Goal: Download file/media

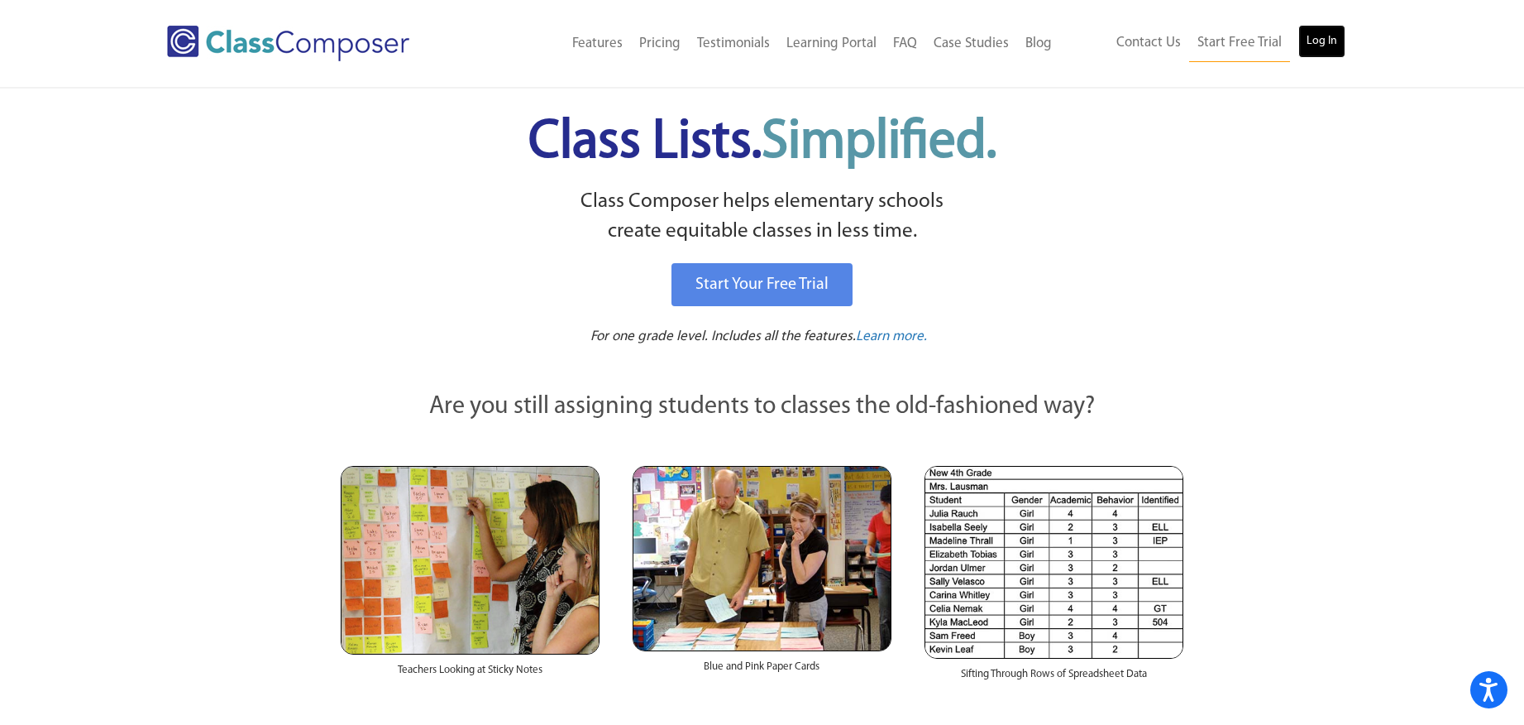
click at [1304, 45] on link "Log In" at bounding box center [1322, 41] width 47 height 33
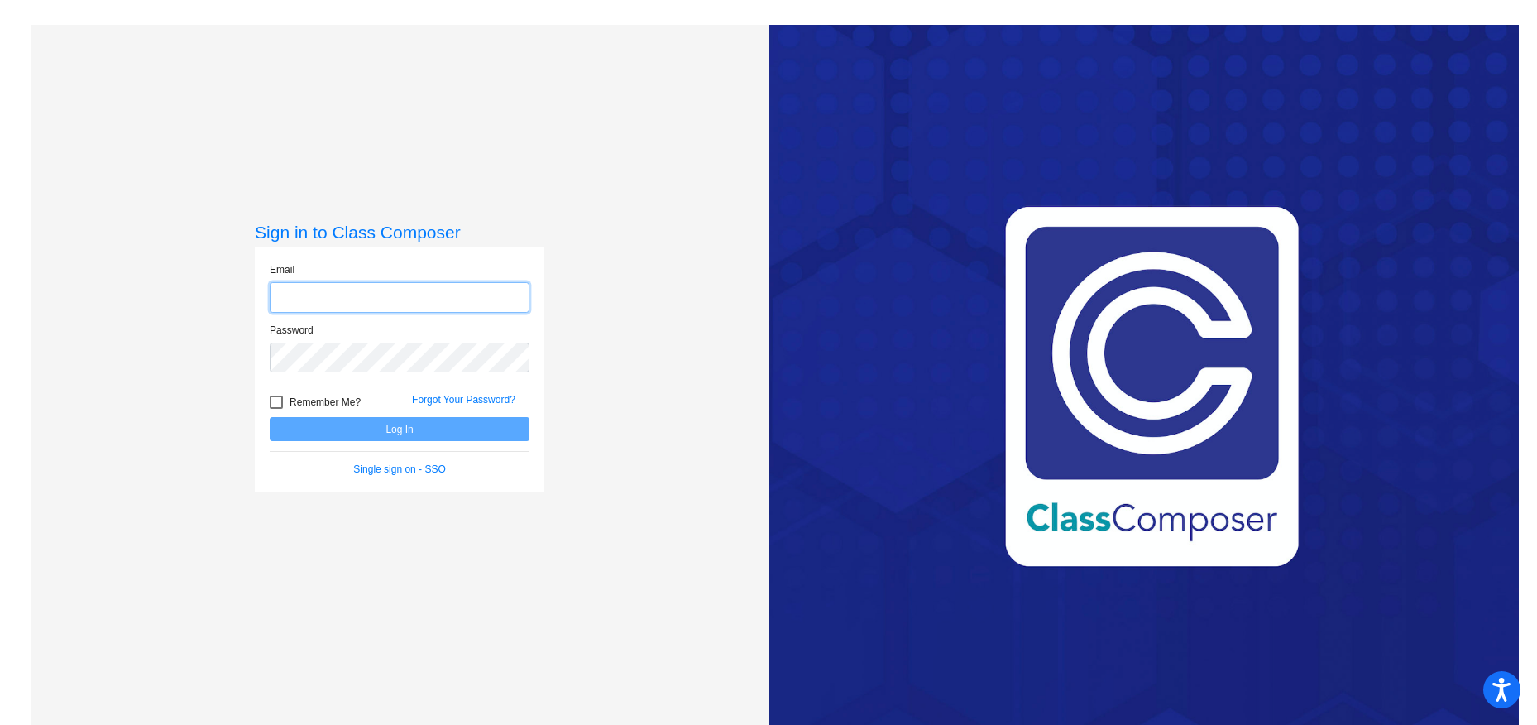
type input "[EMAIL_ADDRESS][PERSON_NAME][DOMAIN_NAME]"
click at [391, 428] on button "Log In" at bounding box center [400, 429] width 260 height 24
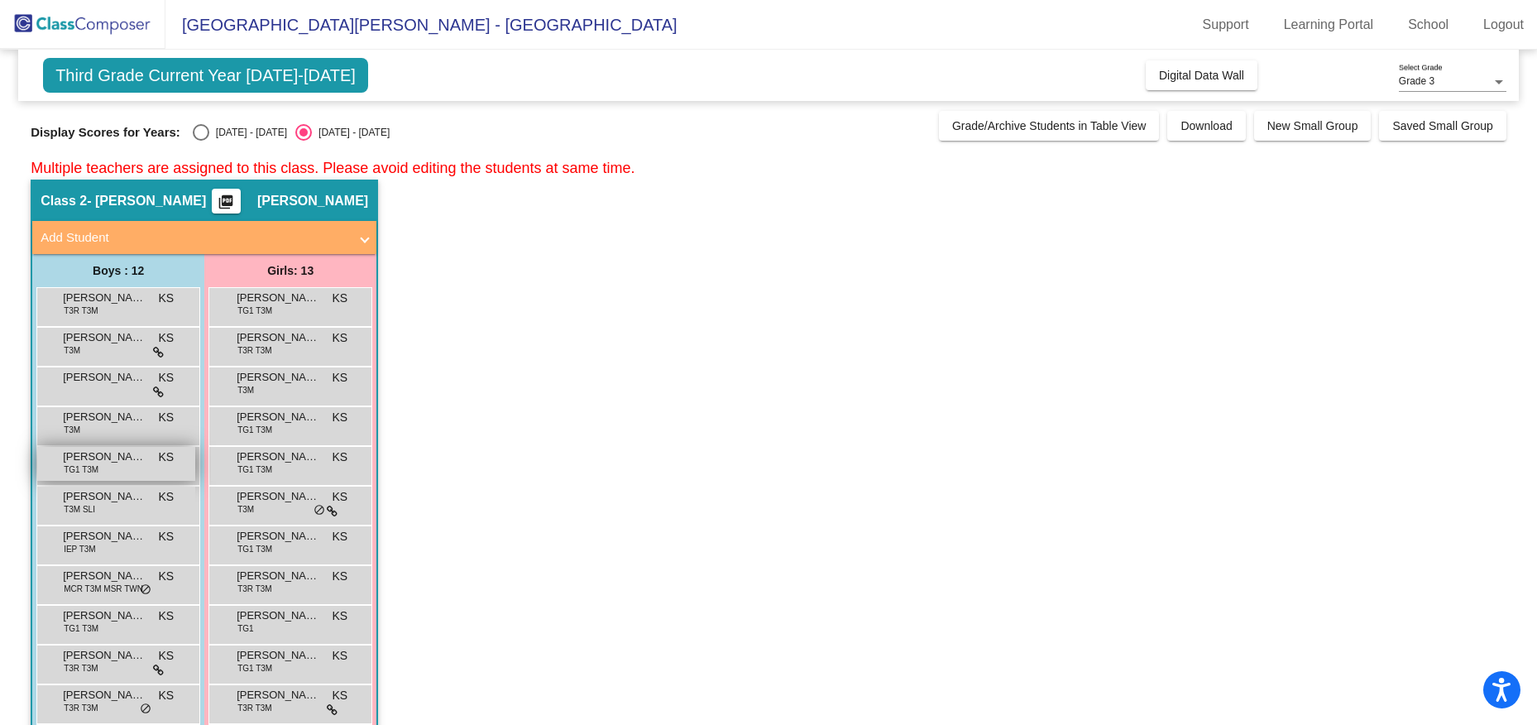
click at [134, 462] on span "[PERSON_NAME]" at bounding box center [104, 456] width 83 height 17
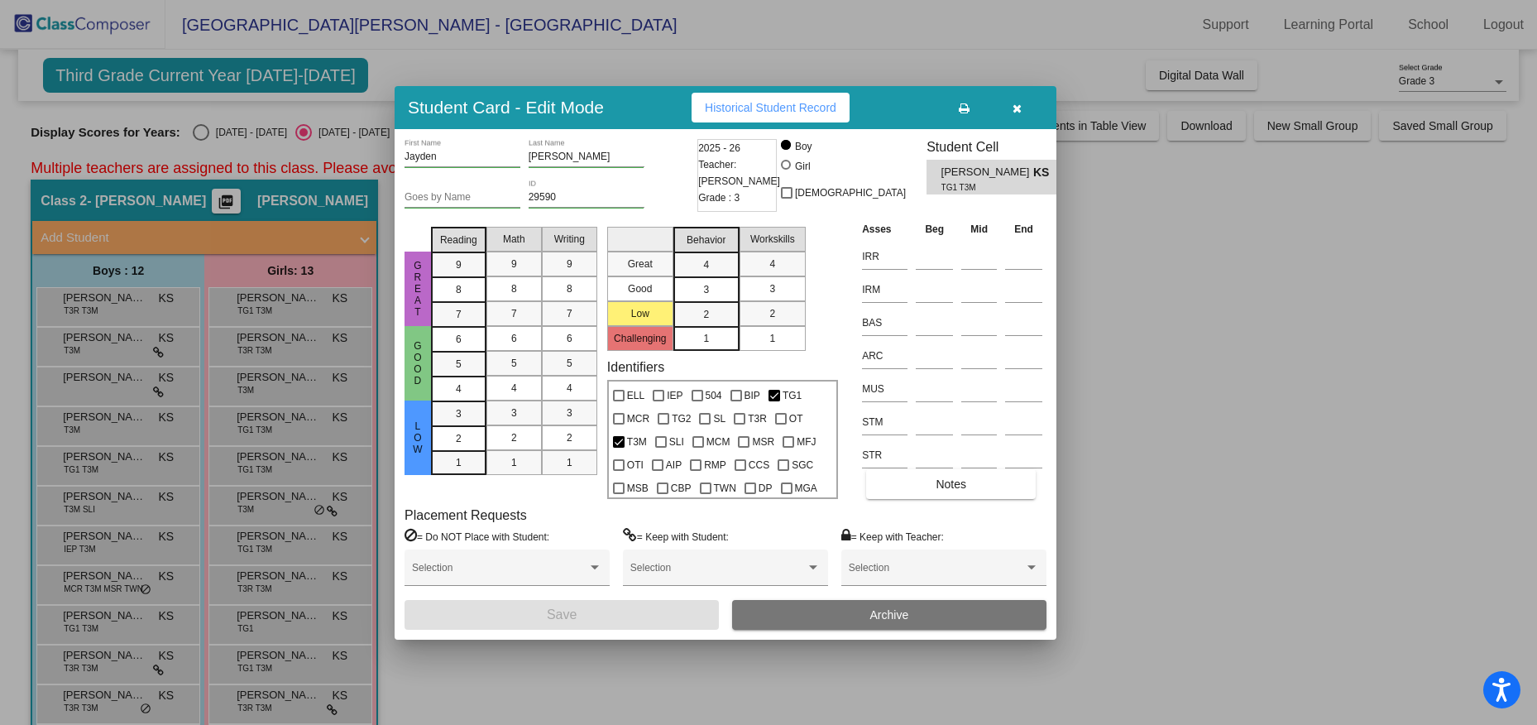
click at [1014, 108] on icon "button" at bounding box center [1016, 109] width 9 height 12
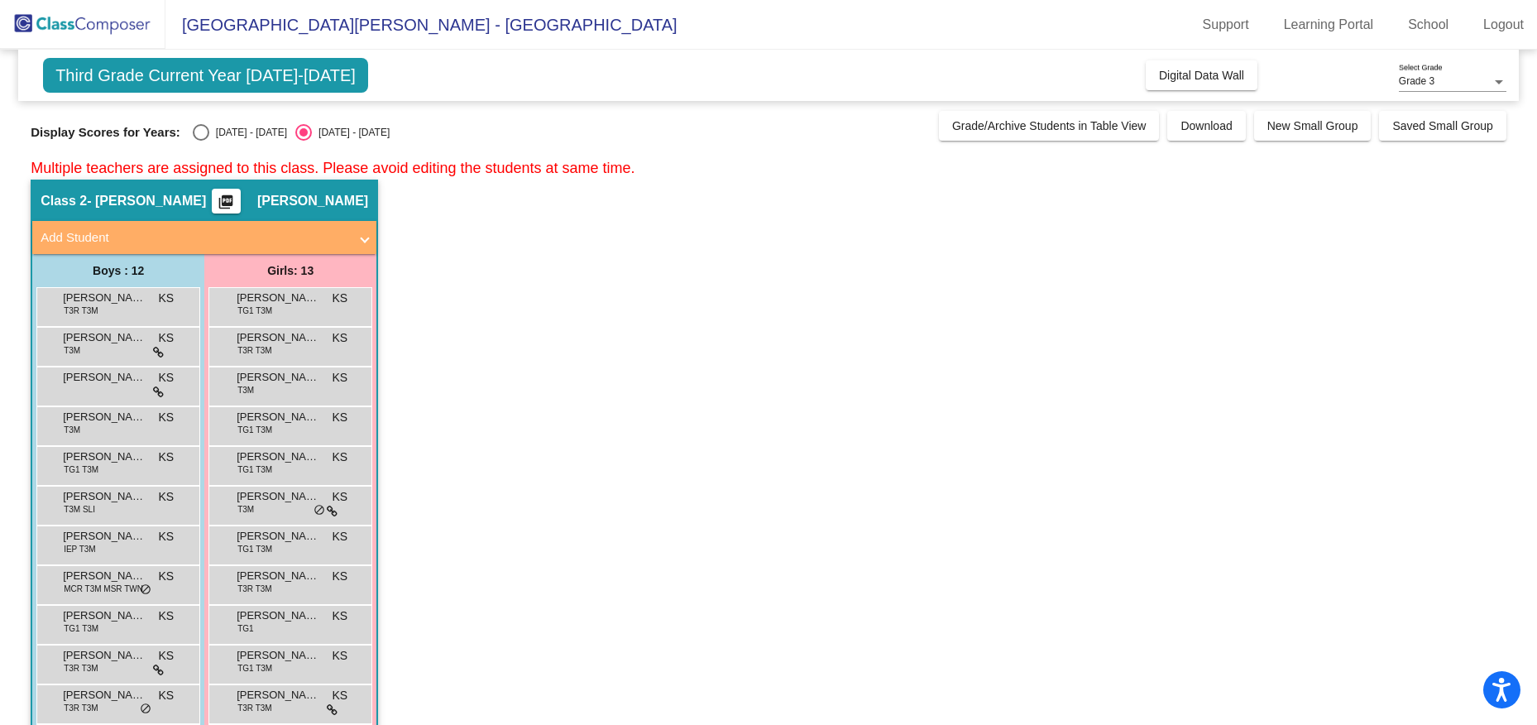
click at [1423, 83] on span "Grade 3" at bounding box center [1417, 81] width 36 height 12
click at [1304, 79] on div at bounding box center [768, 362] width 1537 height 725
click at [205, 127] on div "Select an option" at bounding box center [201, 132] width 17 height 17
click at [201, 141] on input "[DATE] - [DATE]" at bounding box center [200, 141] width 1 height 1
radio input "true"
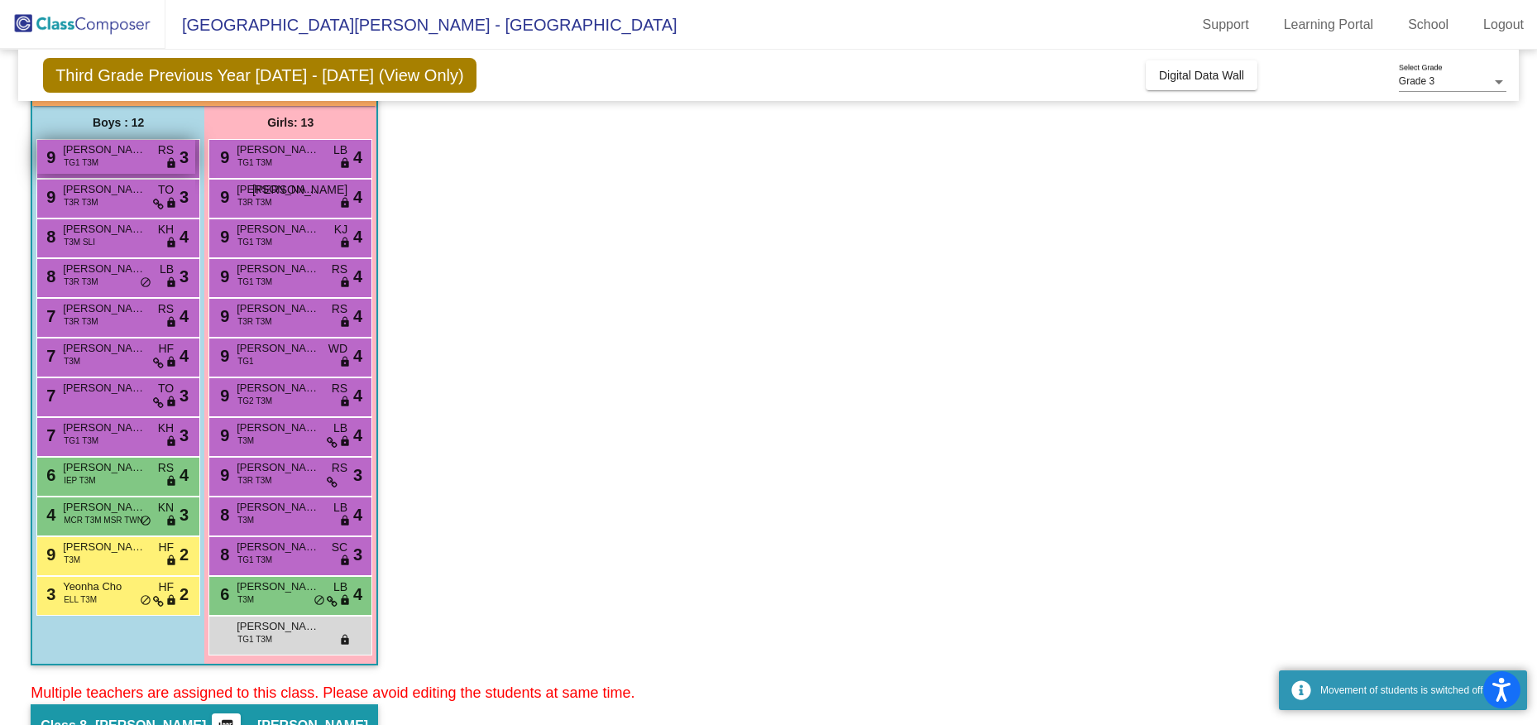
scroll to position [165, 0]
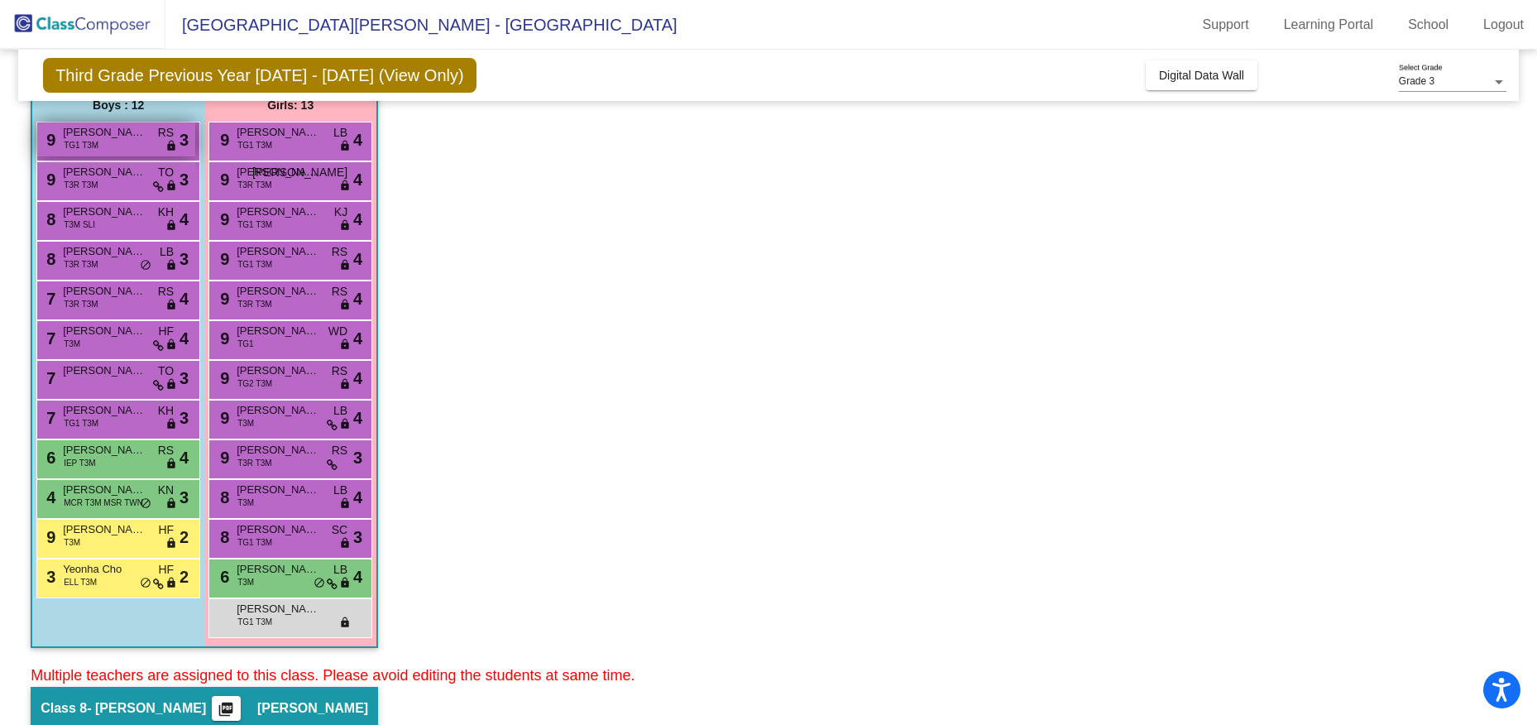
click at [127, 141] on div "9 [PERSON_NAME] TG1 T3M RS lock do_not_disturb_alt 3" at bounding box center [116, 139] width 158 height 34
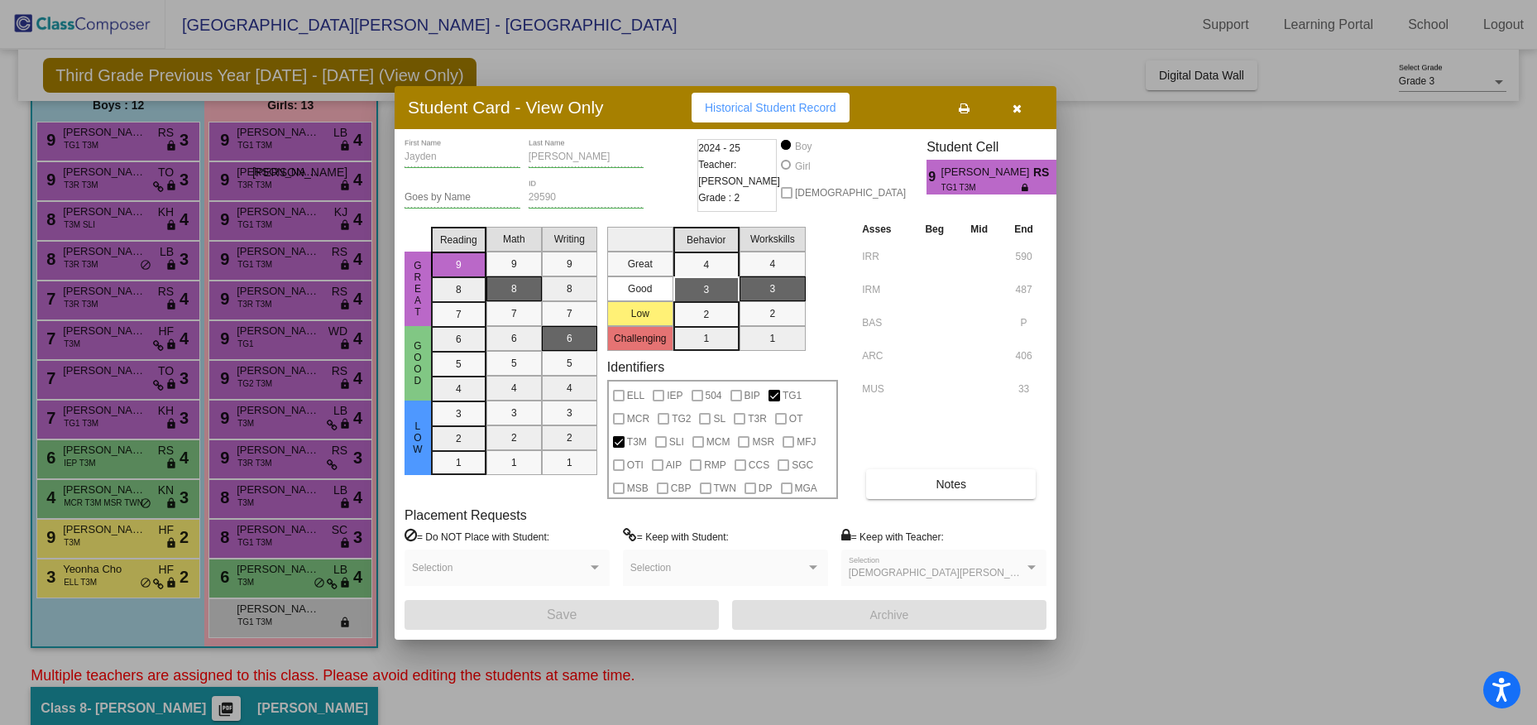
click at [1013, 109] on icon "button" at bounding box center [1016, 109] width 9 height 12
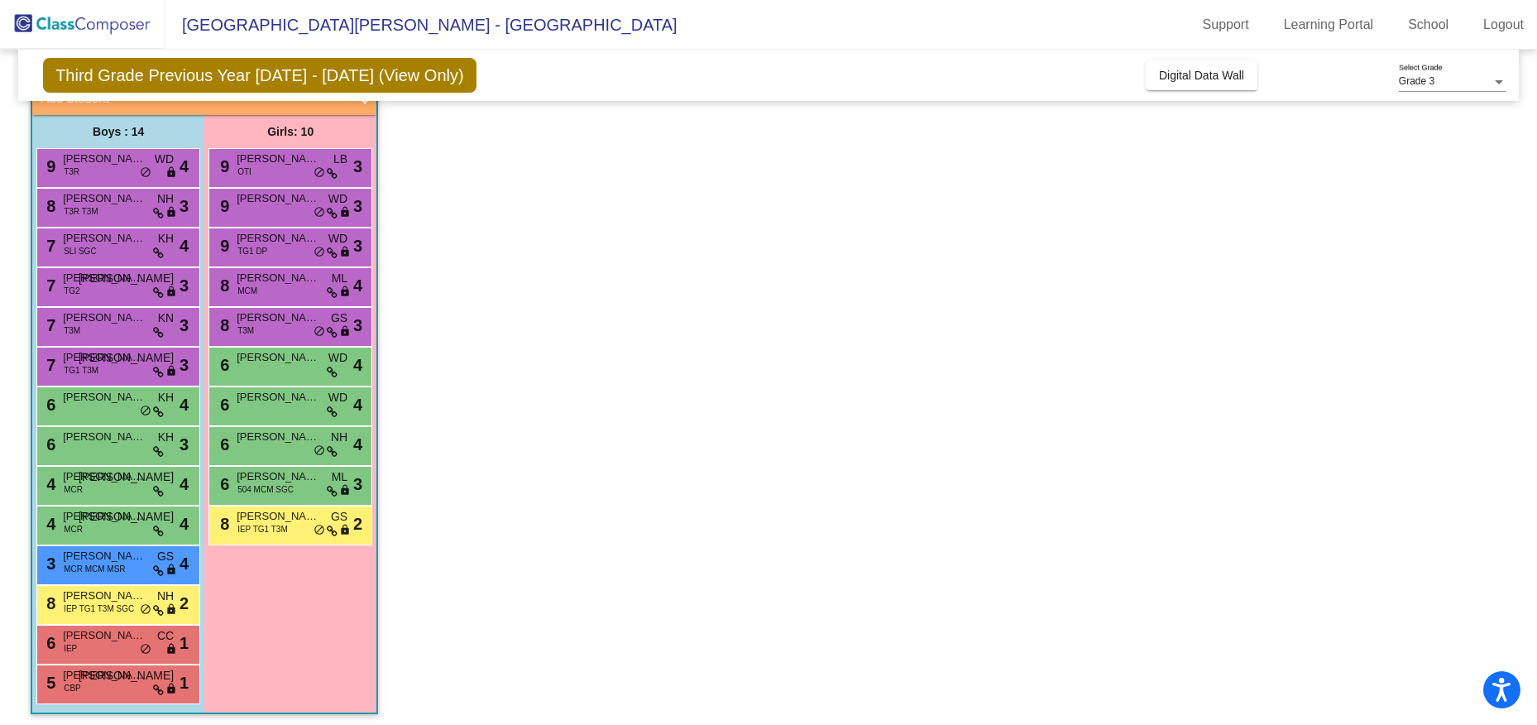
scroll to position [817, 0]
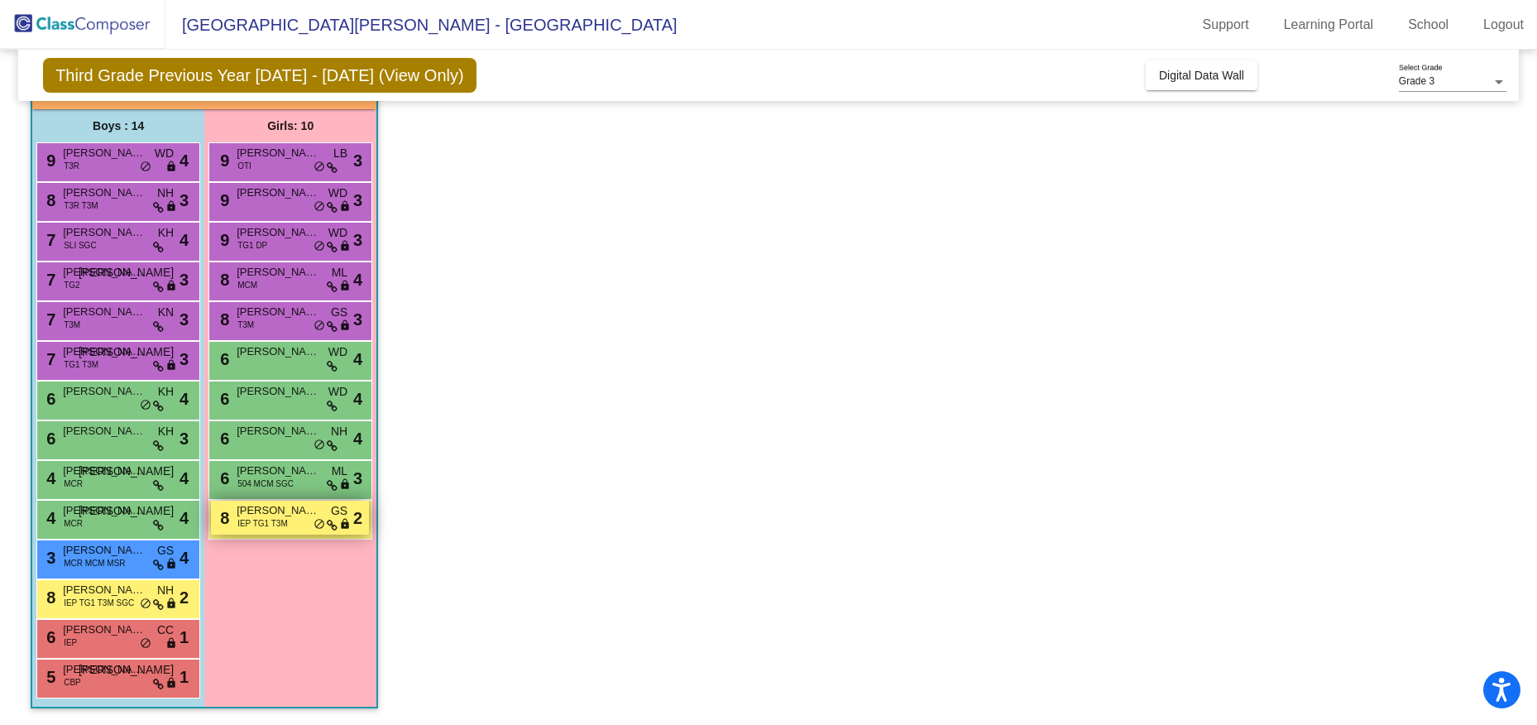
click at [257, 519] on span "IEP TG1 T3M" at bounding box center [262, 523] width 50 height 12
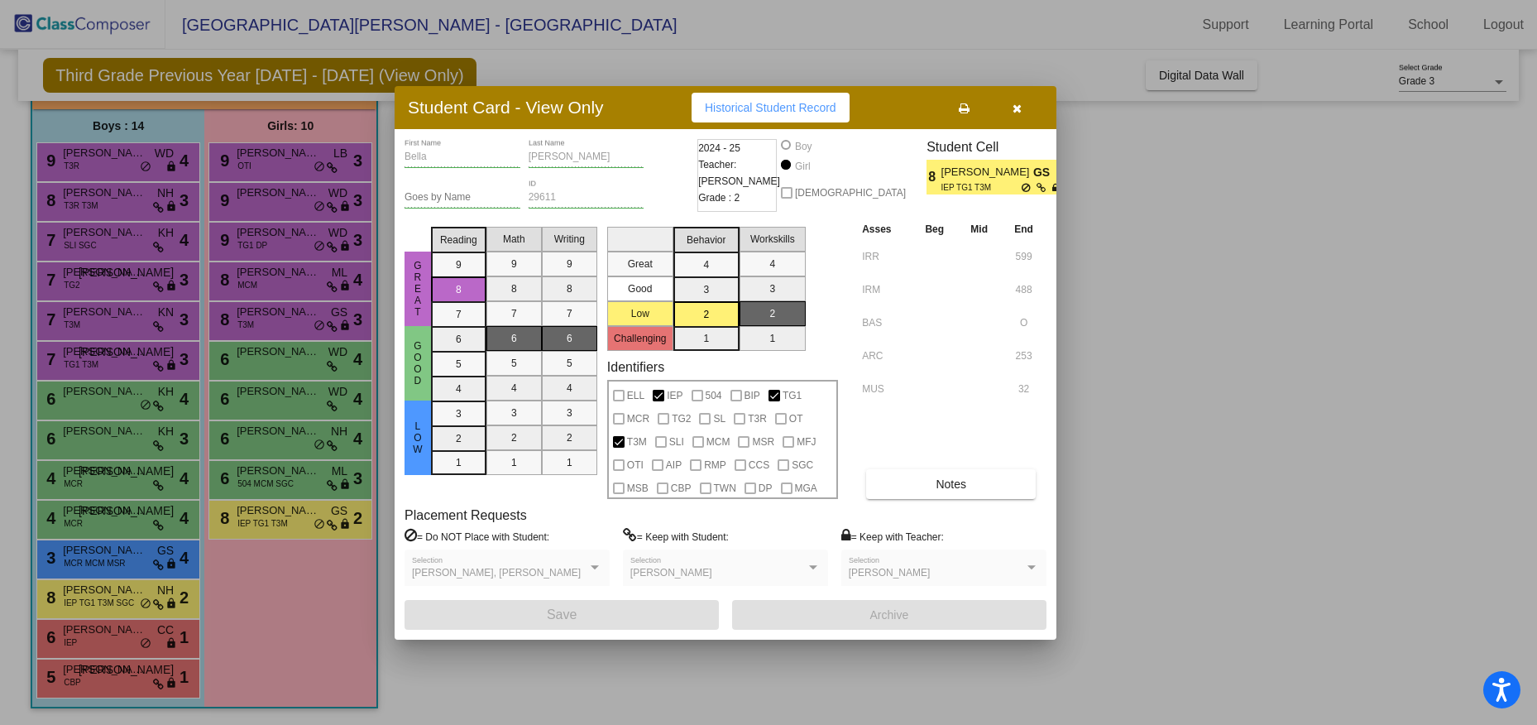
click at [809, 107] on span "Historical Student Record" at bounding box center [771, 107] width 132 height 13
click at [1017, 107] on icon "button" at bounding box center [1016, 109] width 9 height 12
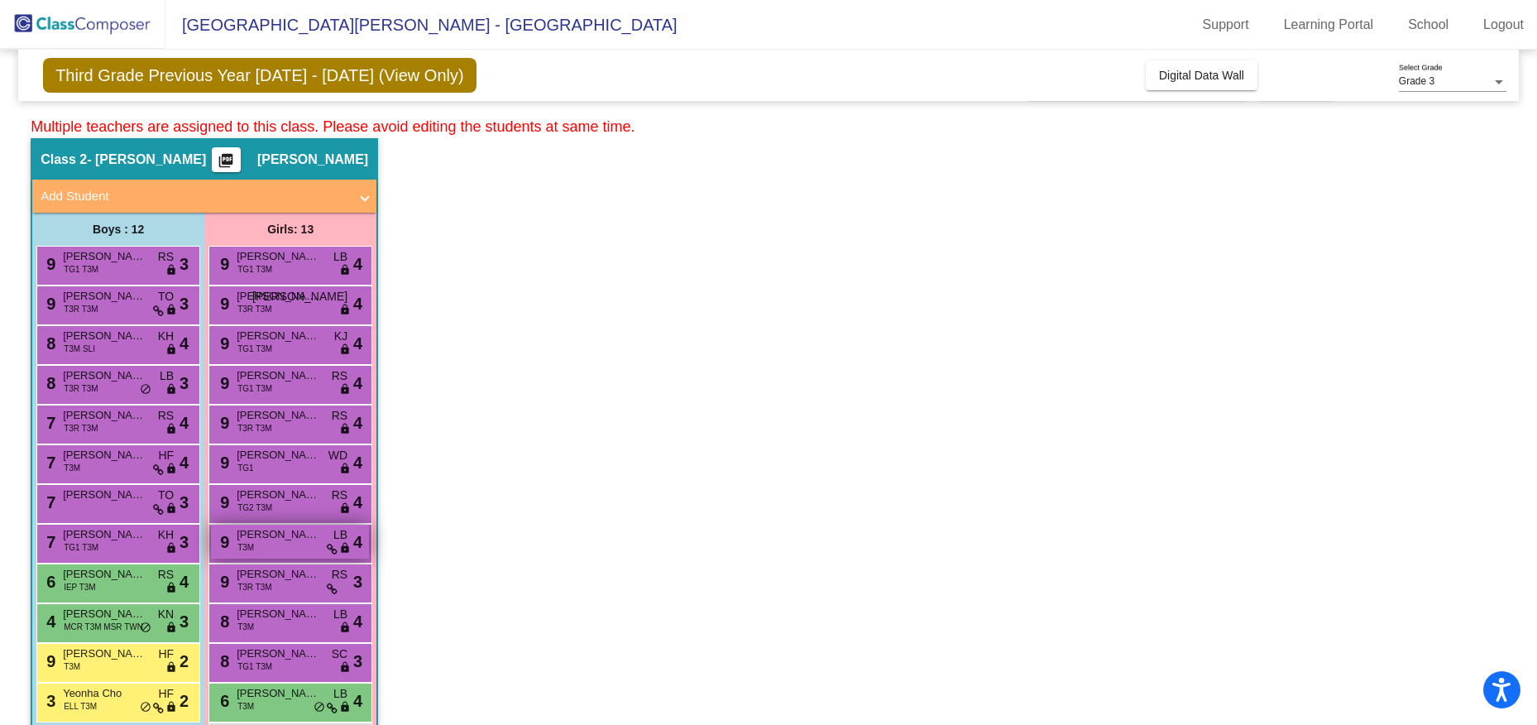
scroll to position [0, 0]
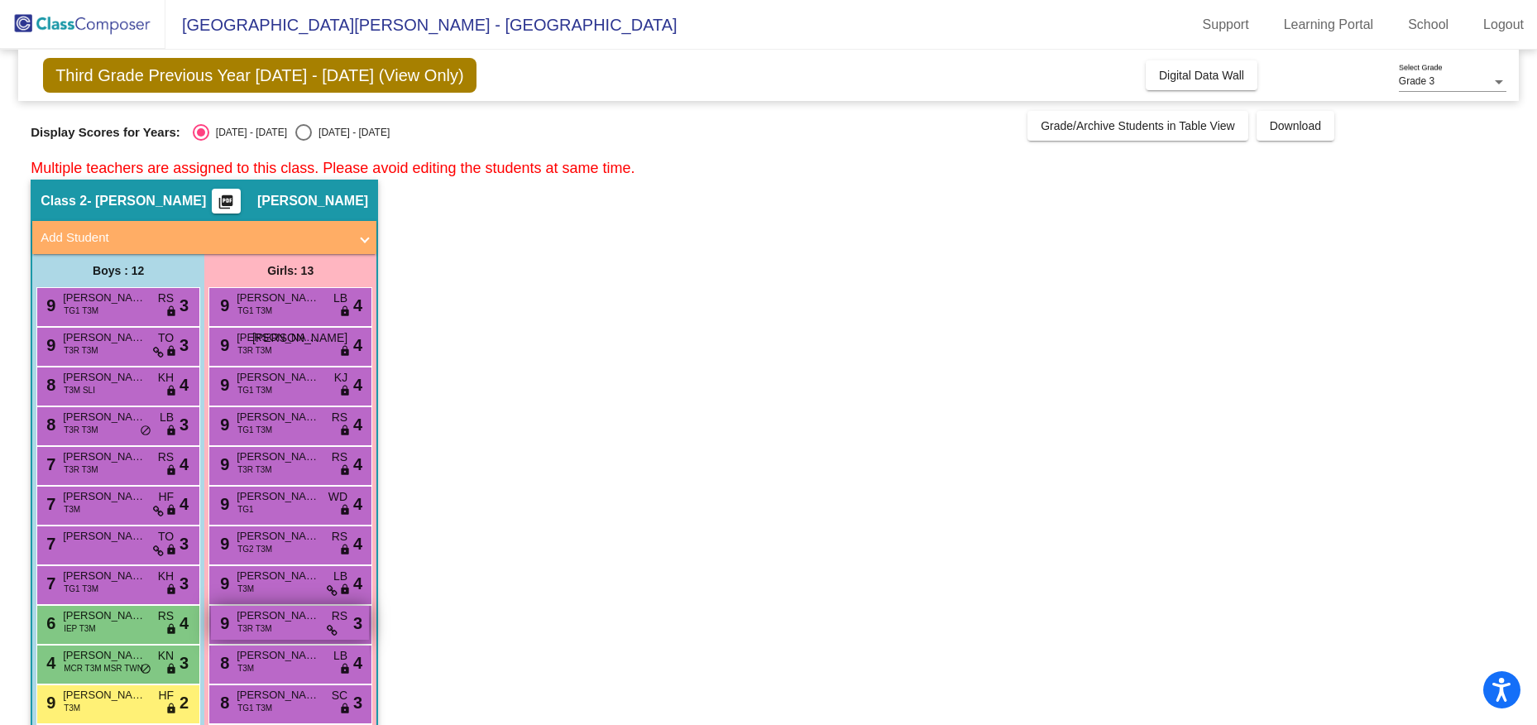
click at [257, 620] on span "[PERSON_NAME]" at bounding box center [278, 615] width 83 height 17
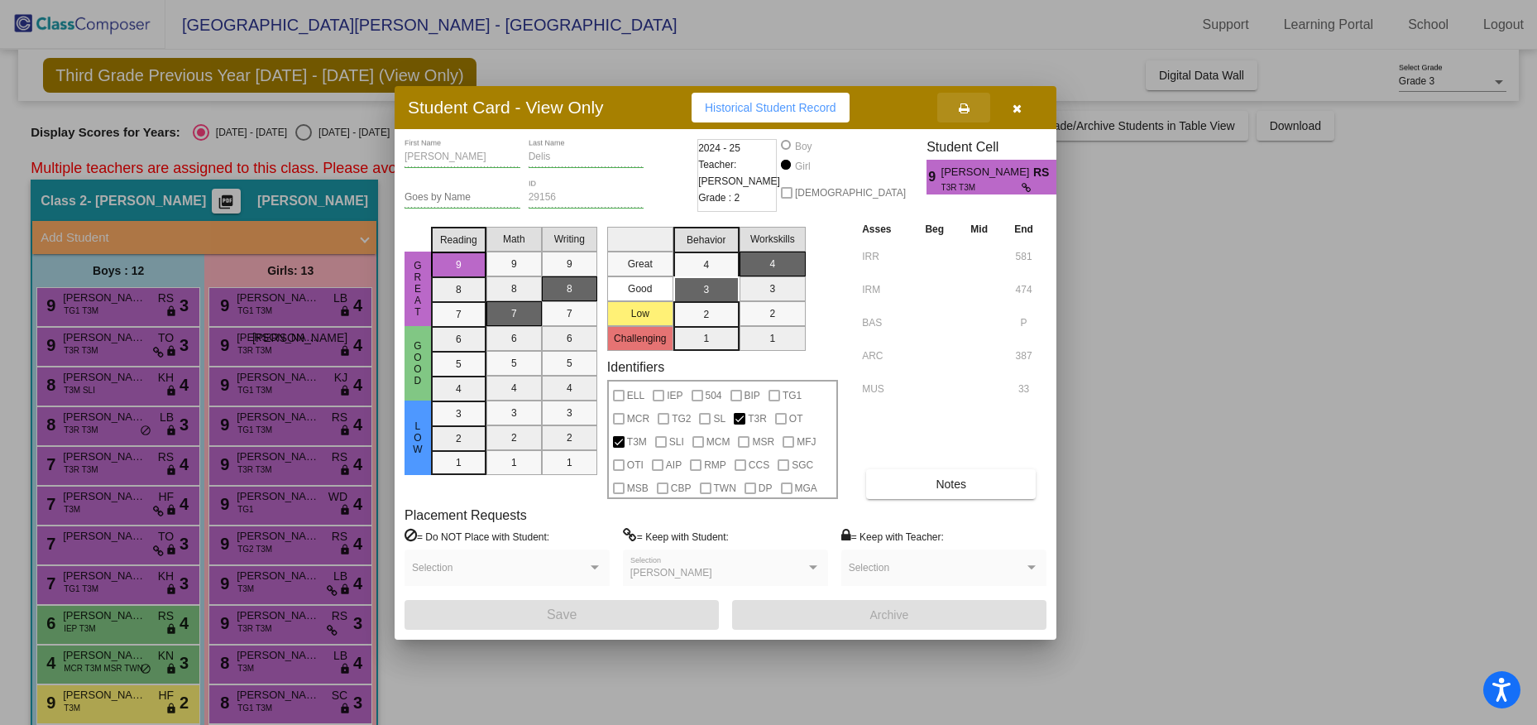
click at [966, 106] on icon at bounding box center [964, 109] width 11 height 12
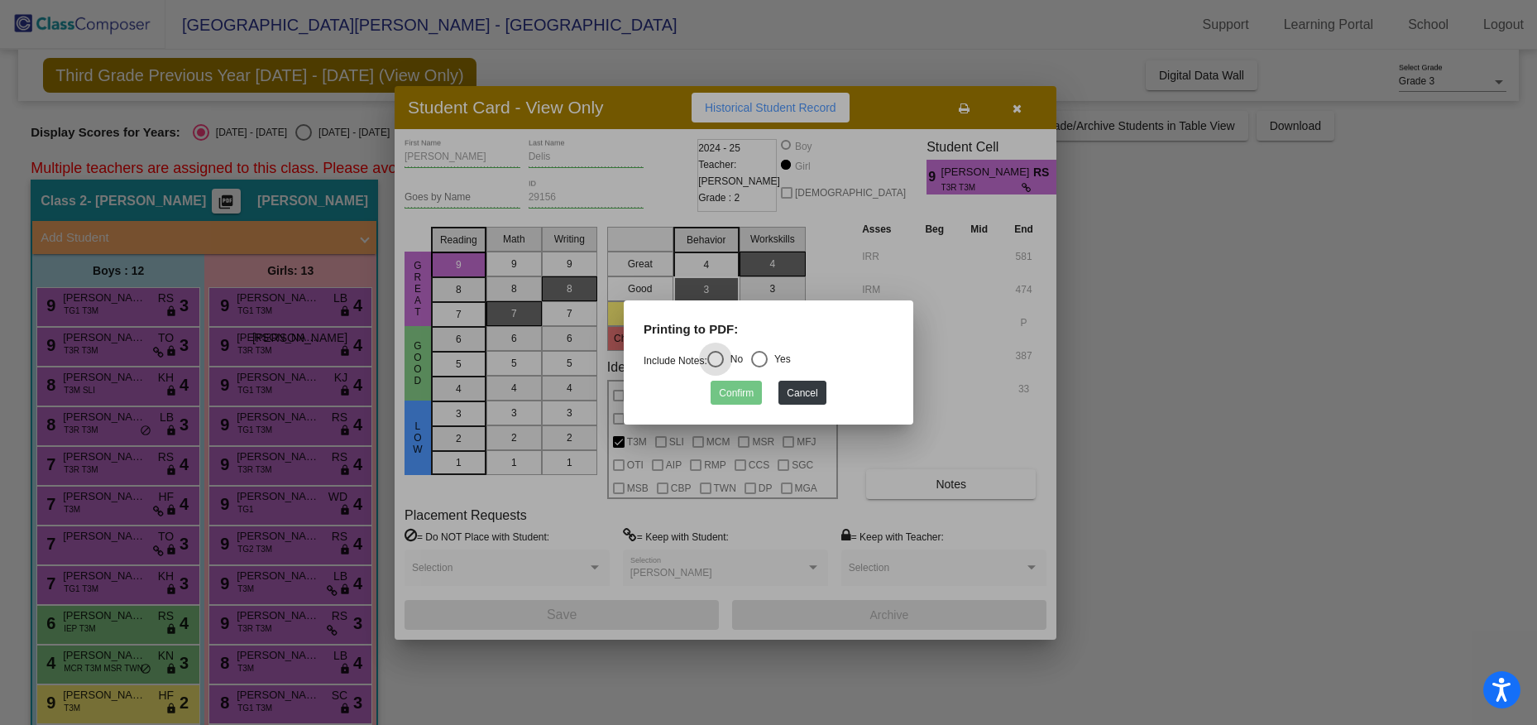
click at [763, 356] on div "Select an option" at bounding box center [759, 359] width 17 height 17
click at [759, 367] on input "Yes" at bounding box center [758, 367] width 1 height 1
radio input "true"
click at [750, 399] on button "Confirm" at bounding box center [735, 392] width 51 height 24
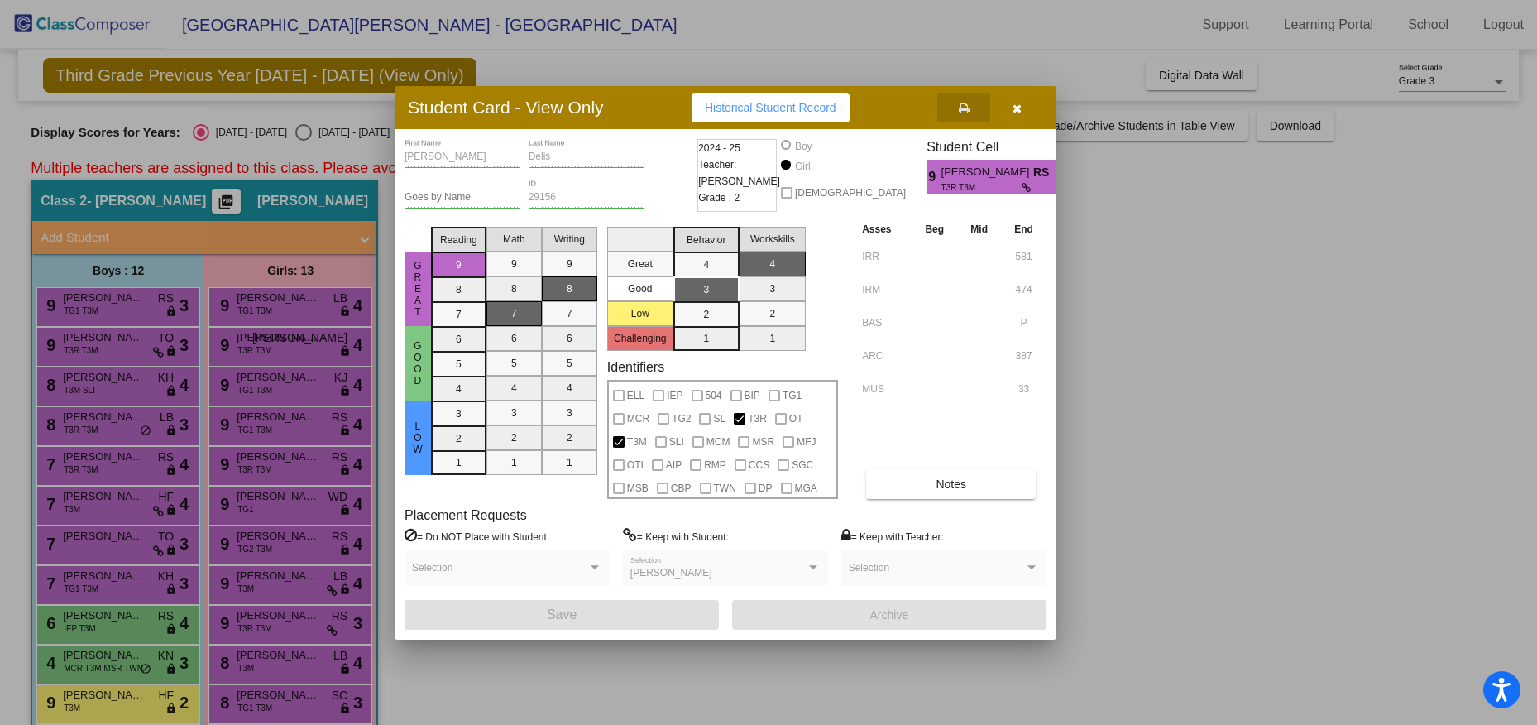
click at [1013, 107] on icon "button" at bounding box center [1016, 109] width 9 height 12
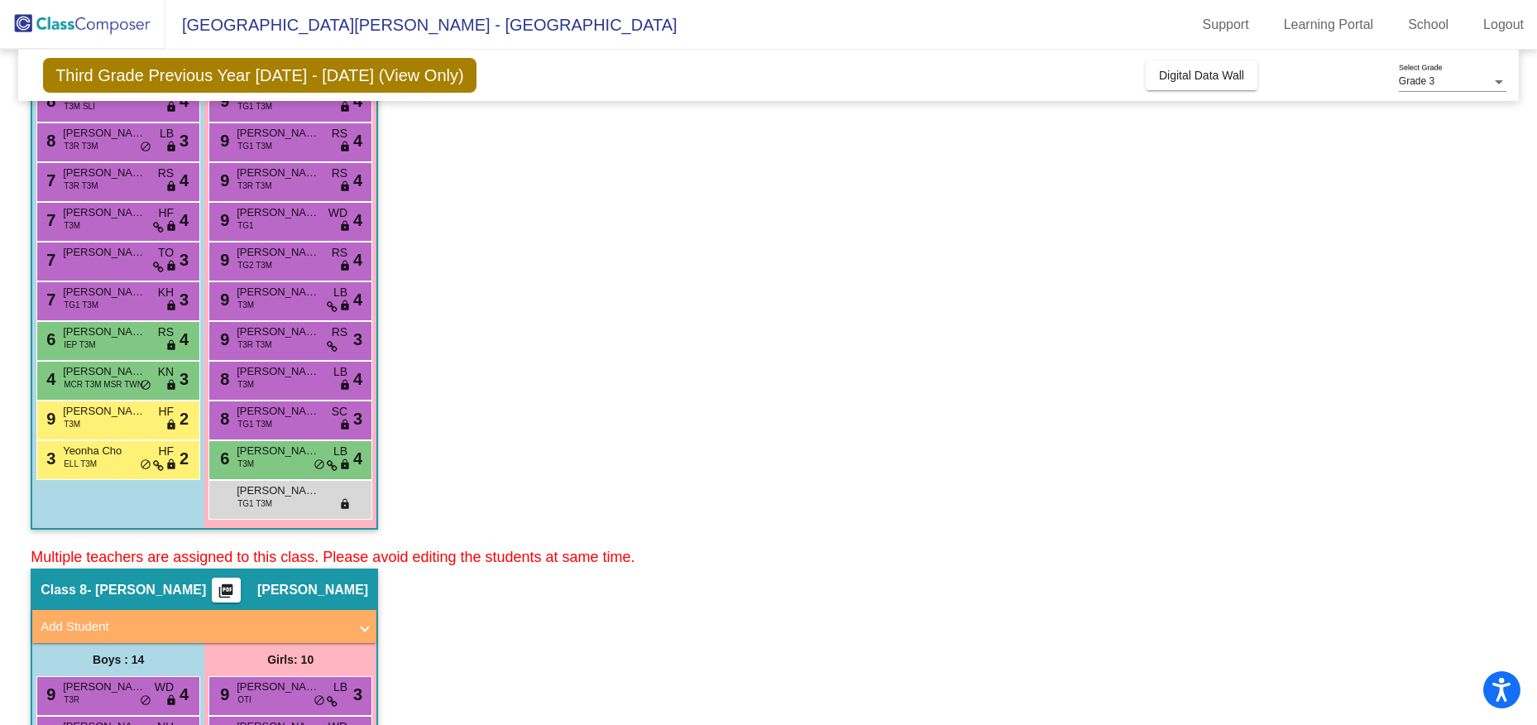
scroll to position [165, 0]
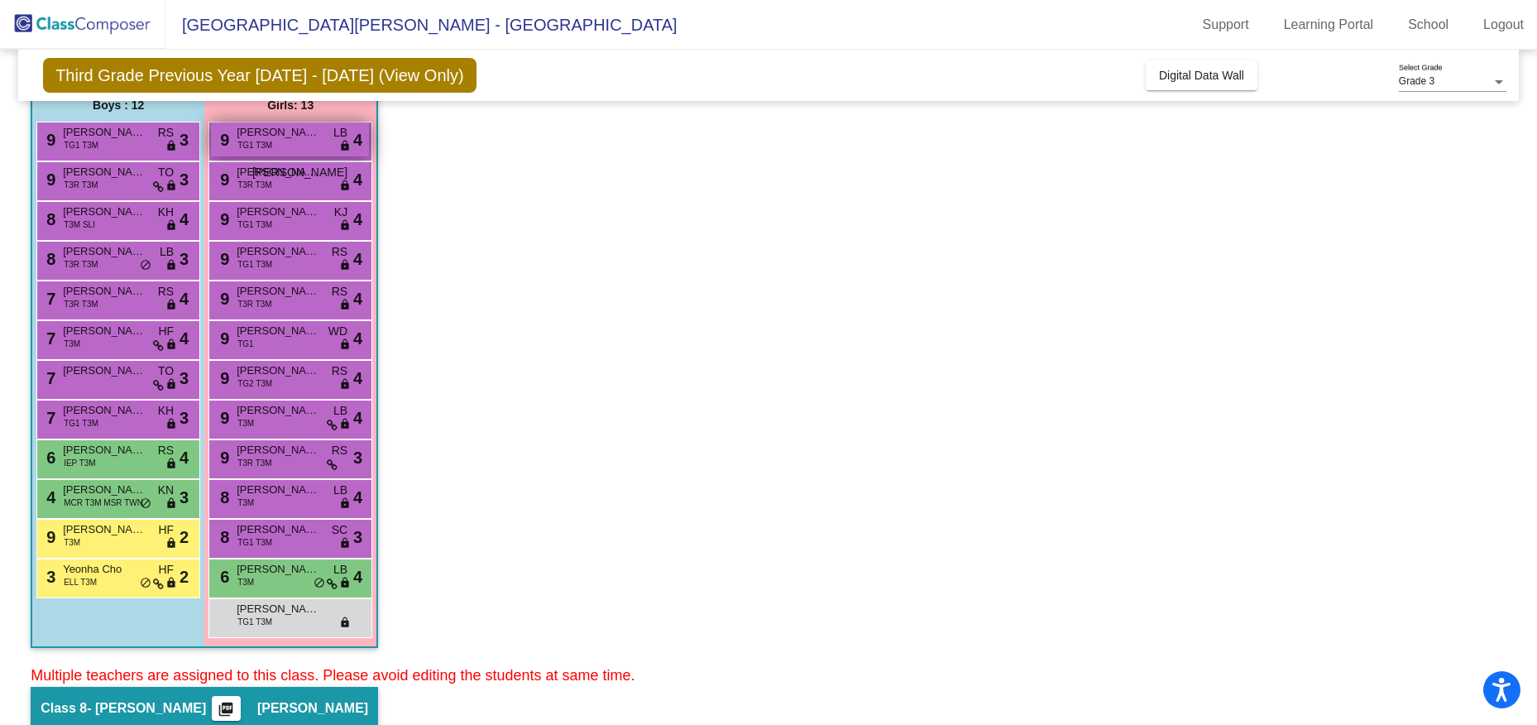
click at [232, 142] on div "9 [PERSON_NAME] TG1 T3M LB lock do_not_disturb_alt 4" at bounding box center [290, 139] width 158 height 34
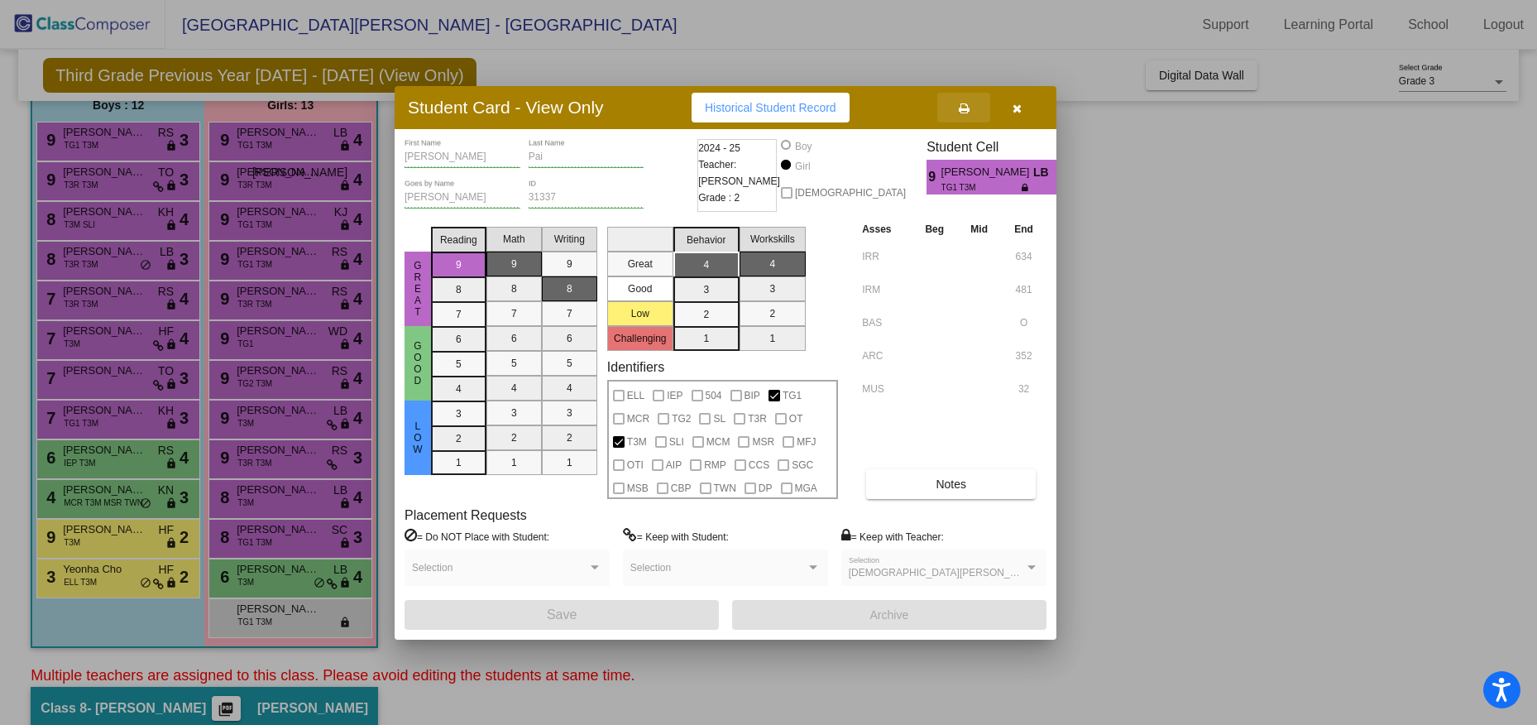
click at [962, 106] on icon at bounding box center [964, 109] width 11 height 12
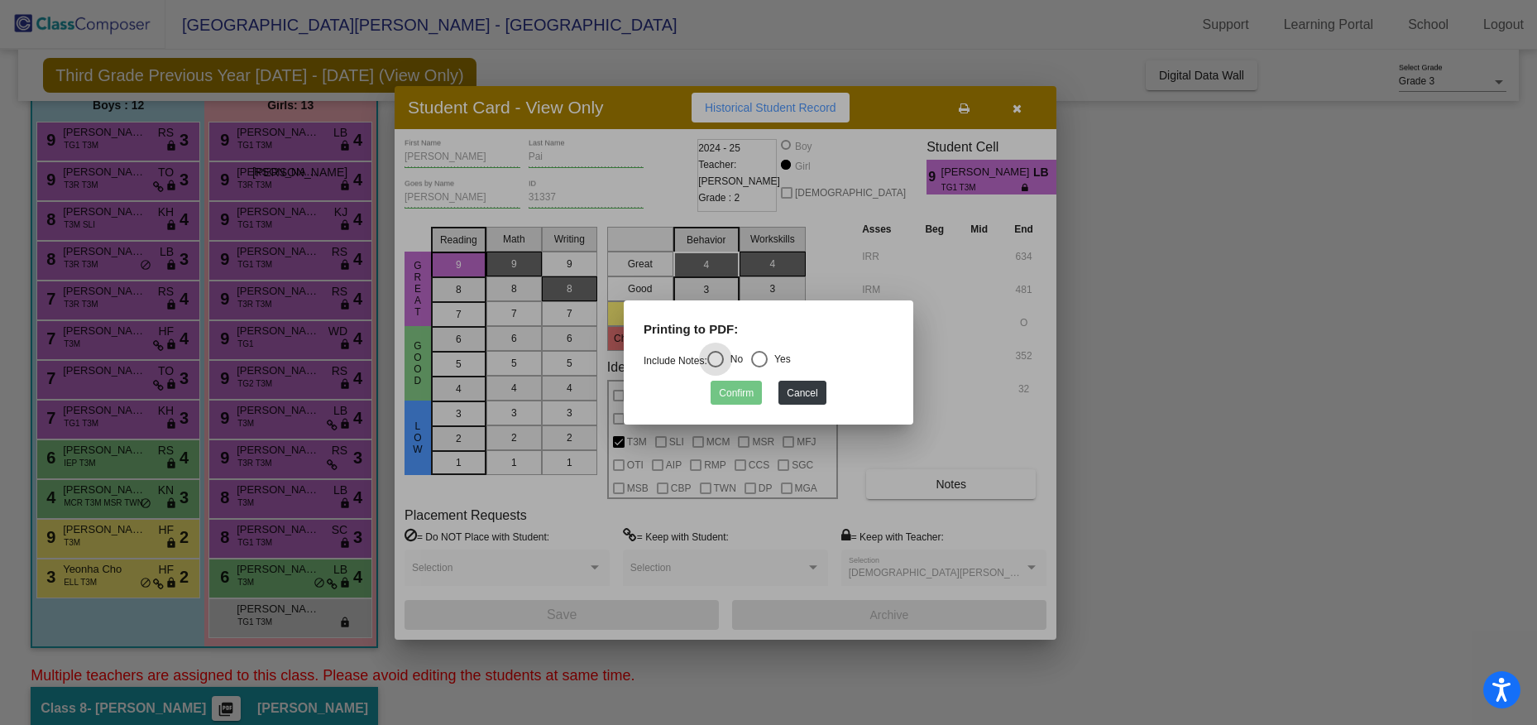
click at [768, 358] on div "Select an option" at bounding box center [759, 359] width 17 height 17
click at [759, 367] on input "Yes" at bounding box center [758, 367] width 1 height 1
radio input "true"
click at [742, 394] on button "Confirm" at bounding box center [735, 392] width 51 height 24
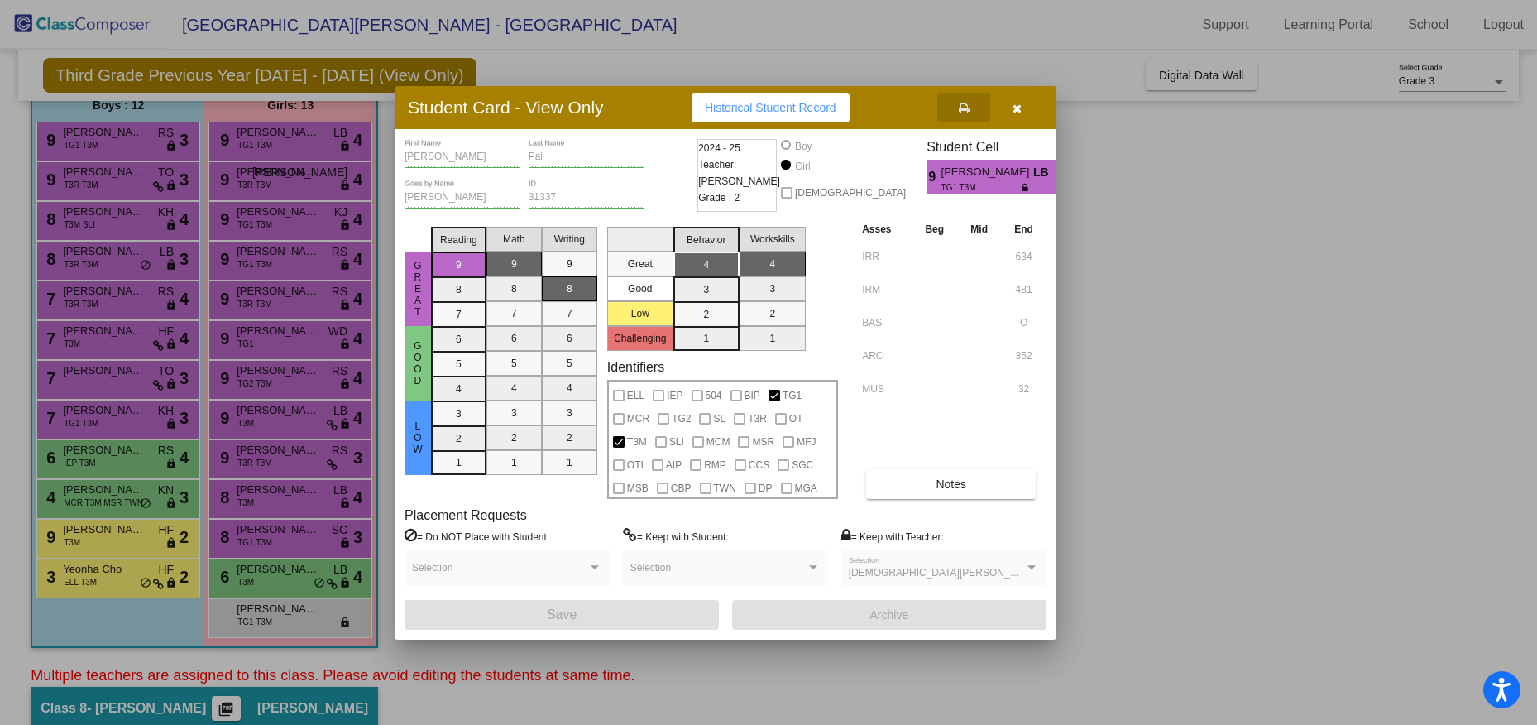
click at [1016, 106] on icon "button" at bounding box center [1016, 109] width 9 height 12
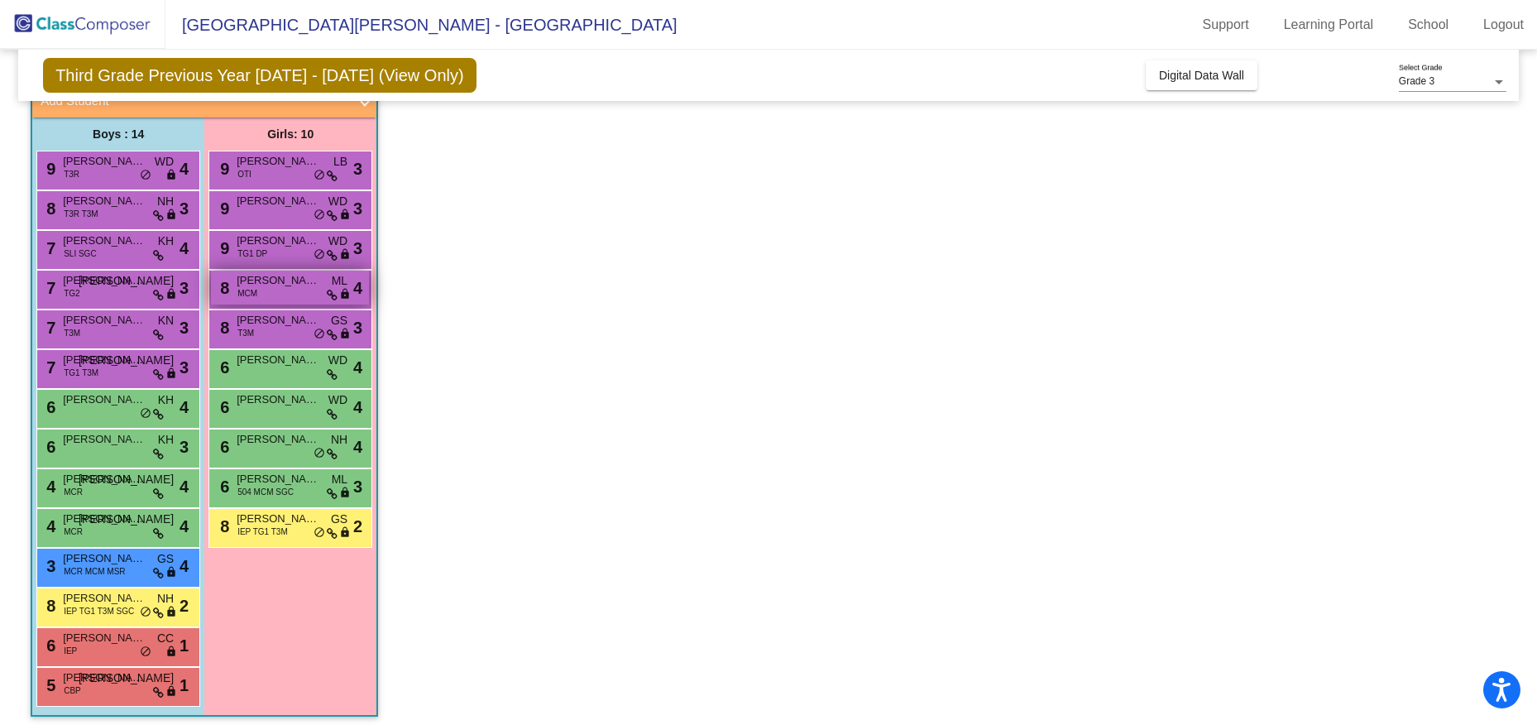
scroll to position [817, 0]
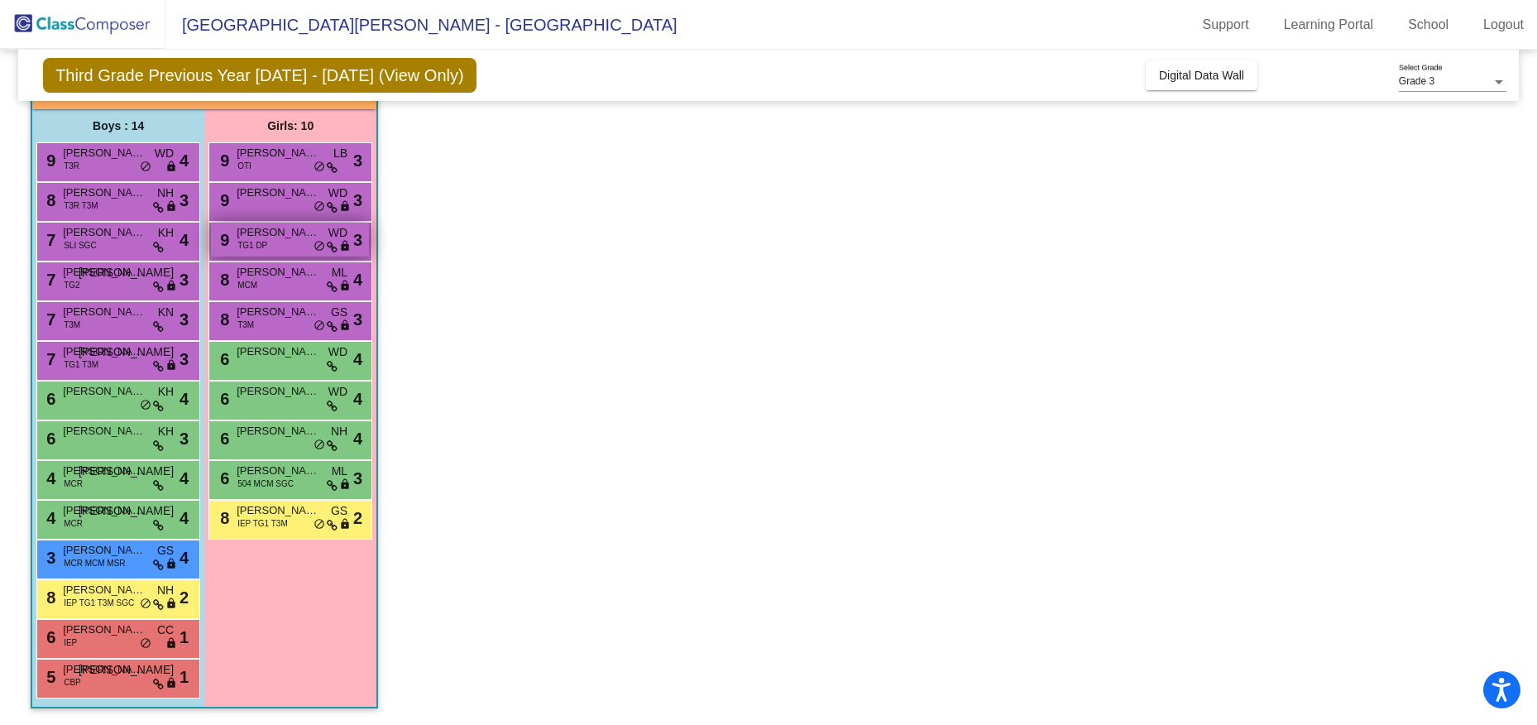
click at [254, 239] on span "TG1 DP" at bounding box center [252, 245] width 30 height 12
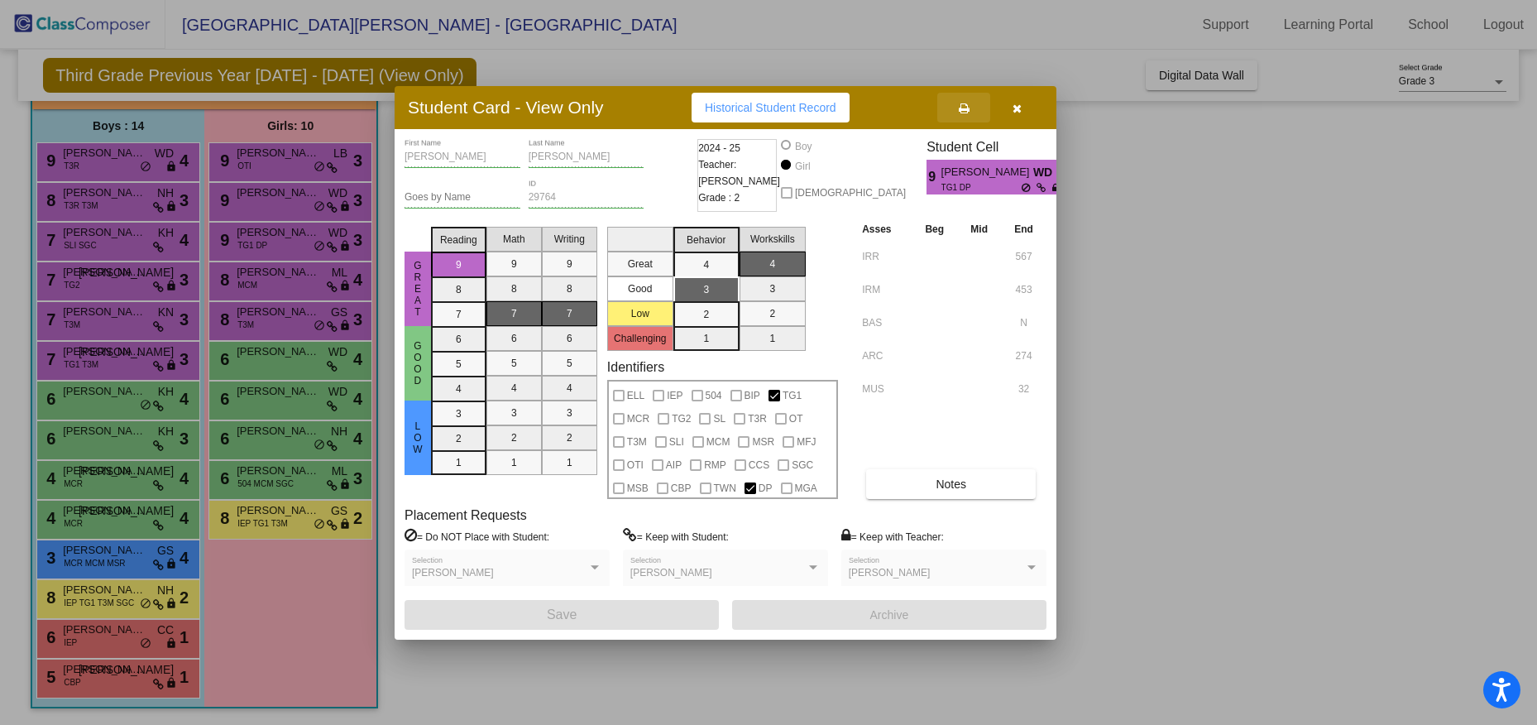
click at [960, 110] on icon at bounding box center [964, 109] width 11 height 12
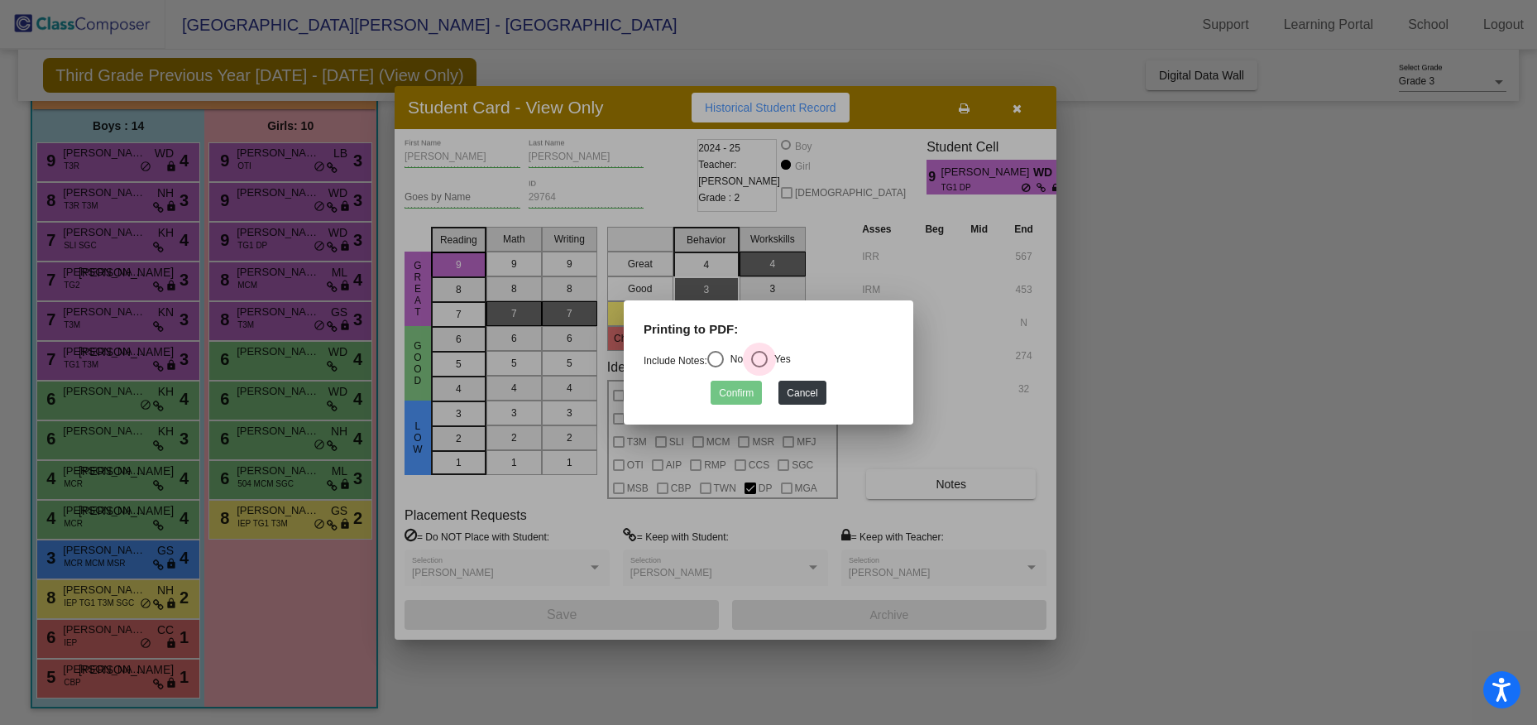
click at [763, 356] on div "Select an option" at bounding box center [759, 359] width 17 height 17
click at [759, 367] on input "Yes" at bounding box center [758, 367] width 1 height 1
radio input "true"
click at [750, 392] on button "Confirm" at bounding box center [735, 392] width 51 height 24
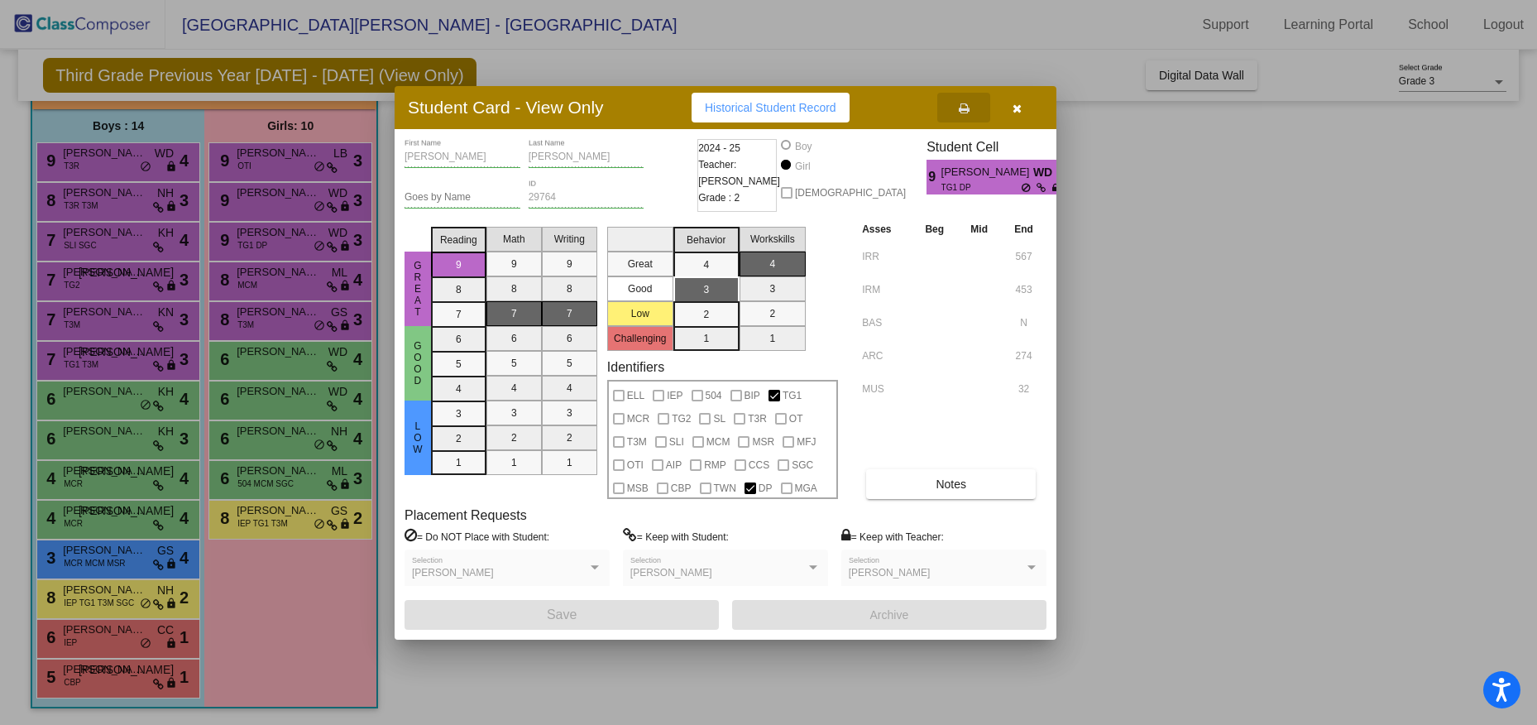
click at [1012, 104] on icon "button" at bounding box center [1016, 109] width 9 height 12
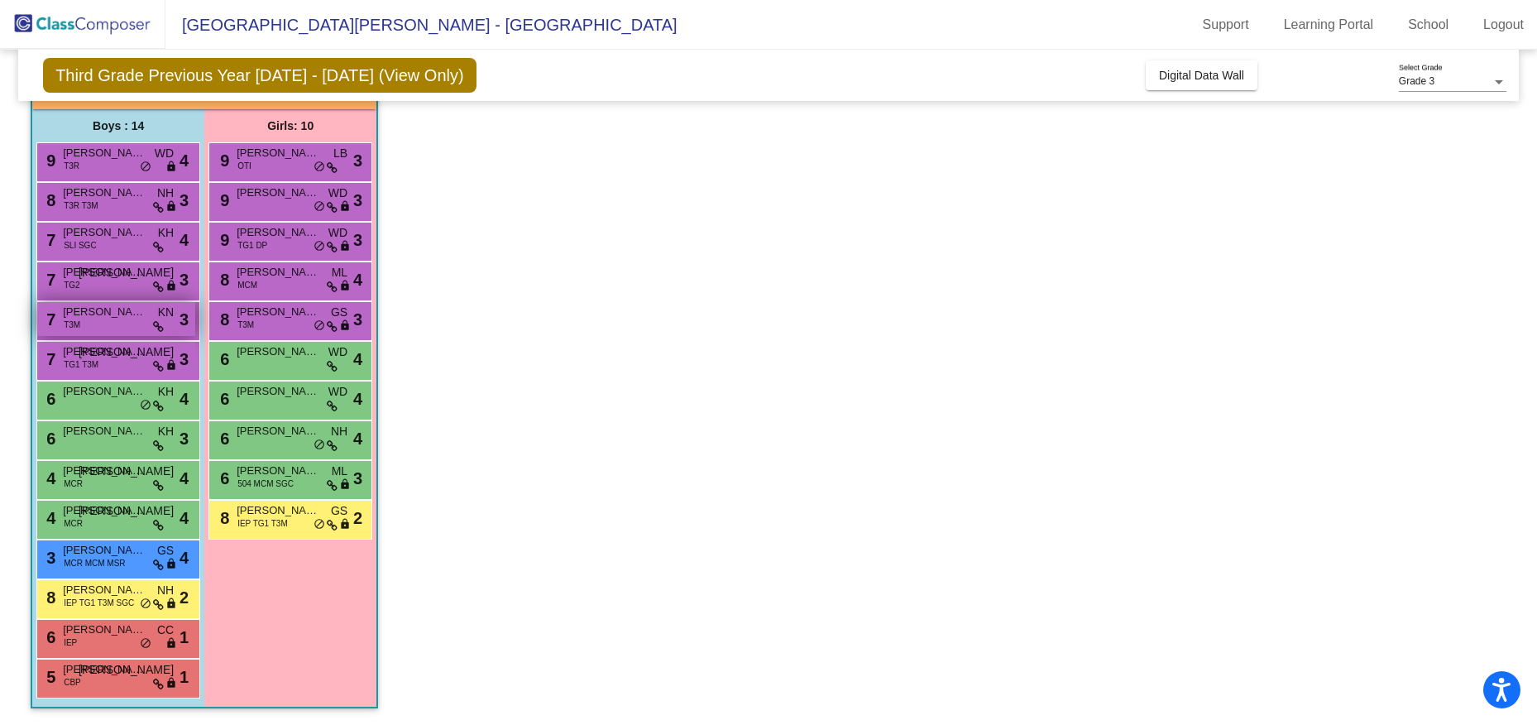
click at [113, 319] on span "[PERSON_NAME]" at bounding box center [104, 312] width 83 height 17
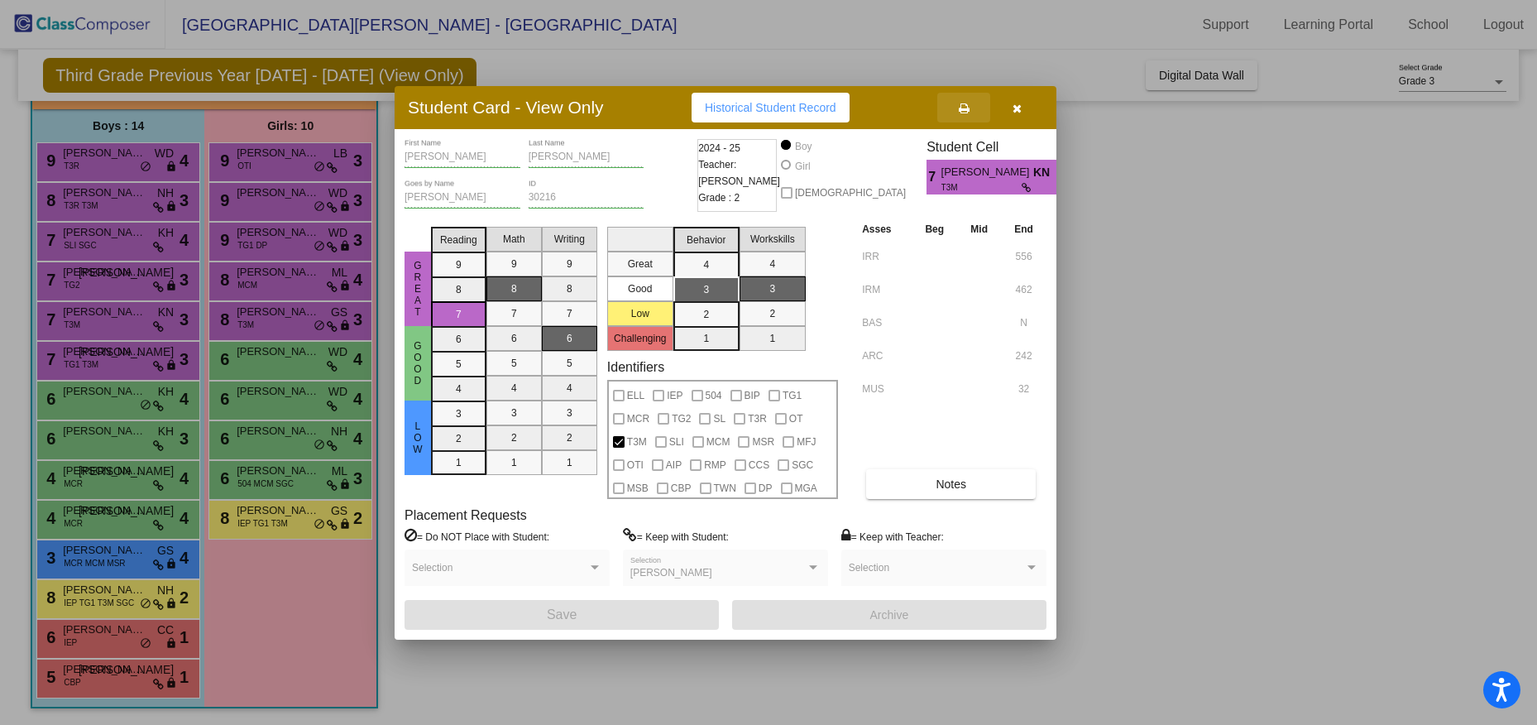
click at [962, 105] on icon at bounding box center [964, 109] width 11 height 12
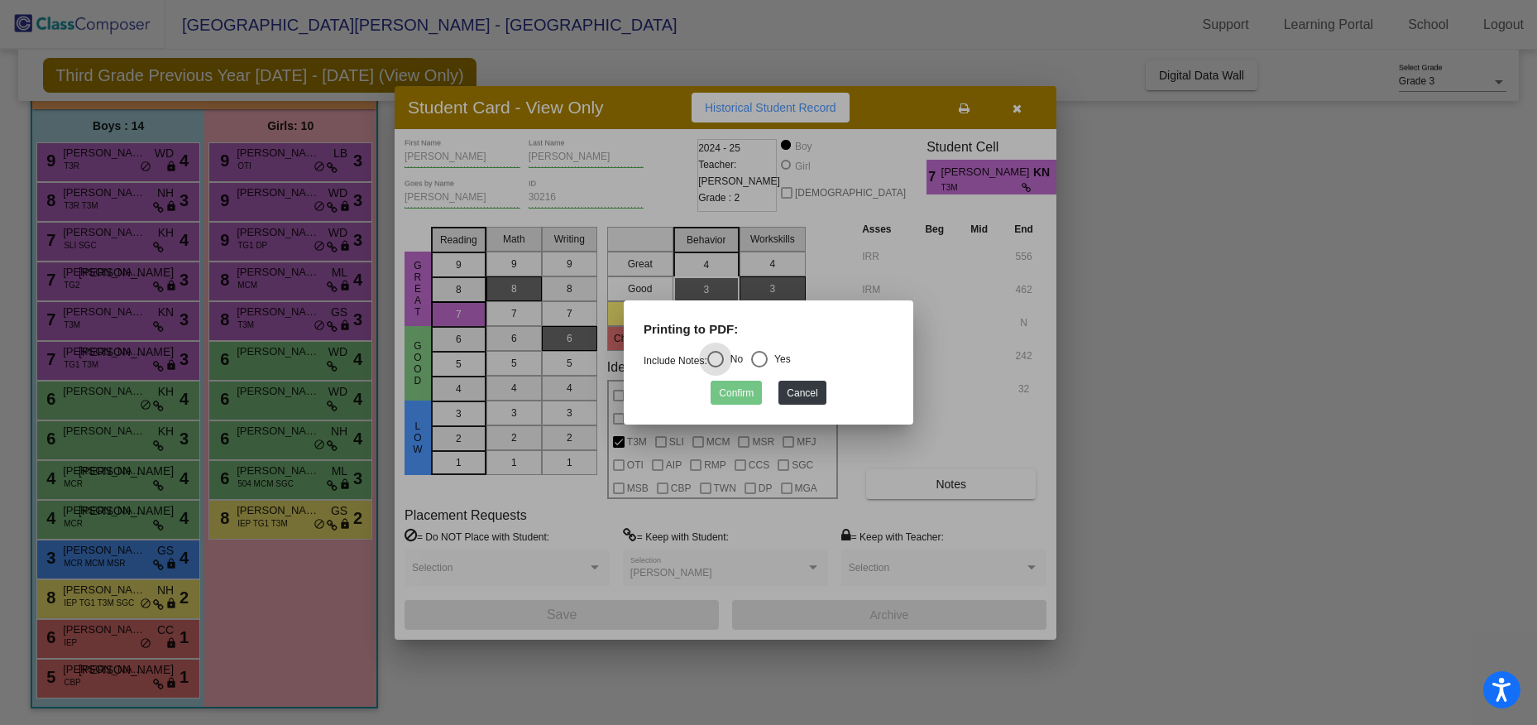
click at [760, 361] on div "Select an option" at bounding box center [759, 359] width 17 height 17
click at [759, 367] on input "Yes" at bounding box center [758, 367] width 1 height 1
radio input "true"
click at [743, 394] on button "Confirm" at bounding box center [735, 392] width 51 height 24
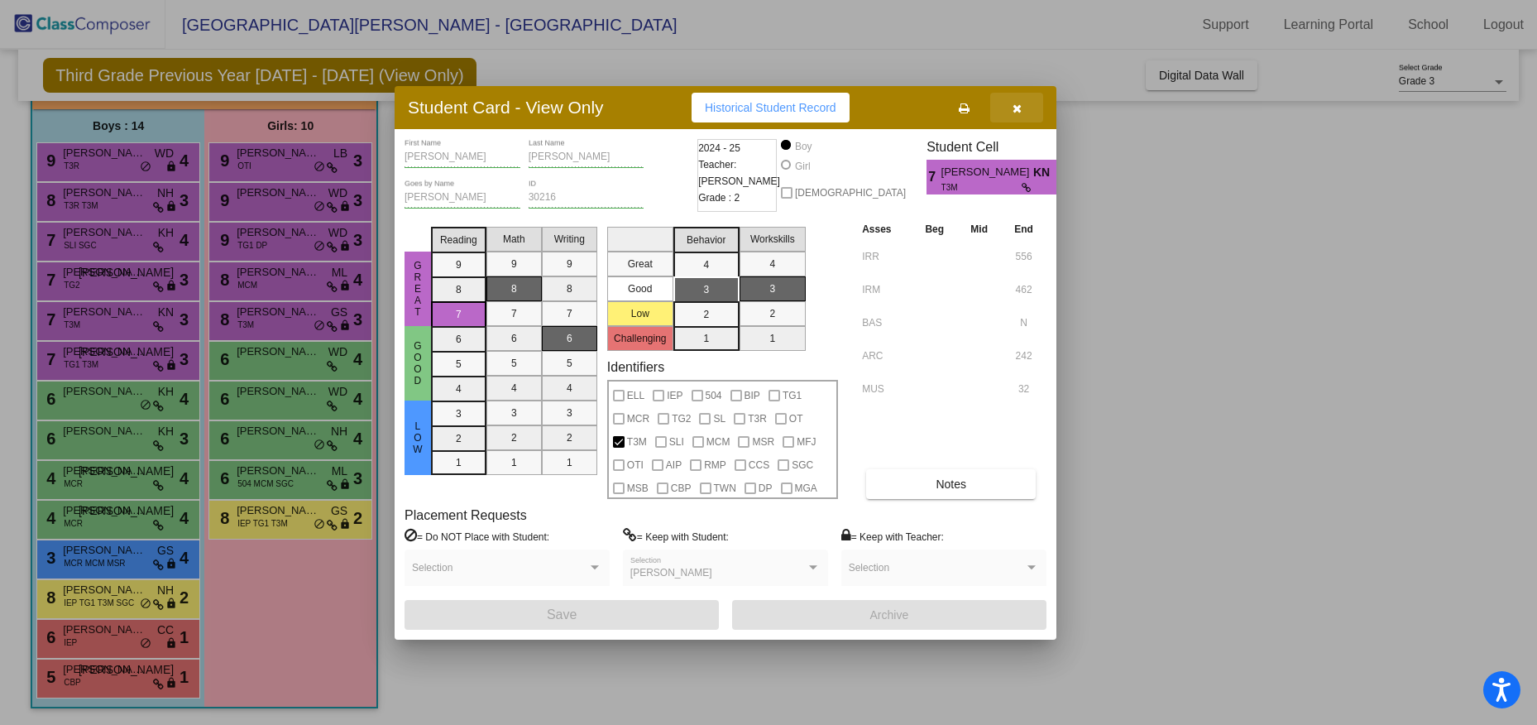
click at [1017, 108] on icon "button" at bounding box center [1016, 109] width 9 height 12
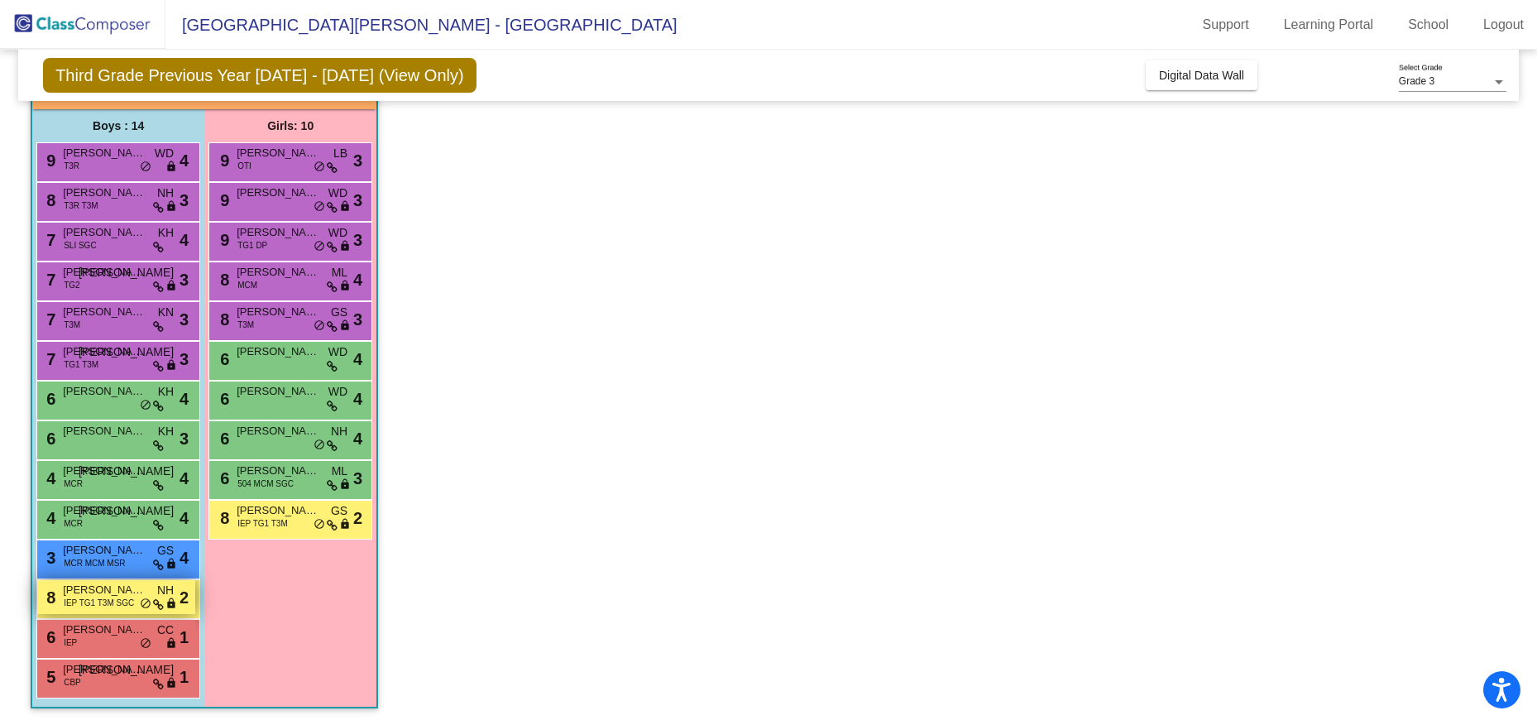
click at [117, 595] on span "[PERSON_NAME] [PERSON_NAME]" at bounding box center [104, 589] width 83 height 17
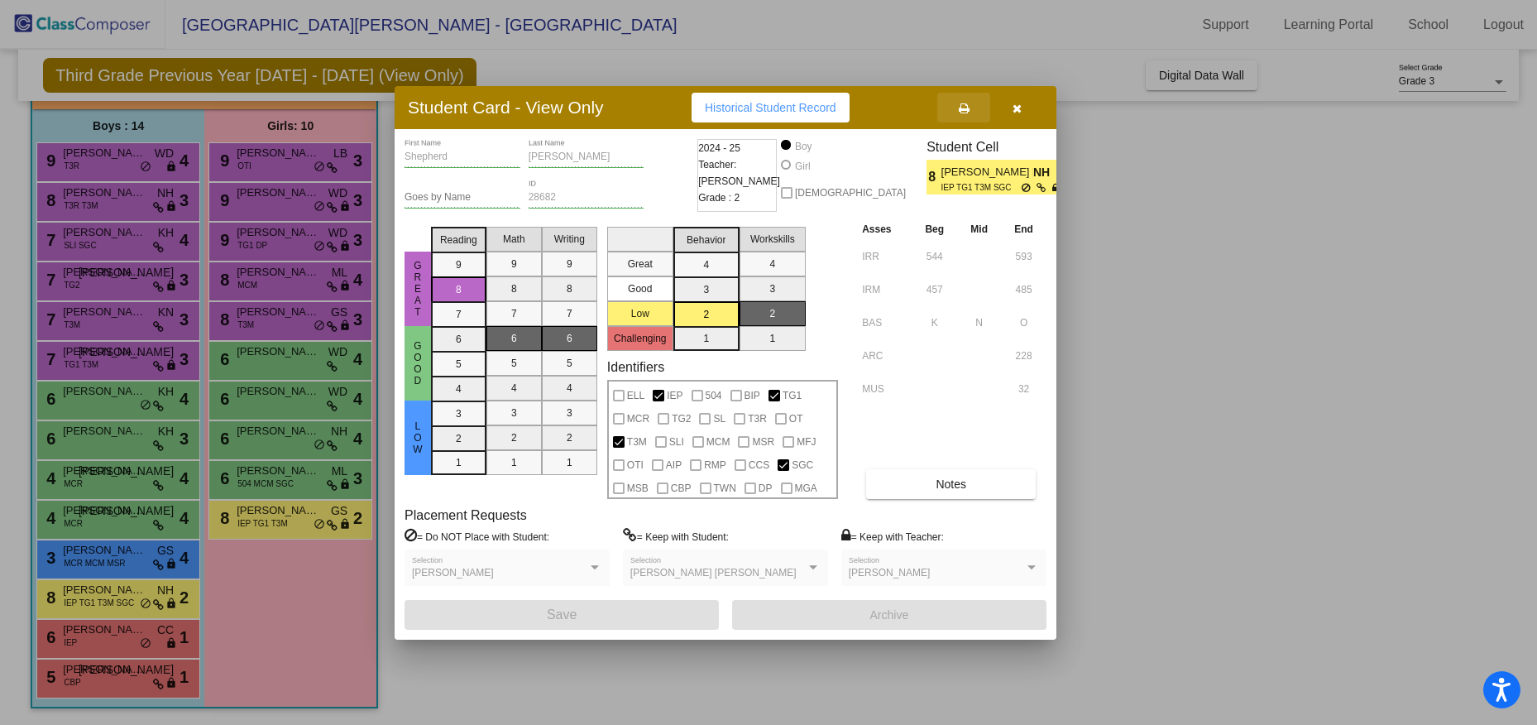
click at [955, 102] on button at bounding box center [963, 108] width 53 height 30
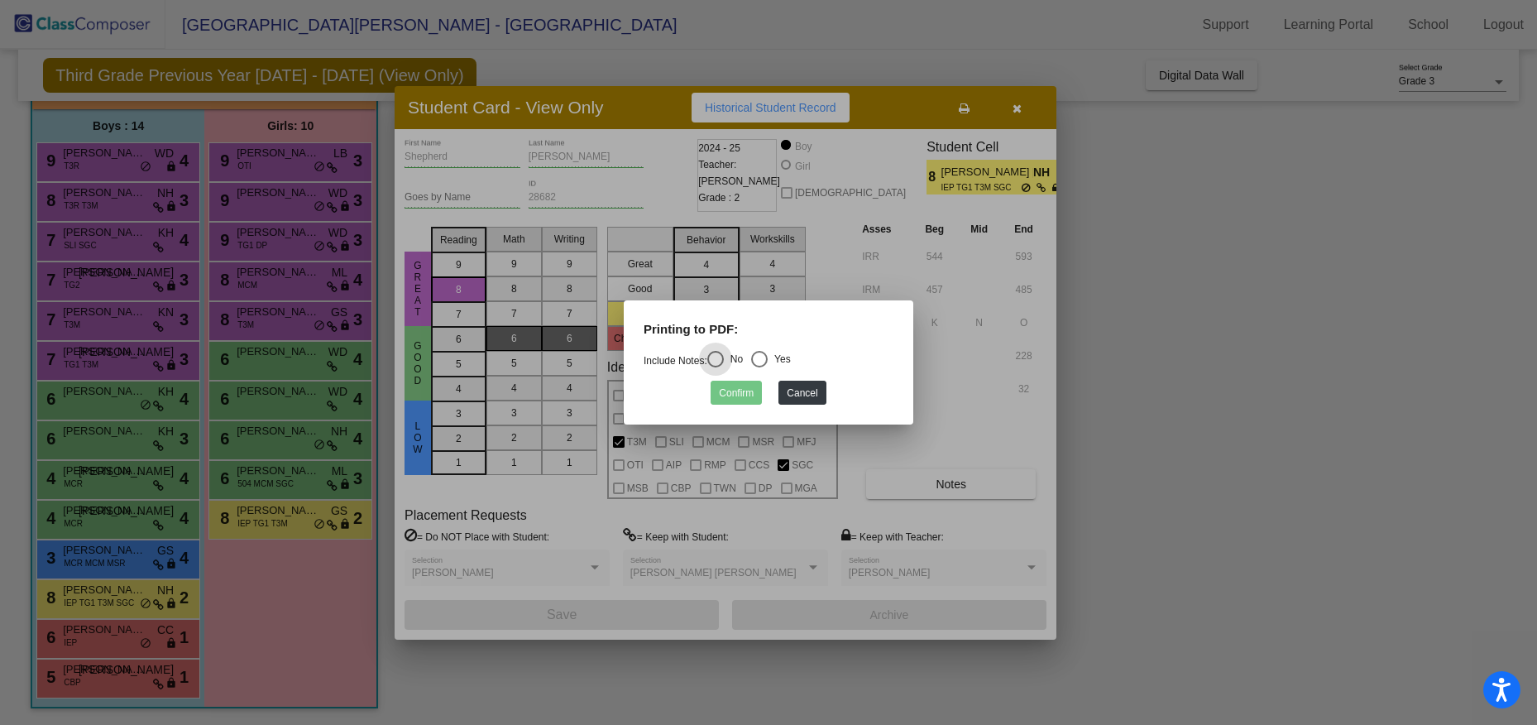
click at [763, 355] on div "Select an option" at bounding box center [759, 359] width 17 height 17
click at [759, 367] on input "Yes" at bounding box center [758, 367] width 1 height 1
radio input "true"
click at [734, 403] on button "Confirm" at bounding box center [735, 392] width 51 height 24
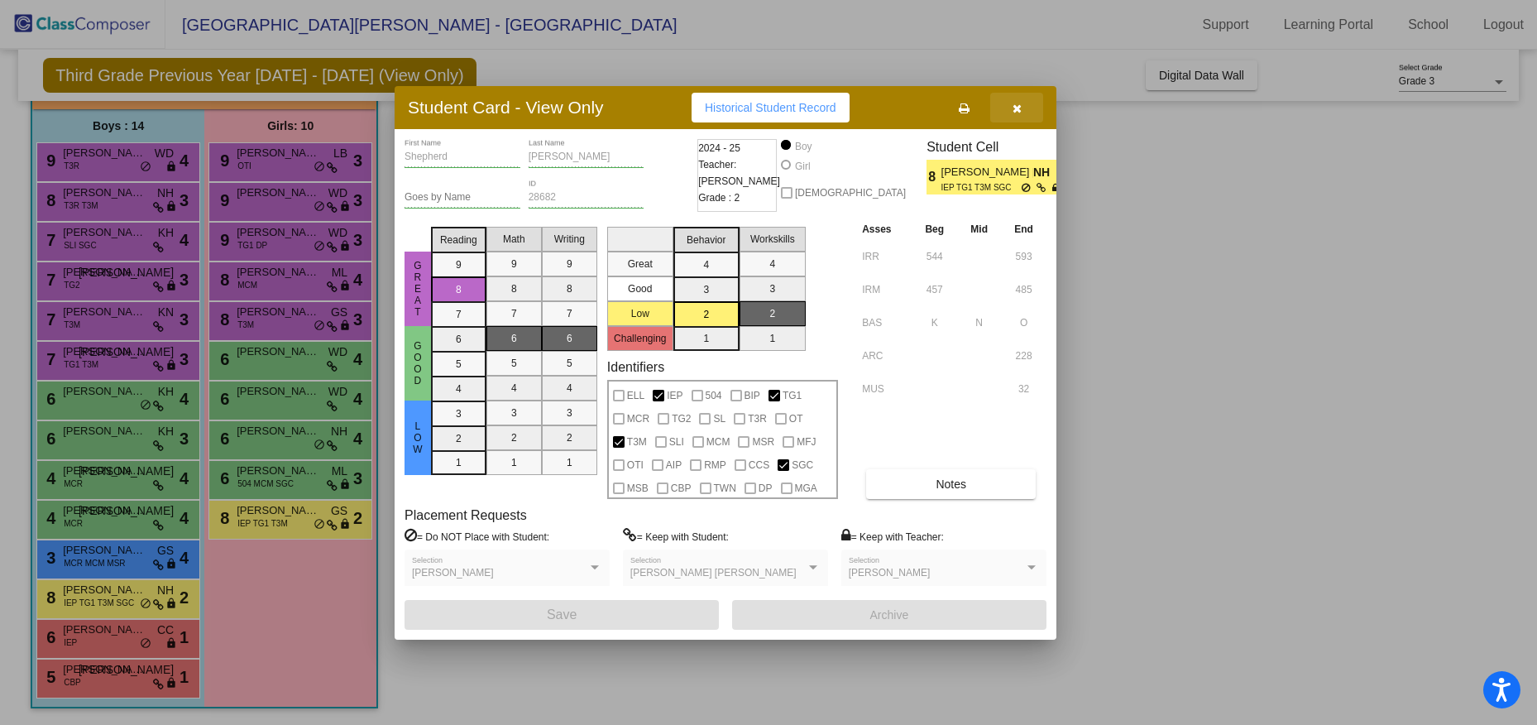
click at [1021, 108] on button "button" at bounding box center [1016, 108] width 53 height 30
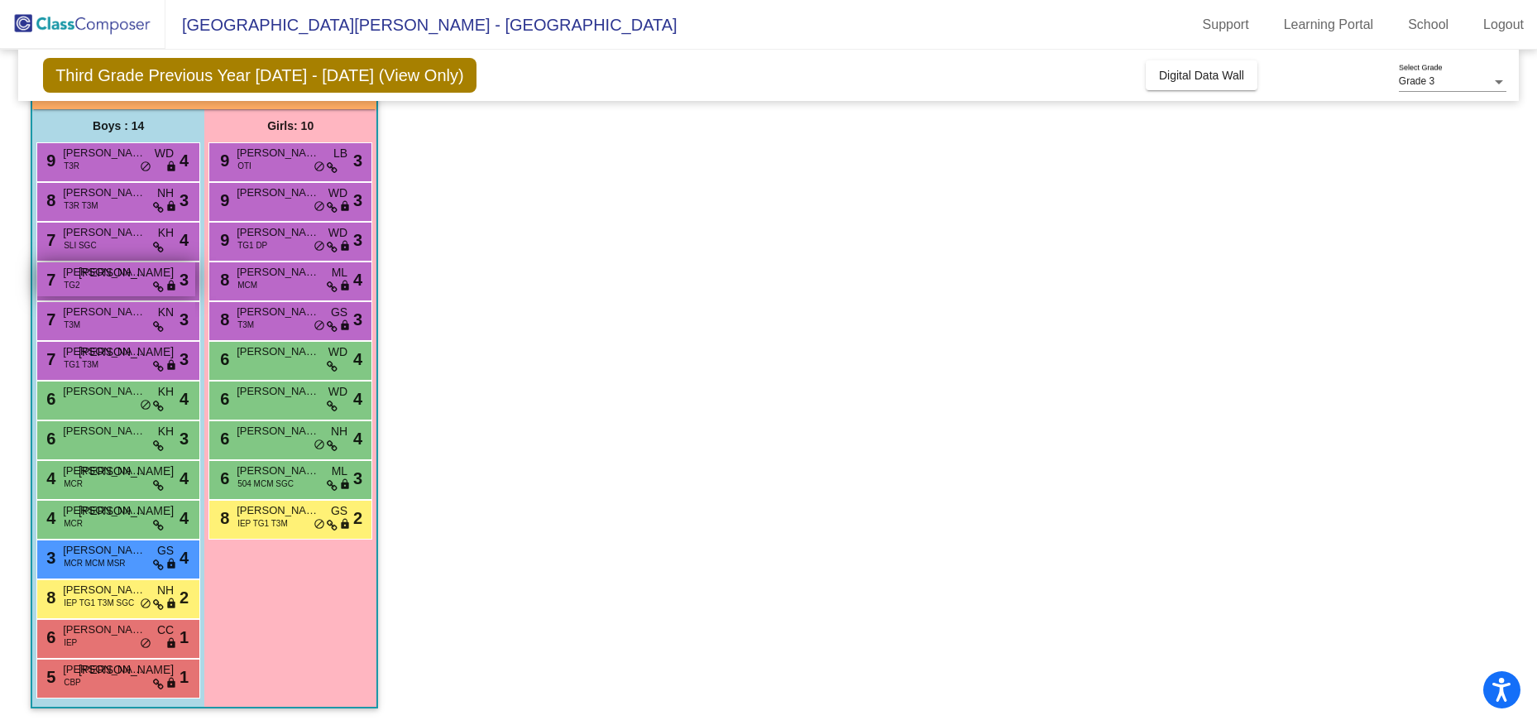
click at [81, 277] on span "[PERSON_NAME]" at bounding box center [104, 272] width 83 height 17
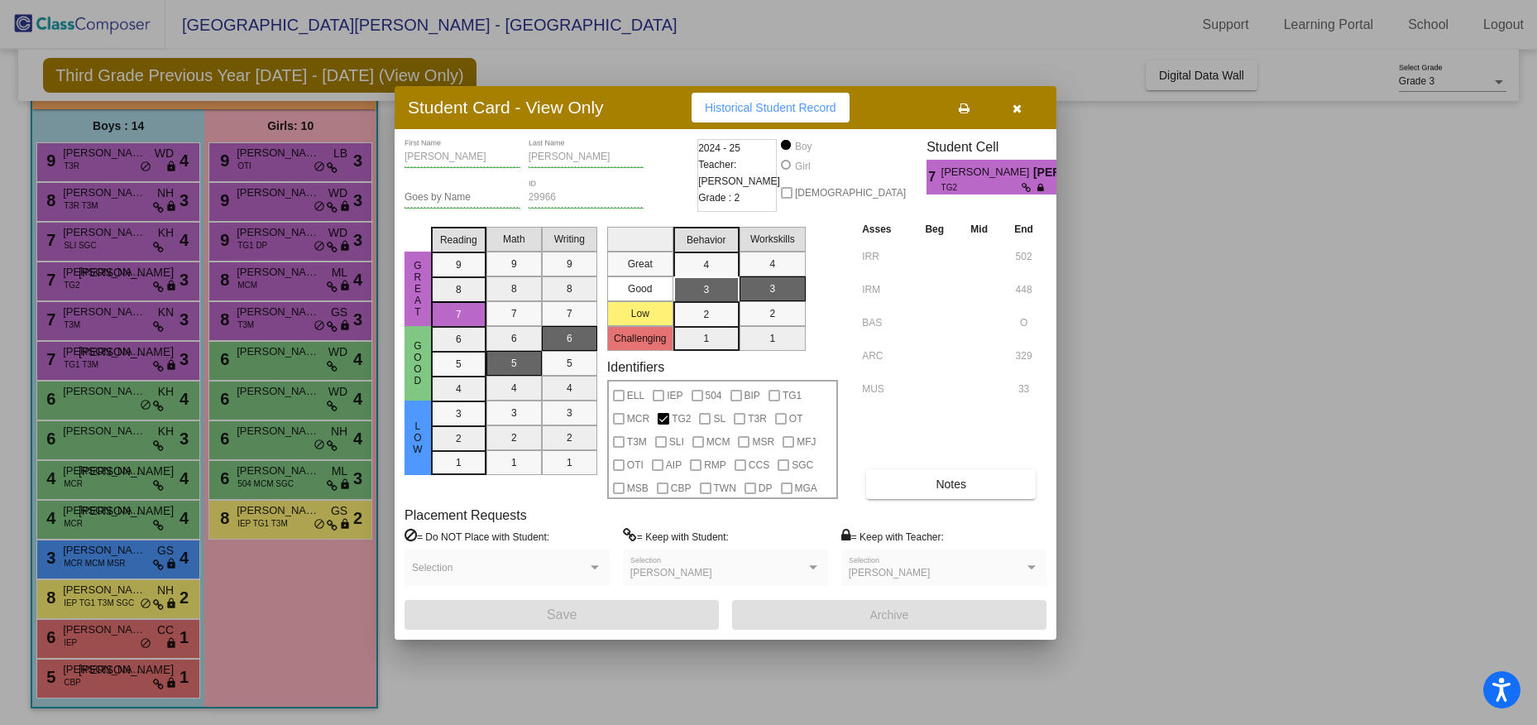
click at [965, 107] on icon at bounding box center [964, 109] width 11 height 12
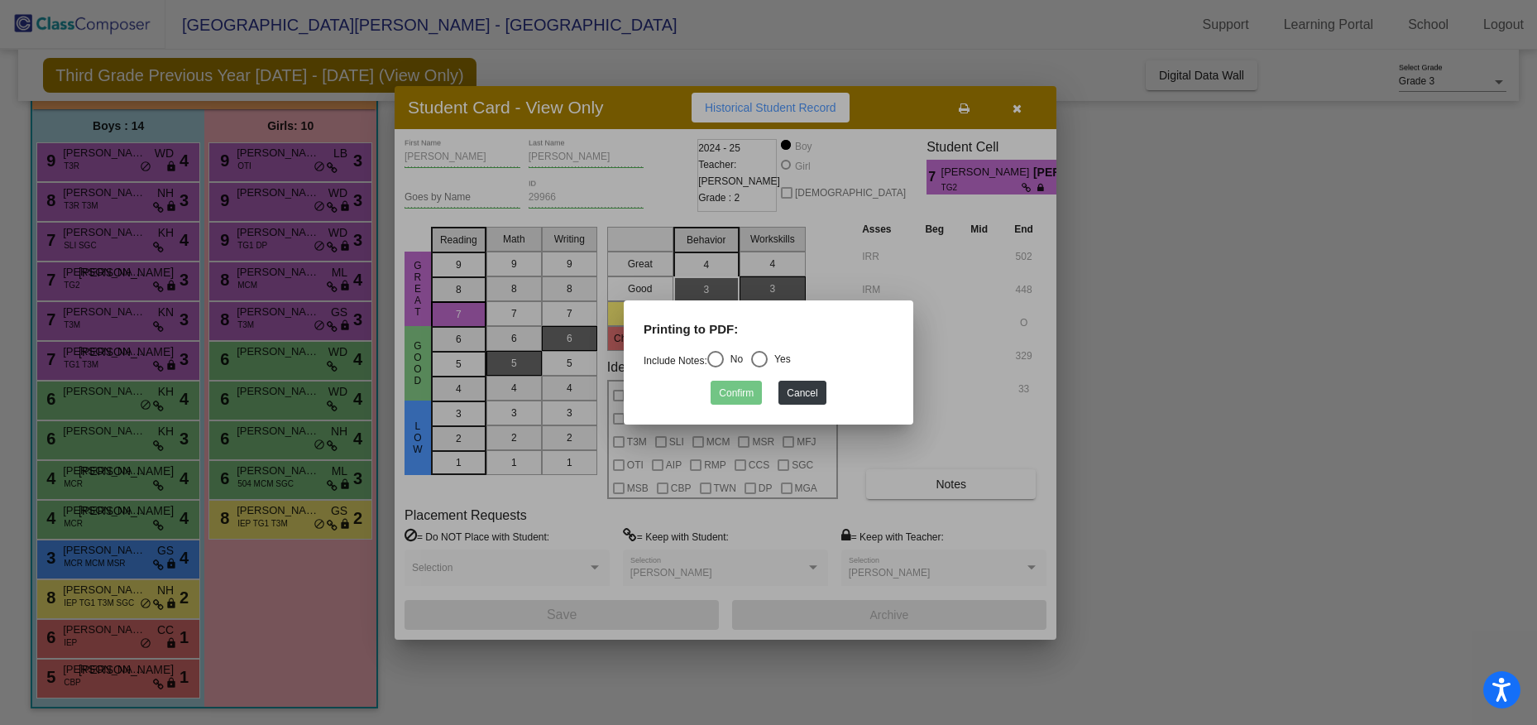
click at [754, 362] on mat-radio-group "Include Notes: No Yes" at bounding box center [716, 361] width 147 height 12
click at [768, 356] on div "Select an option" at bounding box center [759, 359] width 17 height 17
click at [759, 367] on input "Yes" at bounding box center [758, 367] width 1 height 1
radio input "true"
click at [747, 385] on button "Confirm" at bounding box center [735, 392] width 51 height 24
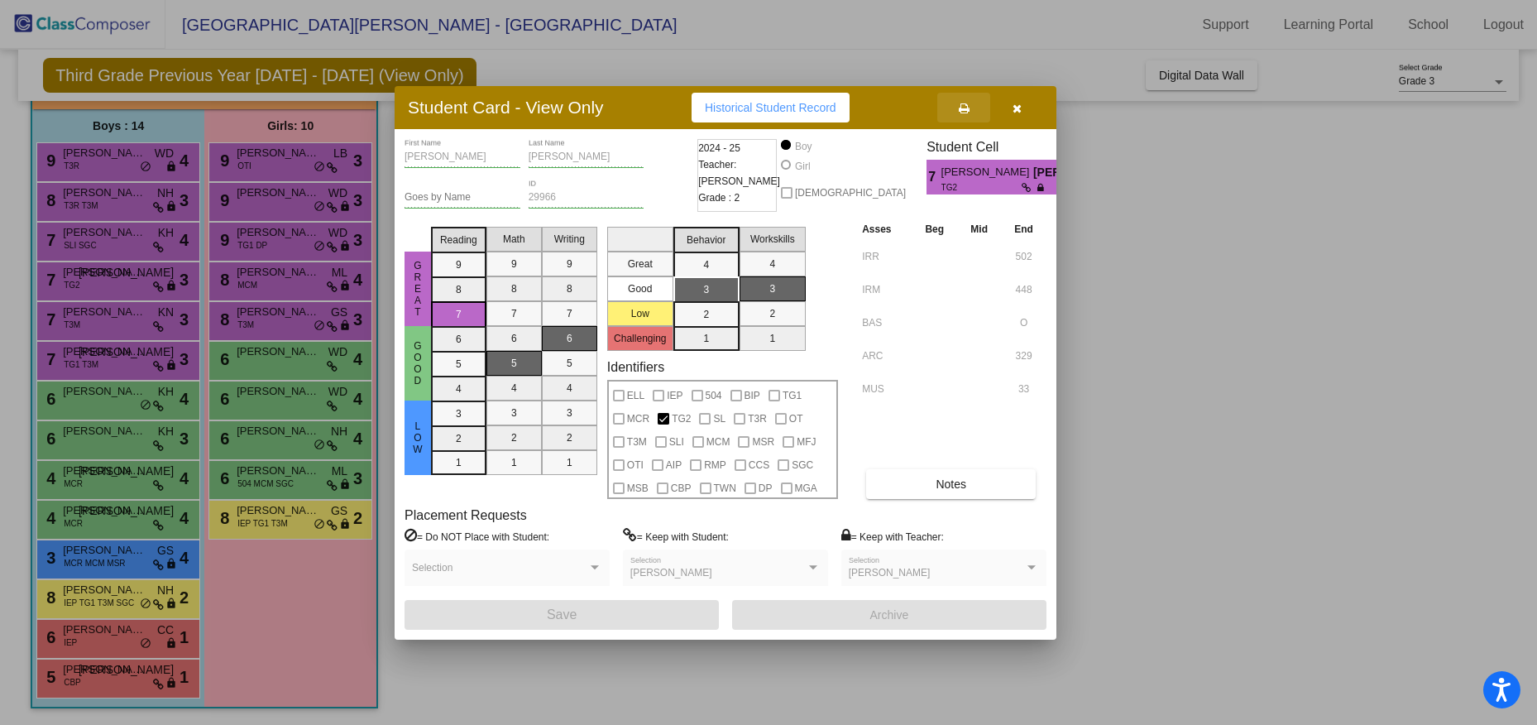
click at [965, 108] on icon at bounding box center [964, 109] width 11 height 12
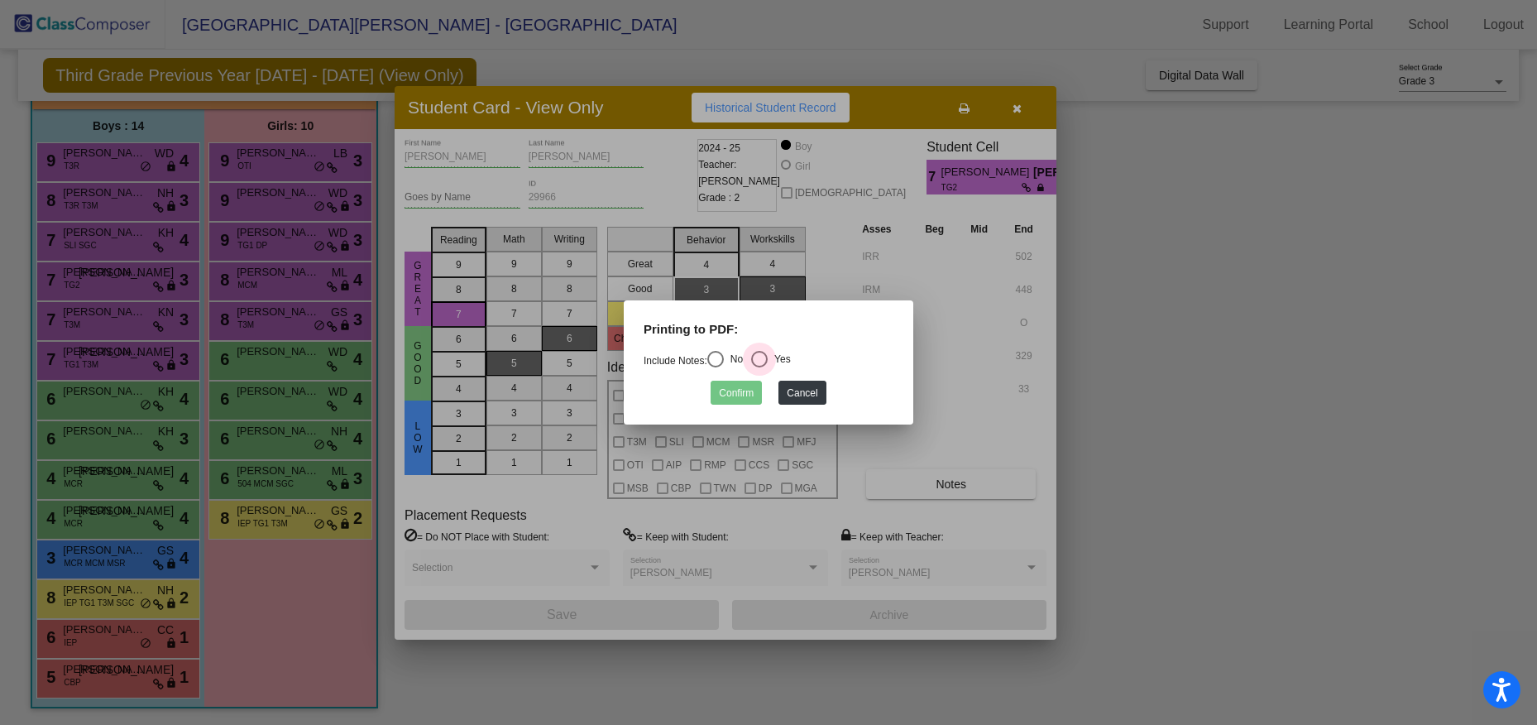
click at [762, 357] on div "Select an option" at bounding box center [759, 359] width 17 height 17
click at [759, 367] on input "Yes" at bounding box center [758, 367] width 1 height 1
radio input "true"
click at [739, 395] on button "Confirm" at bounding box center [735, 392] width 51 height 24
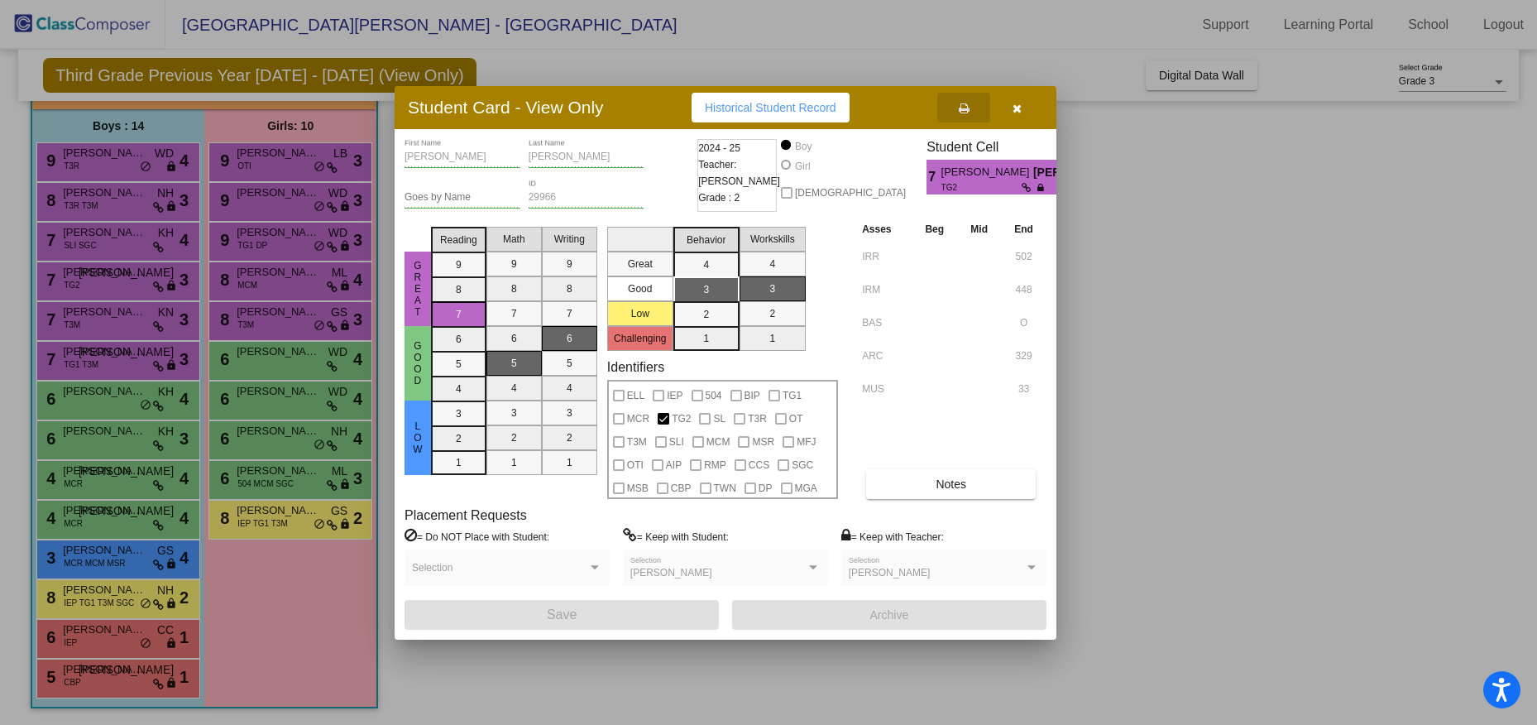
click at [1021, 104] on button "button" at bounding box center [1016, 108] width 53 height 30
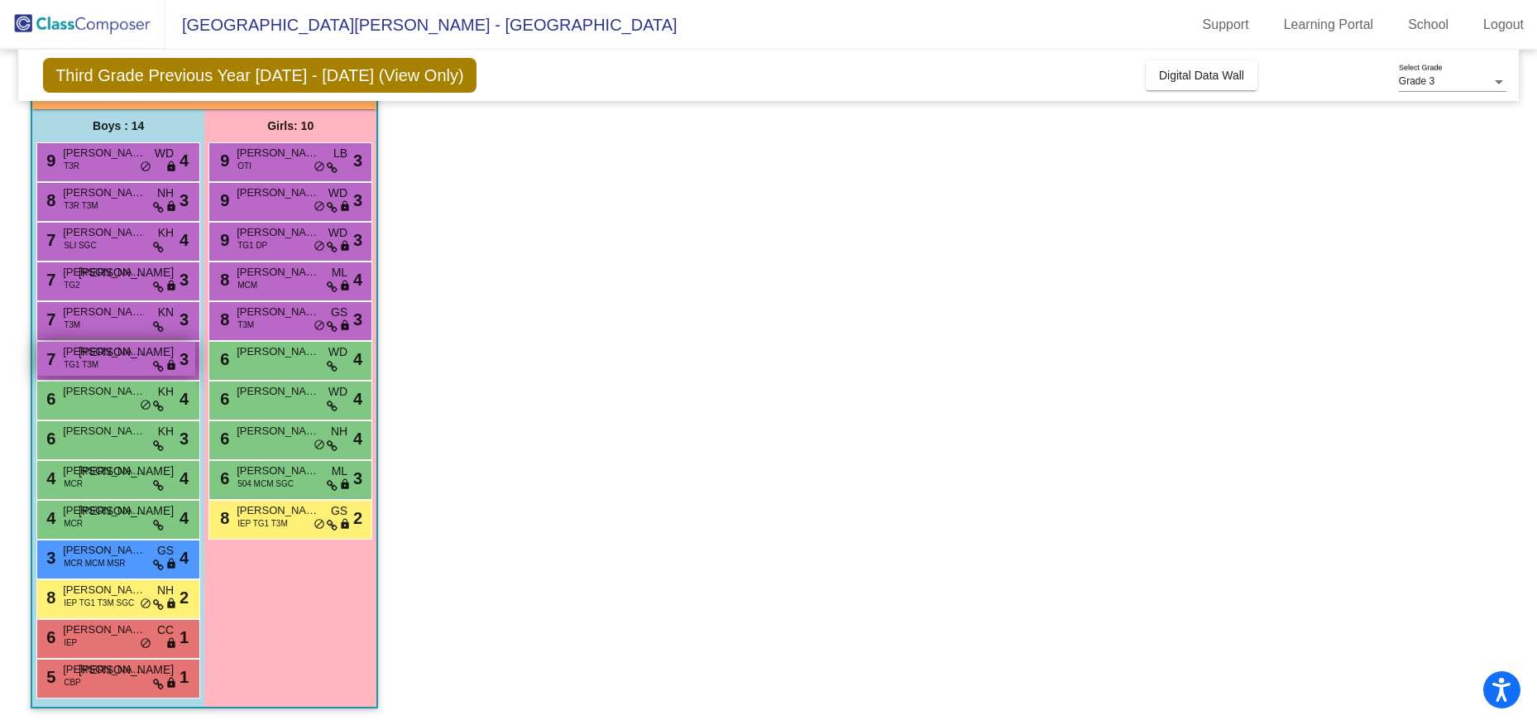
click at [75, 360] on span "TG1 T3M" at bounding box center [81, 364] width 35 height 12
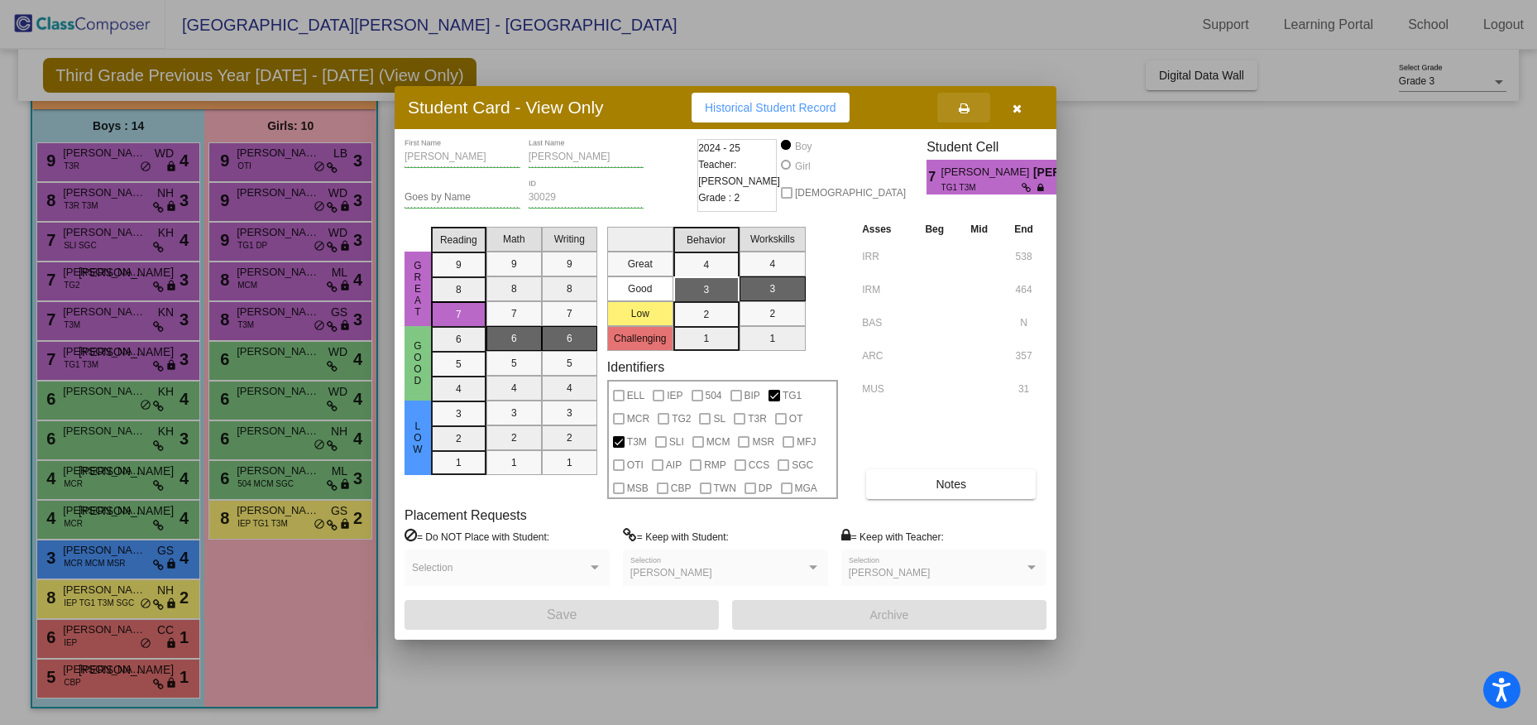
click at [967, 108] on icon at bounding box center [964, 109] width 11 height 12
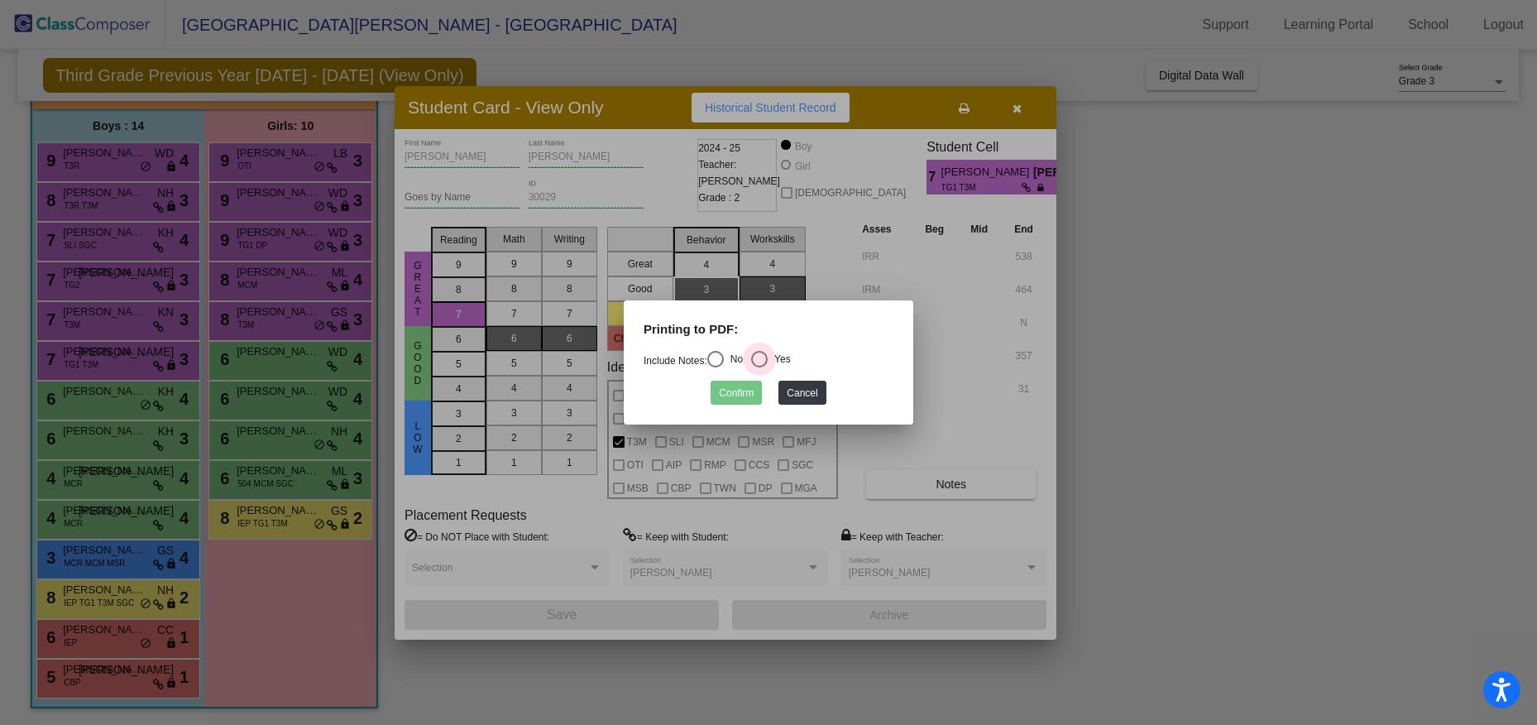
click at [768, 359] on div "Select an option" at bounding box center [759, 359] width 17 height 17
click at [759, 367] on input "Yes" at bounding box center [758, 367] width 1 height 1
radio input "true"
click at [738, 390] on button "Confirm" at bounding box center [735, 392] width 51 height 24
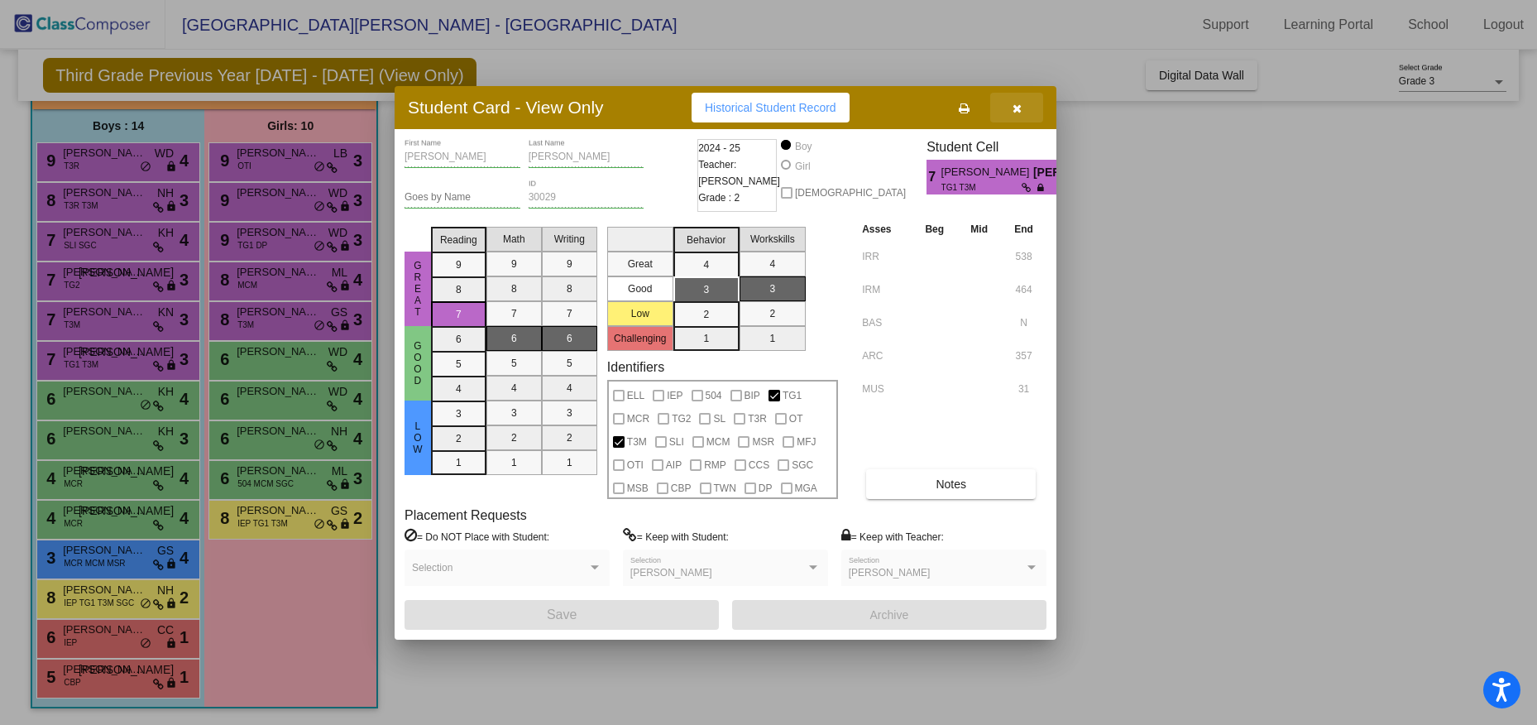
click at [1021, 104] on button "button" at bounding box center [1016, 108] width 53 height 30
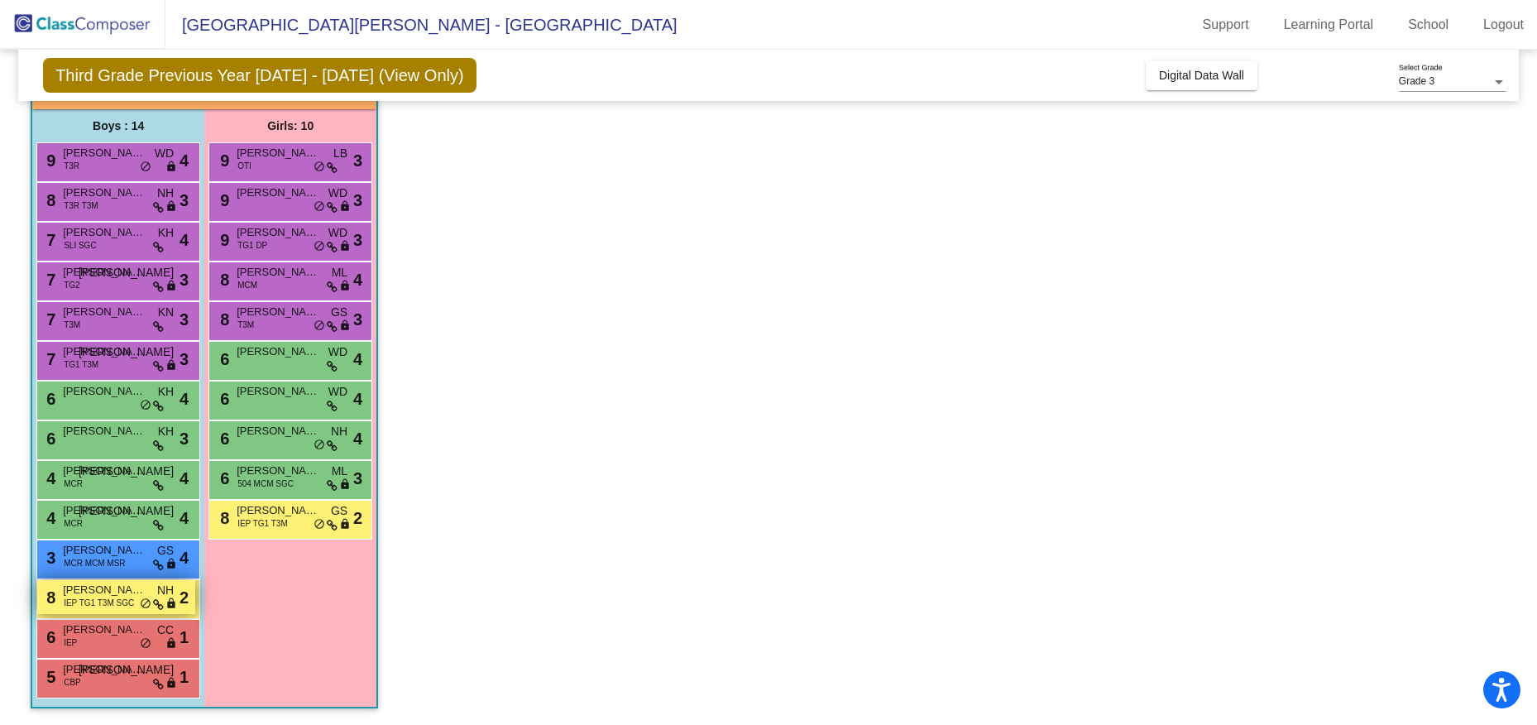
click at [111, 597] on span "IEP TG1 T3M SGC" at bounding box center [99, 602] width 70 height 12
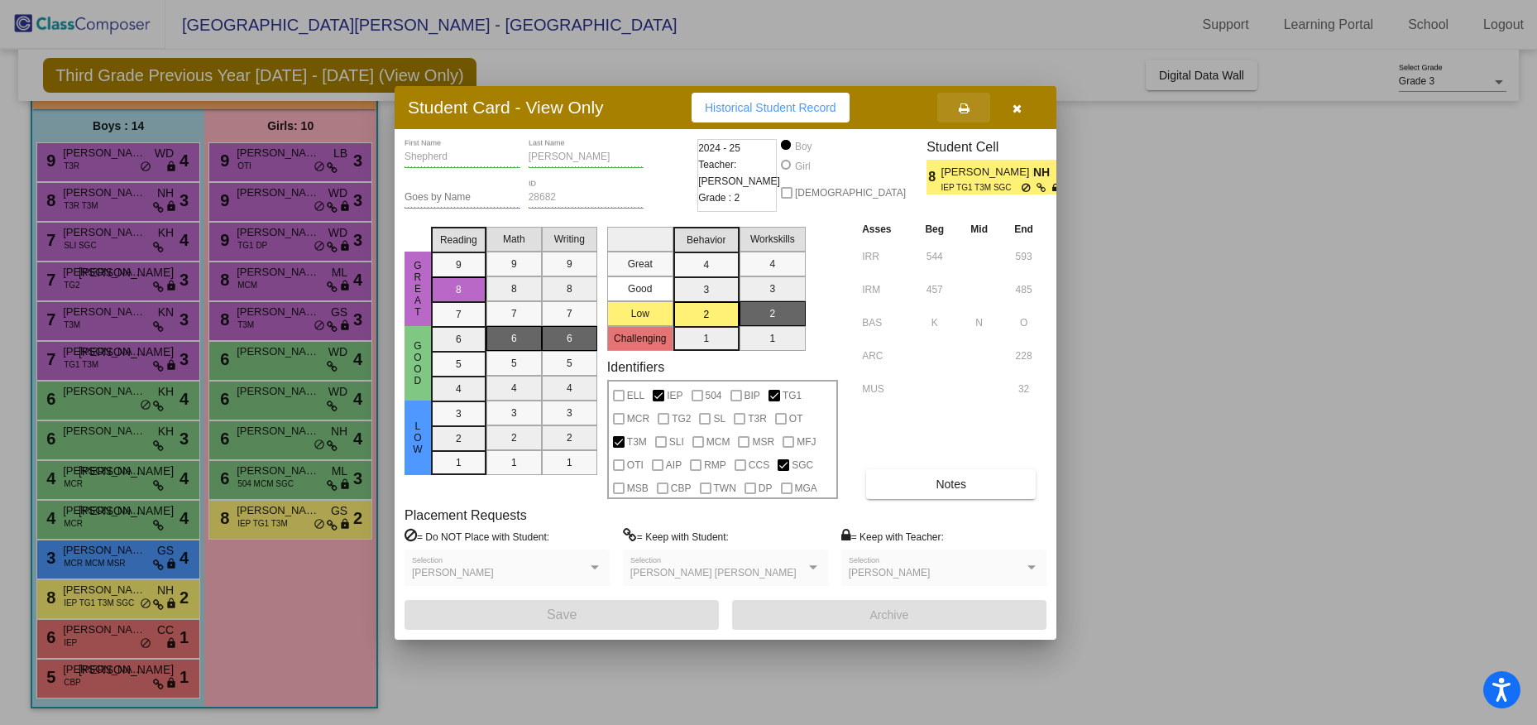
click at [966, 107] on icon at bounding box center [964, 109] width 11 height 12
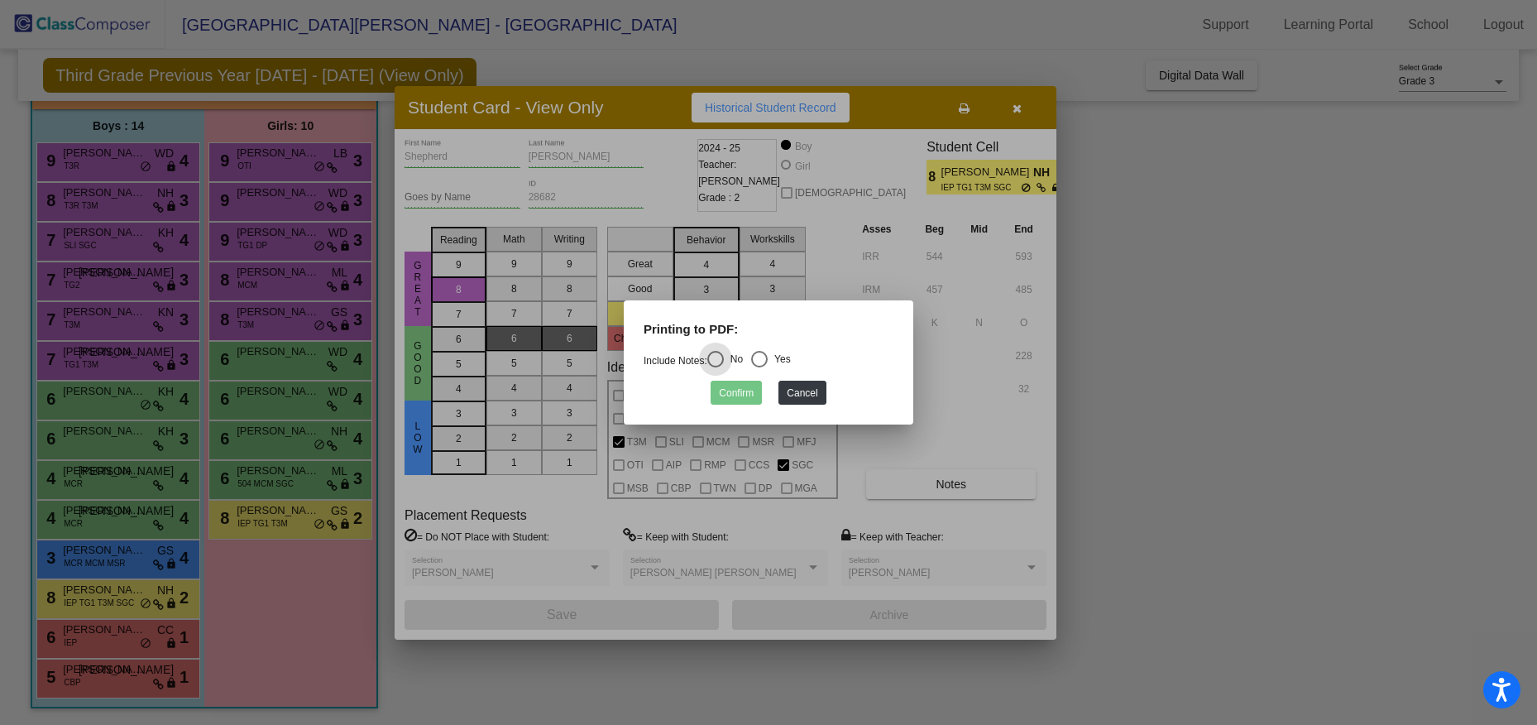
click at [774, 356] on div "Yes" at bounding box center [779, 359] width 23 height 15
click at [759, 367] on input "Yes" at bounding box center [758, 367] width 1 height 1
radio input "true"
click at [738, 391] on button "Confirm" at bounding box center [735, 392] width 51 height 24
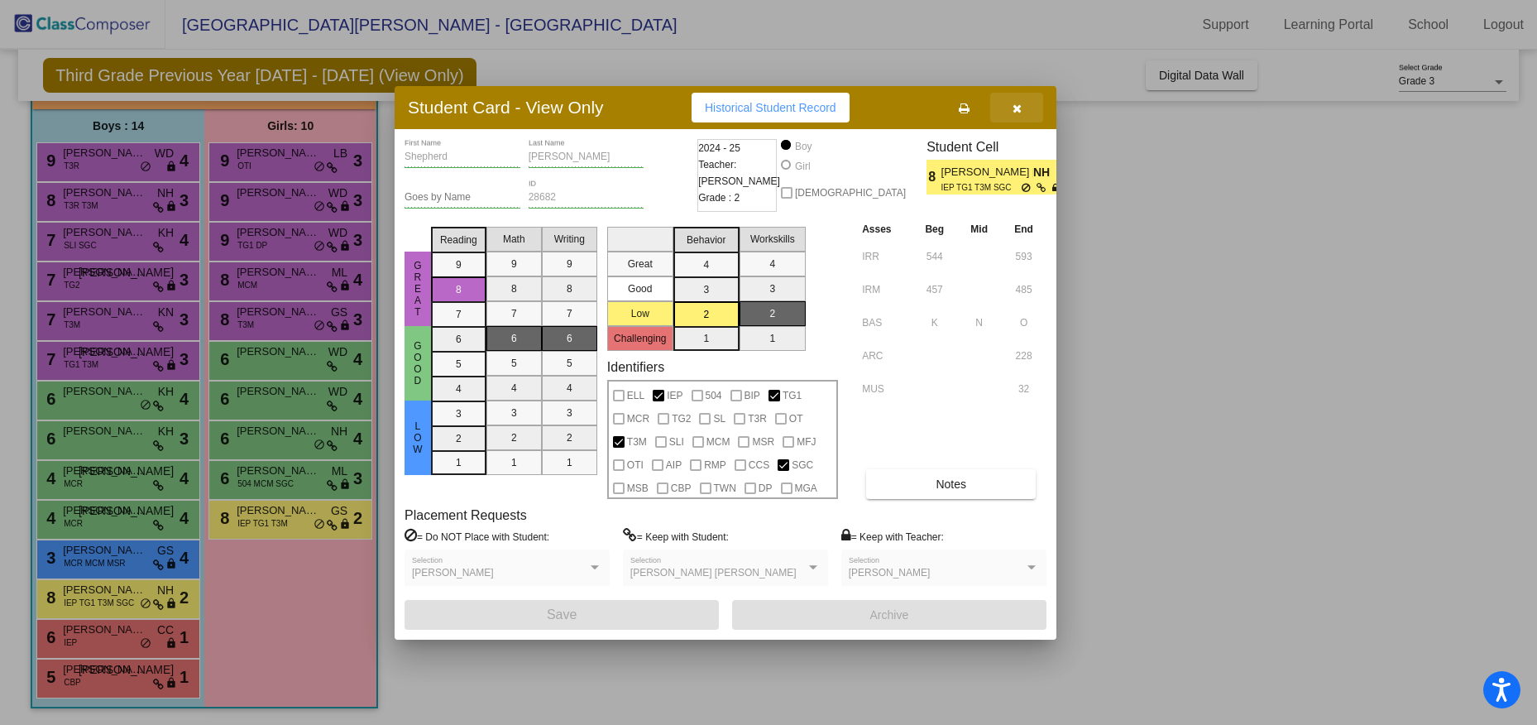
click at [1018, 101] on span "button" at bounding box center [1016, 107] width 9 height 13
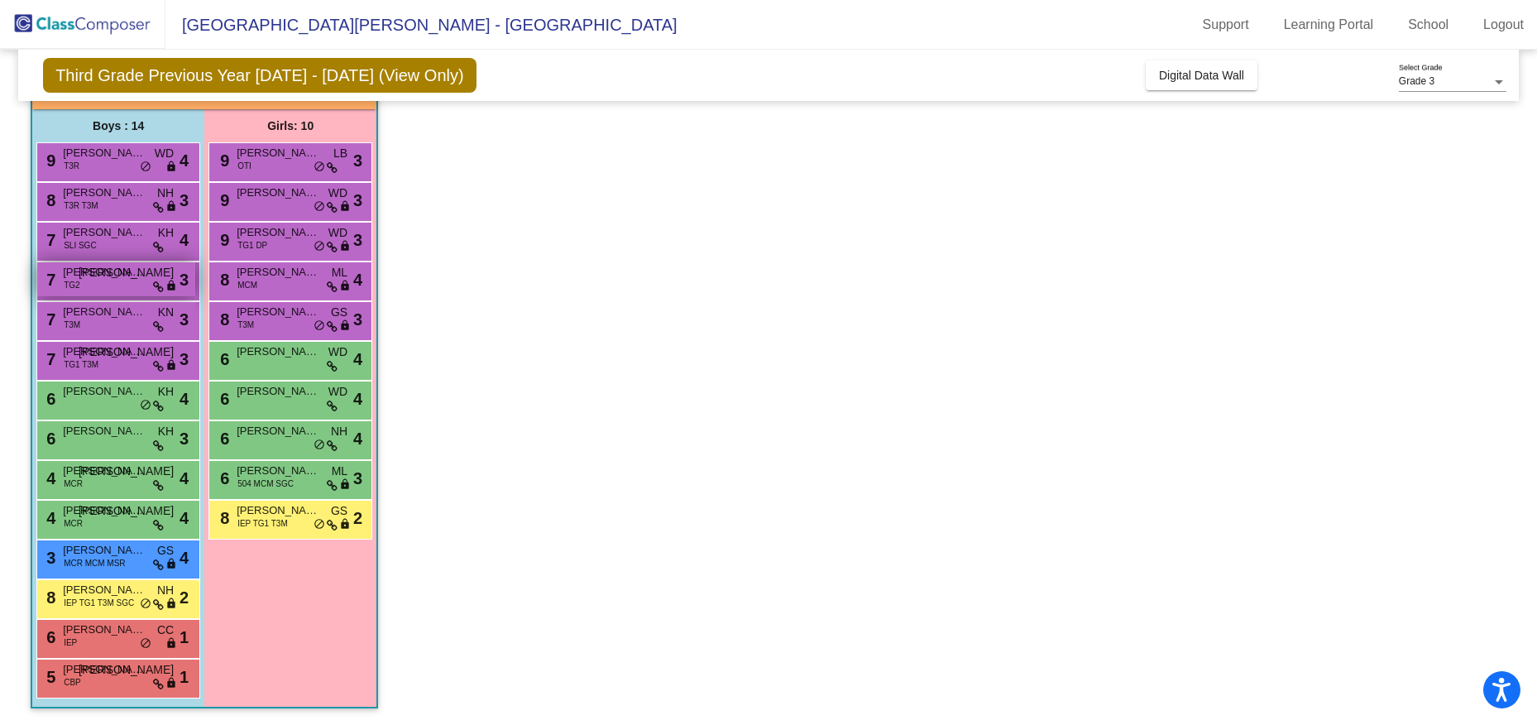
click at [110, 282] on div "7 [PERSON_NAME] TG2 JO lock do_not_disturb_alt 3" at bounding box center [116, 279] width 158 height 34
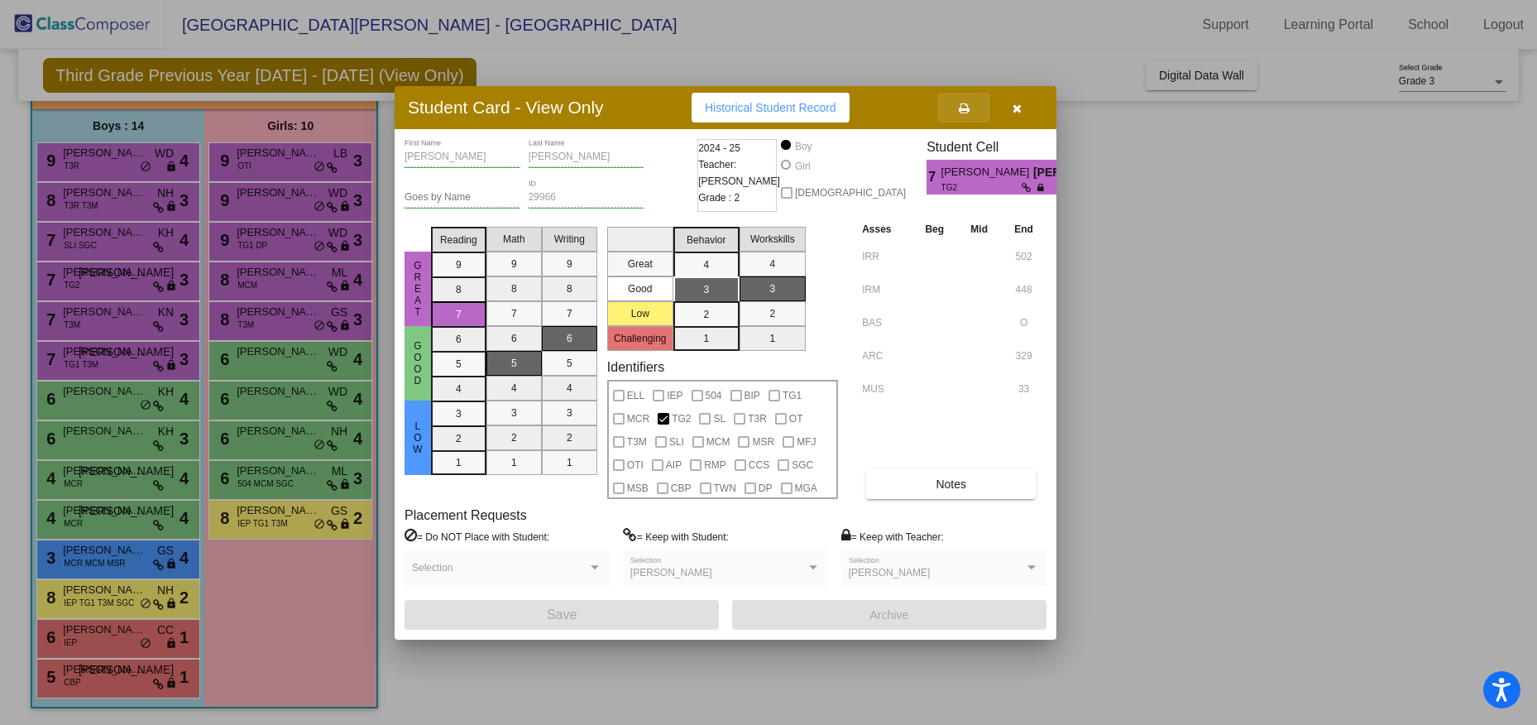
click at [960, 108] on icon at bounding box center [964, 109] width 11 height 12
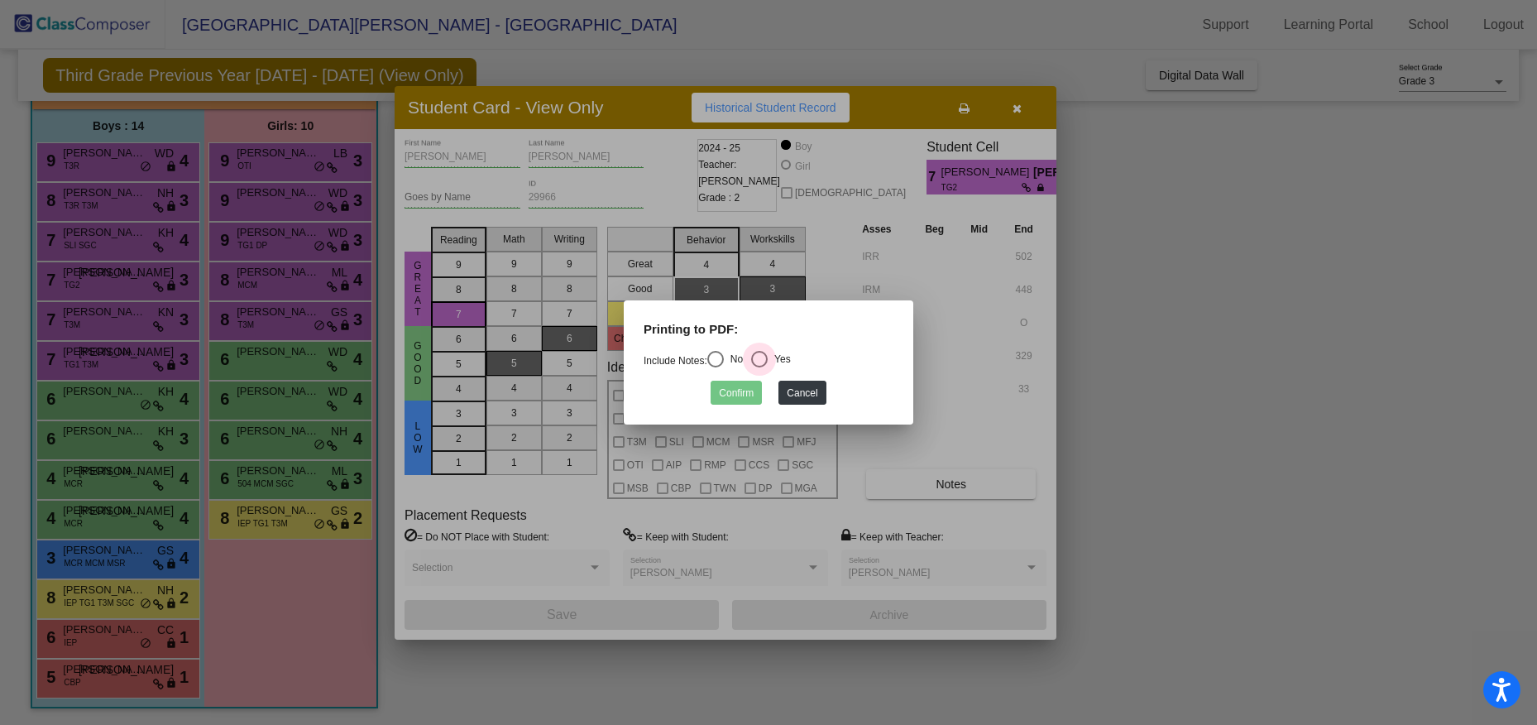
click at [762, 364] on div "Select an option" at bounding box center [759, 359] width 17 height 17
click at [759, 367] on input "Yes" at bounding box center [758, 367] width 1 height 1
radio input "true"
click at [728, 393] on button "Confirm" at bounding box center [735, 392] width 51 height 24
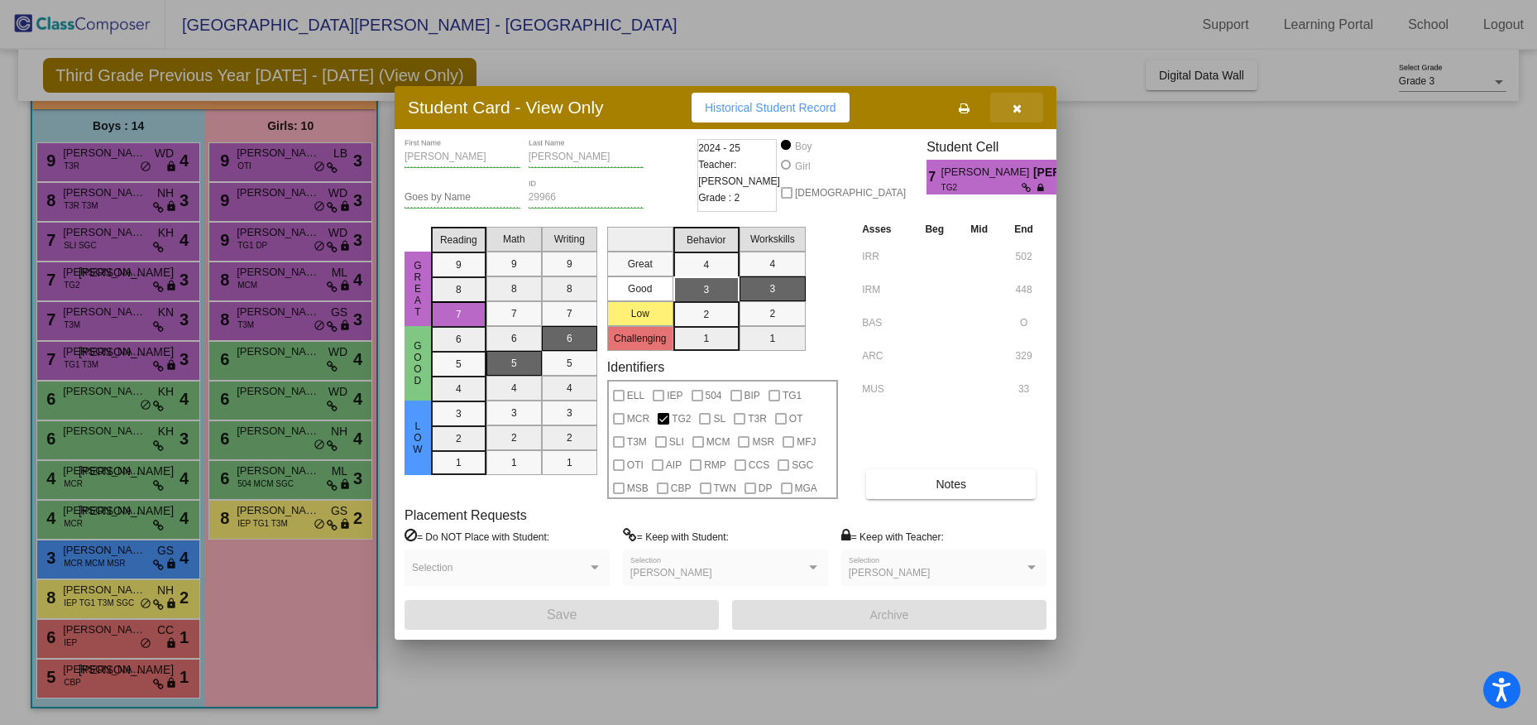
click at [1014, 107] on icon "button" at bounding box center [1016, 109] width 9 height 12
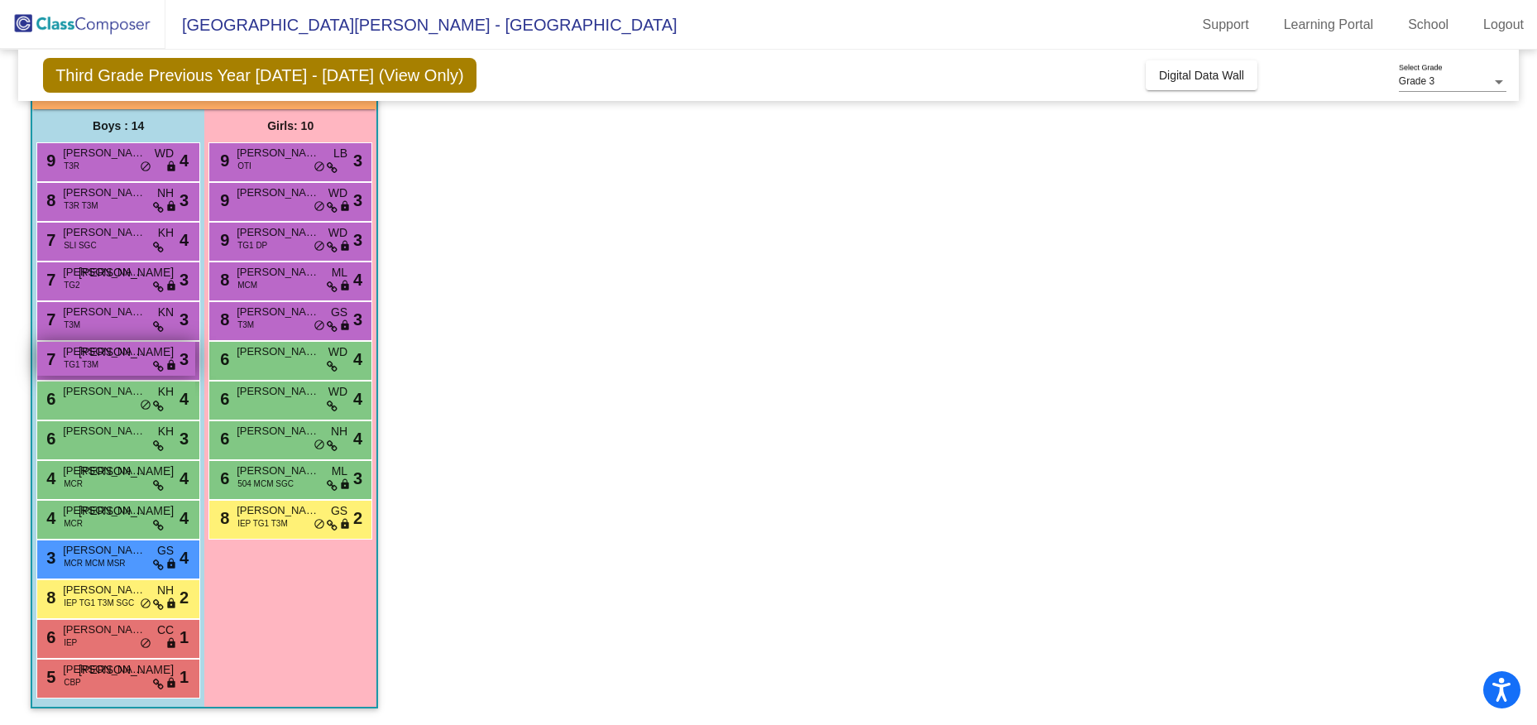
click at [97, 355] on span "[PERSON_NAME]" at bounding box center [104, 351] width 83 height 17
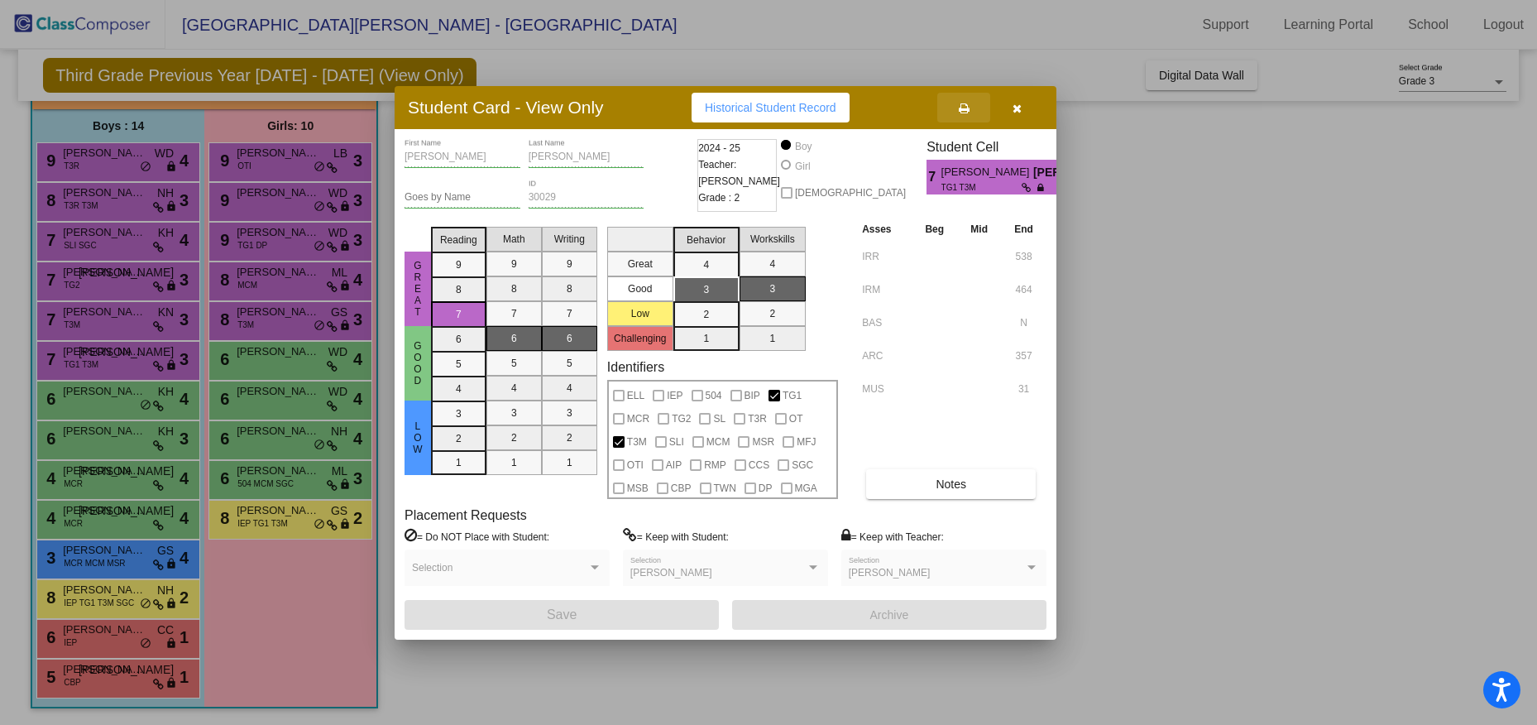
click at [966, 107] on icon at bounding box center [964, 109] width 11 height 12
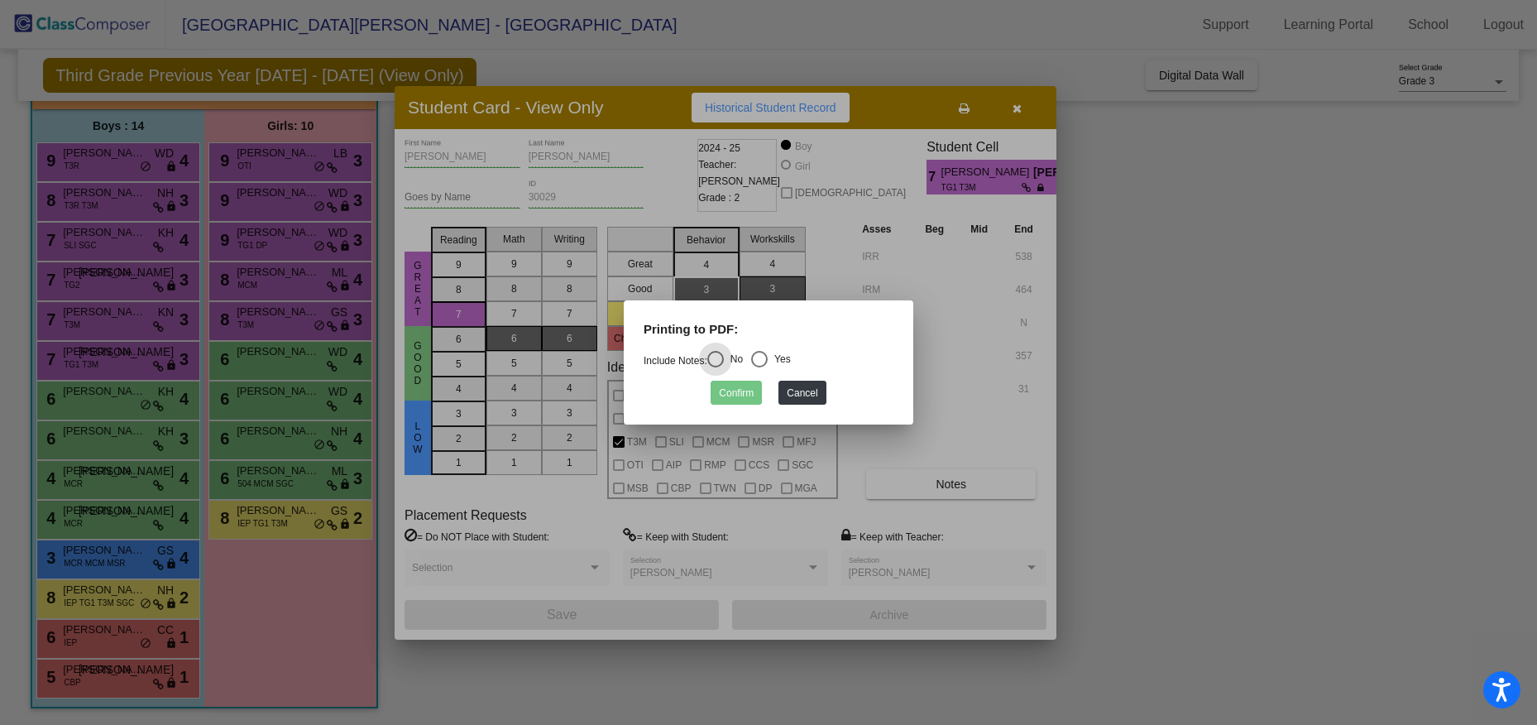
click at [766, 357] on div "Select an option" at bounding box center [759, 359] width 17 height 17
click at [759, 367] on input "Yes" at bounding box center [758, 367] width 1 height 1
radio input "true"
click at [732, 395] on button "Confirm" at bounding box center [735, 392] width 51 height 24
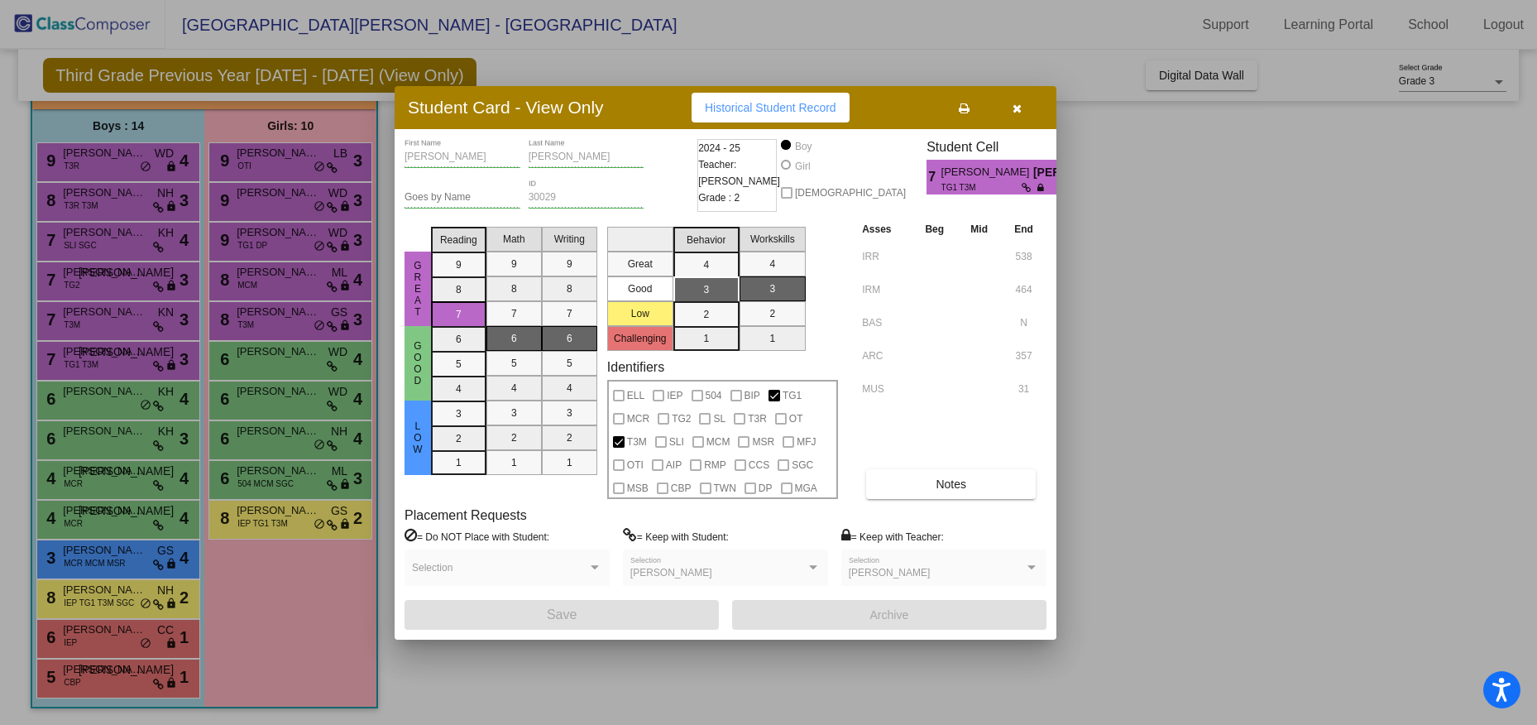
click at [1228, 225] on div at bounding box center [768, 362] width 1537 height 725
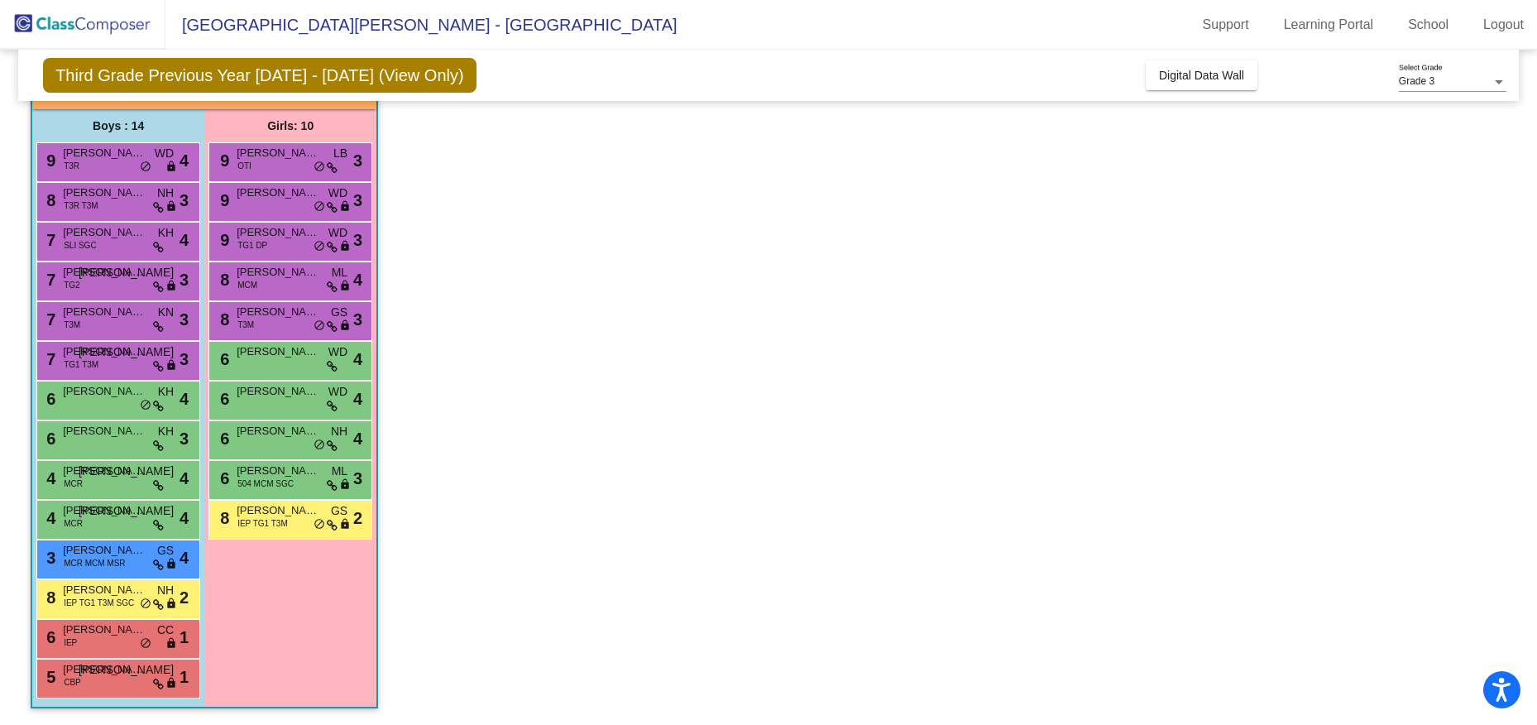
click at [1024, 237] on app-classroom "Class 8 - [PERSON_NAME] picture_as_pdf [PERSON_NAME] Add Student First Name Las…" at bounding box center [769, 380] width 1476 height 690
drag, startPoint x: 1160, startPoint y: 8, endPoint x: 969, endPoint y: 243, distance: 302.8
click at [997, 252] on app-classroom "Class 8 - [PERSON_NAME] picture_as_pdf [PERSON_NAME] Add Student First Name Las…" at bounding box center [769, 380] width 1476 height 690
click at [103, 354] on span "[PERSON_NAME]" at bounding box center [104, 351] width 83 height 17
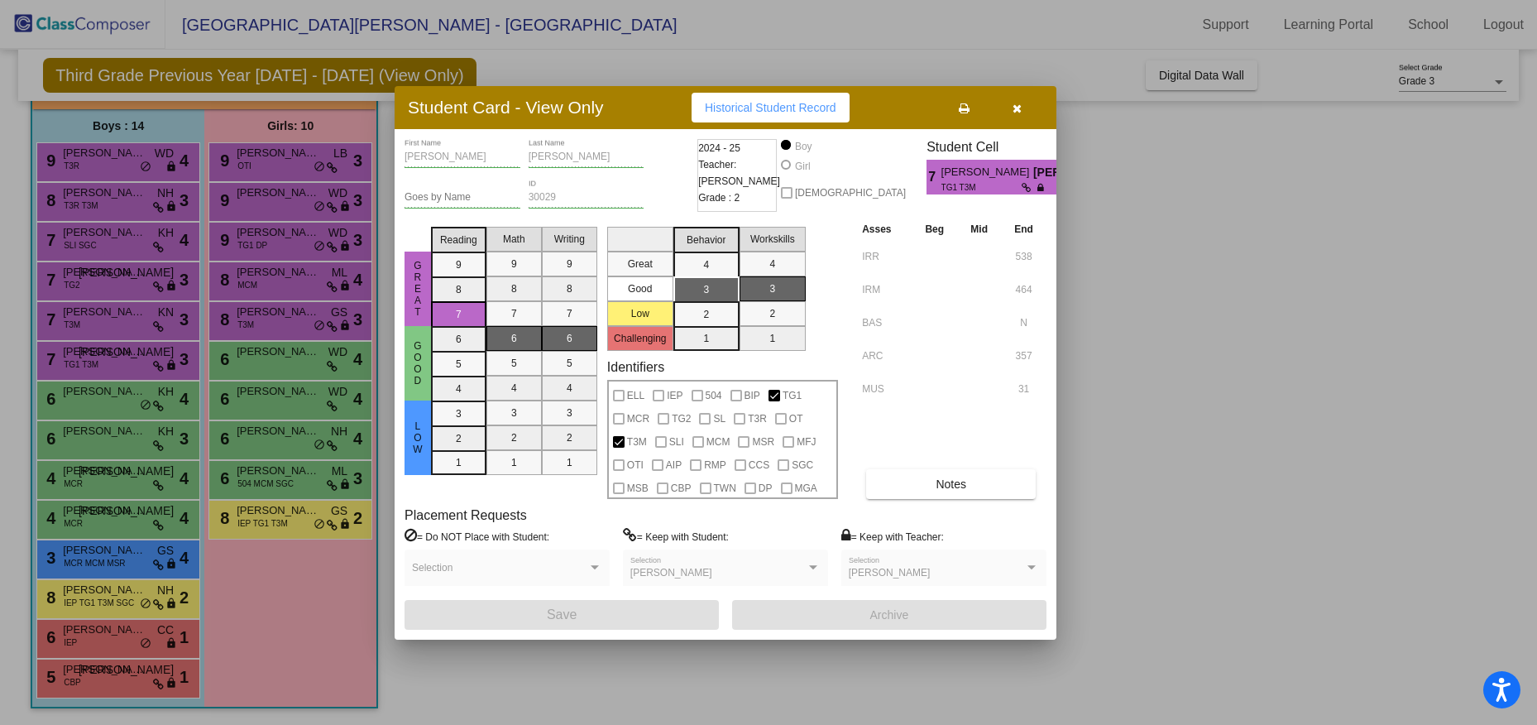
click at [965, 108] on icon at bounding box center [964, 109] width 11 height 12
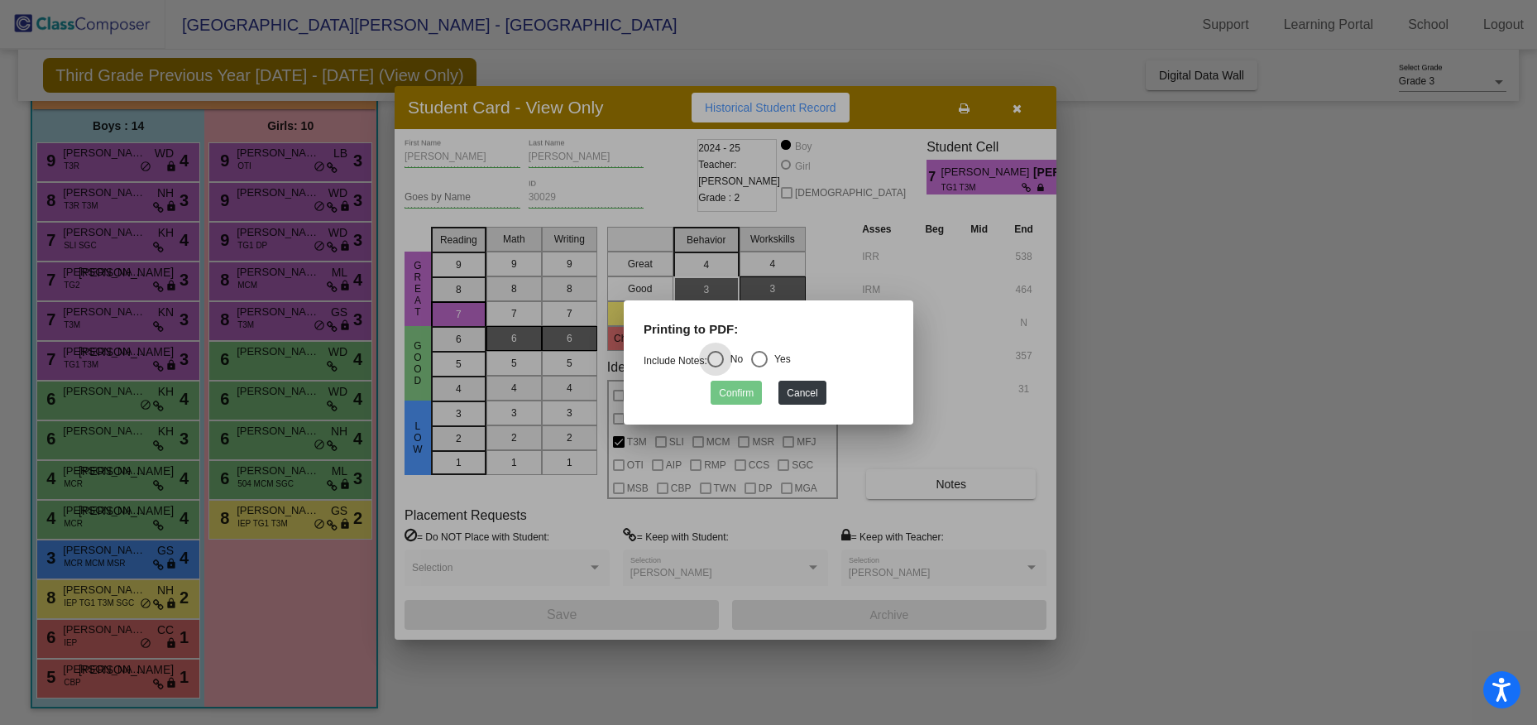
click at [768, 363] on div "Select an option" at bounding box center [759, 359] width 17 height 17
click at [759, 367] on input "Yes" at bounding box center [758, 367] width 1 height 1
radio input "true"
click at [730, 395] on button "Confirm" at bounding box center [735, 392] width 51 height 24
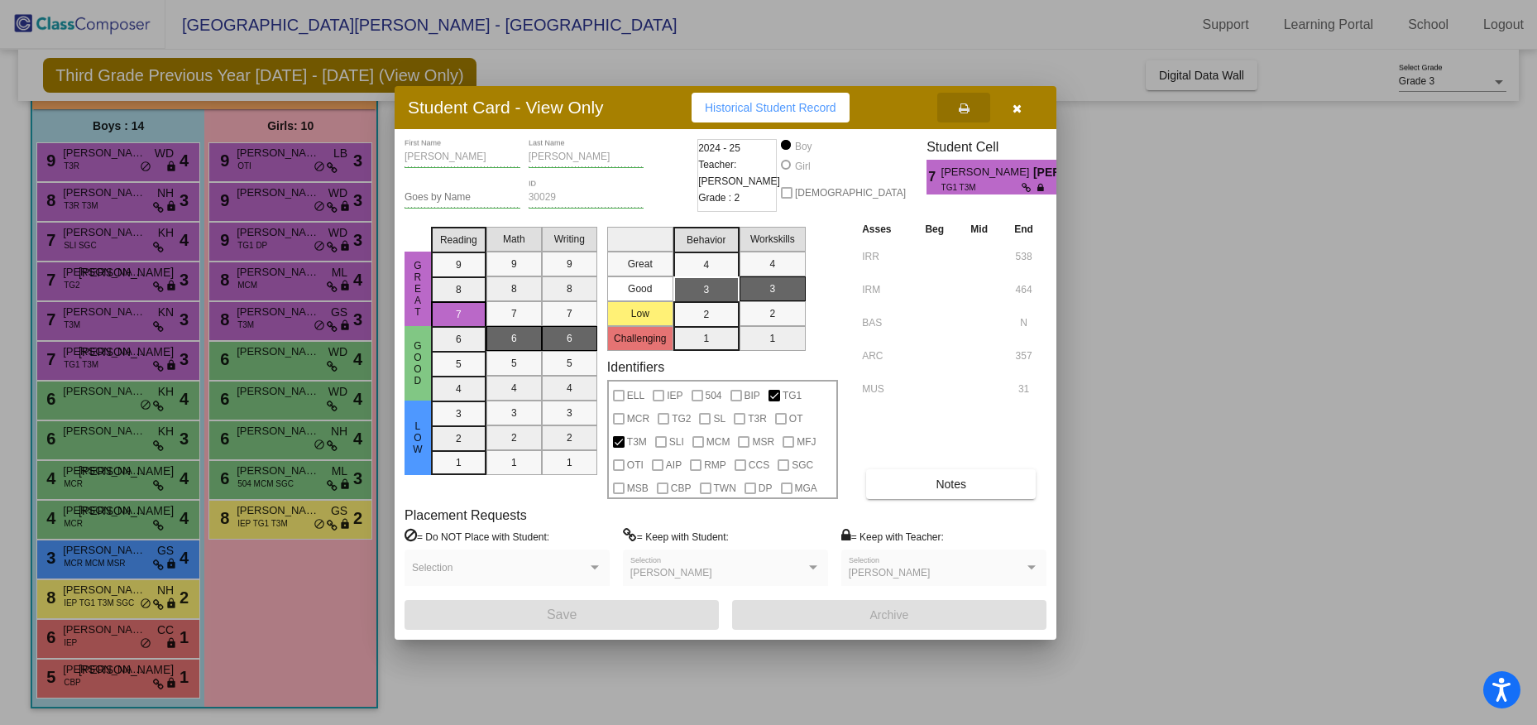
click at [1019, 103] on icon "button" at bounding box center [1016, 109] width 9 height 12
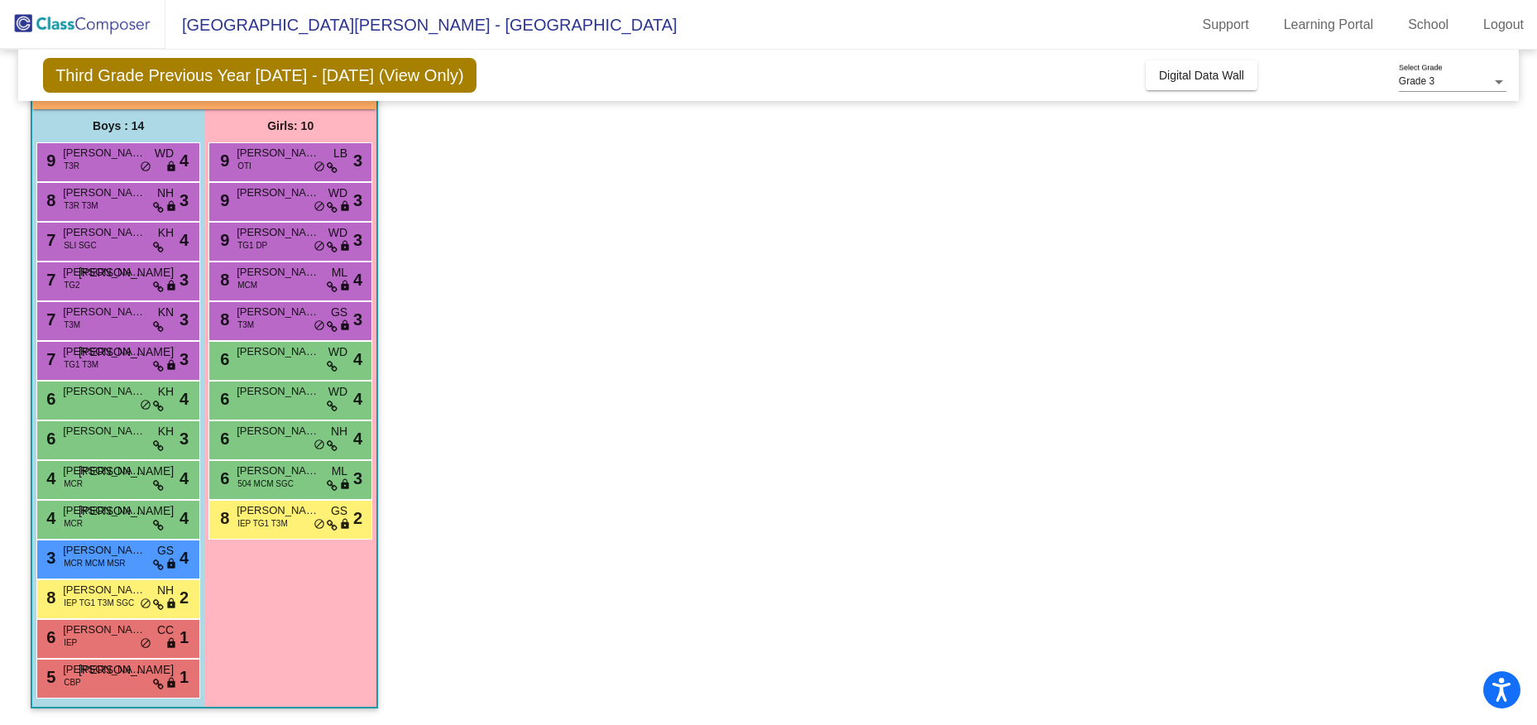
click at [1483, 76] on div "Grade 3" at bounding box center [1445, 82] width 93 height 12
click at [1430, 114] on span "Grade 4" at bounding box center [1453, 112] width 108 height 30
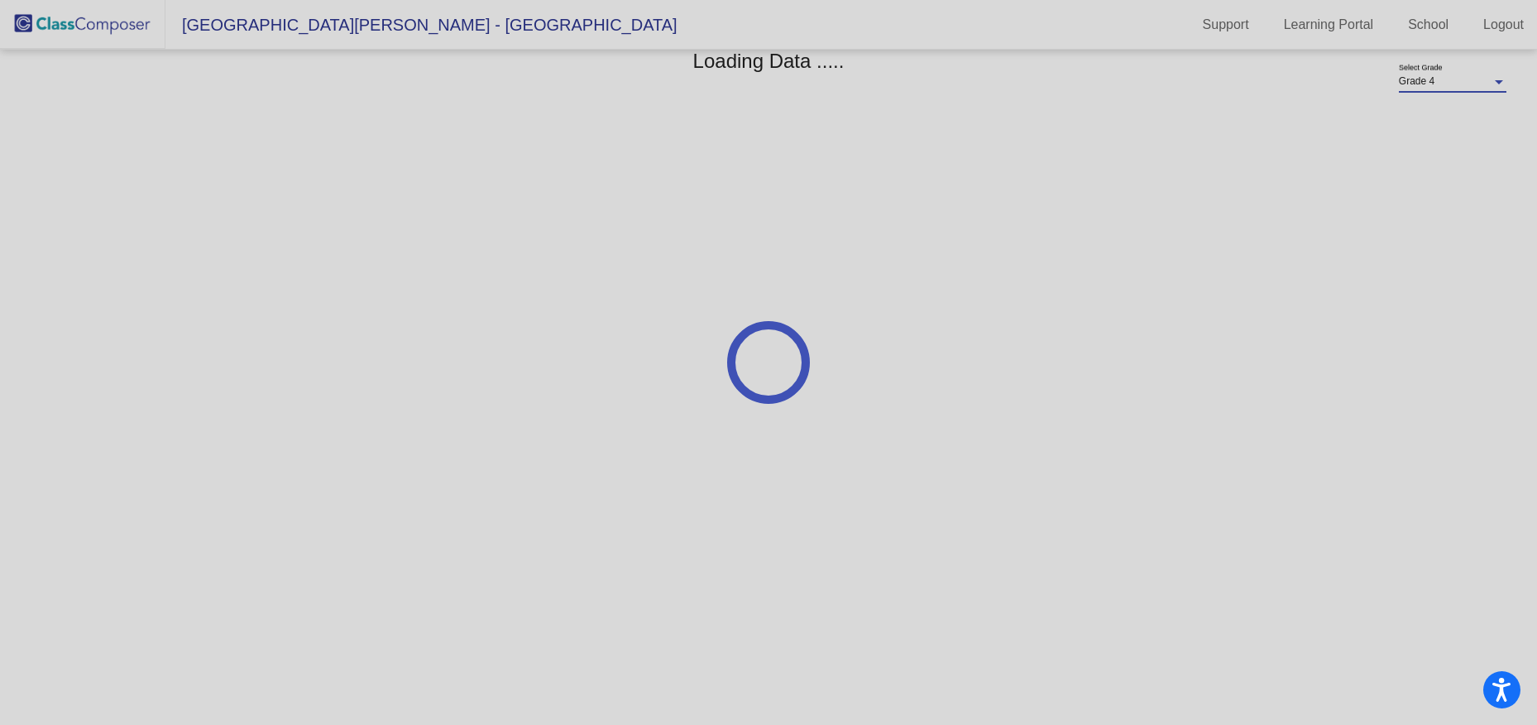
scroll to position [0, 0]
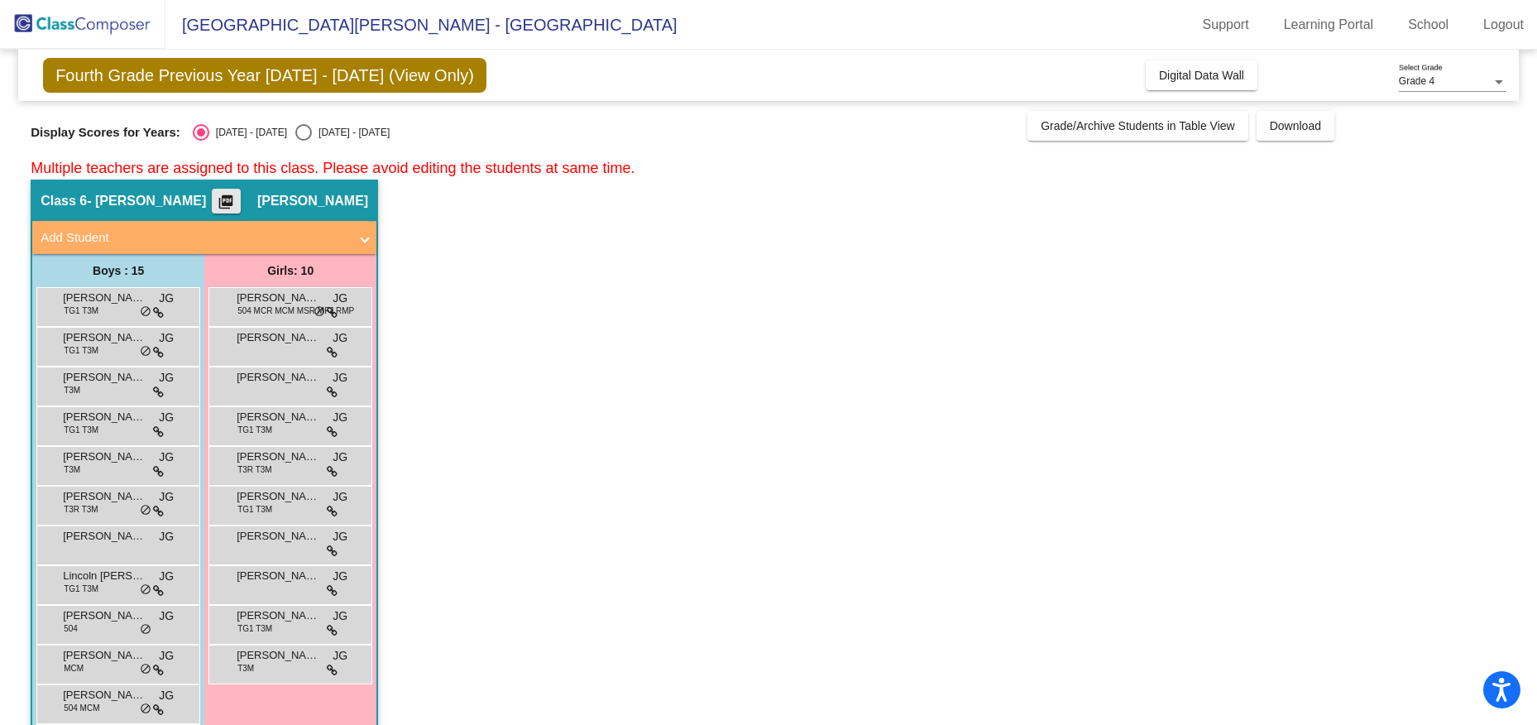
click at [236, 200] on mat-icon "picture_as_pdf" at bounding box center [226, 205] width 20 height 23
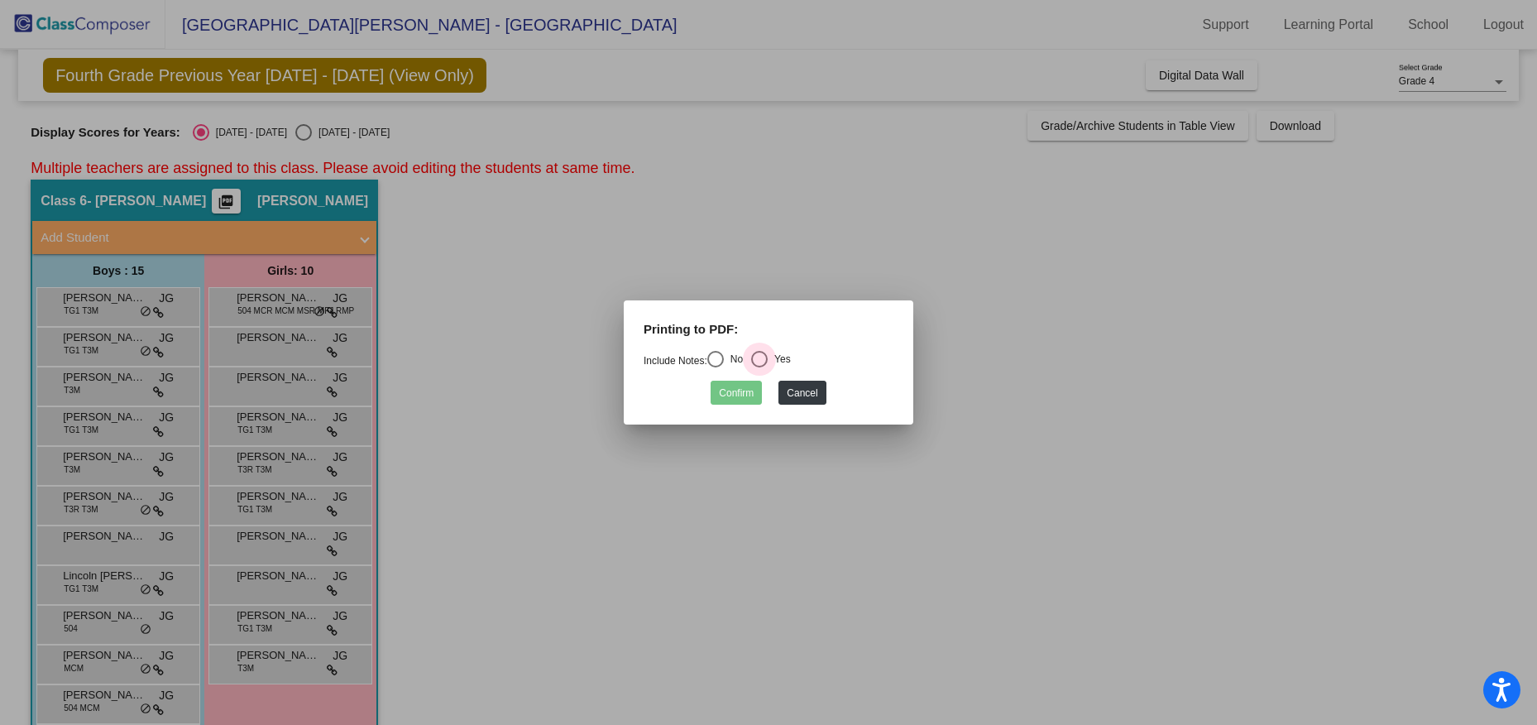
click at [764, 357] on div "Select an option" at bounding box center [759, 359] width 17 height 17
click at [759, 367] on input "Yes" at bounding box center [758, 367] width 1 height 1
radio input "true"
click at [735, 394] on button "Confirm" at bounding box center [735, 392] width 51 height 24
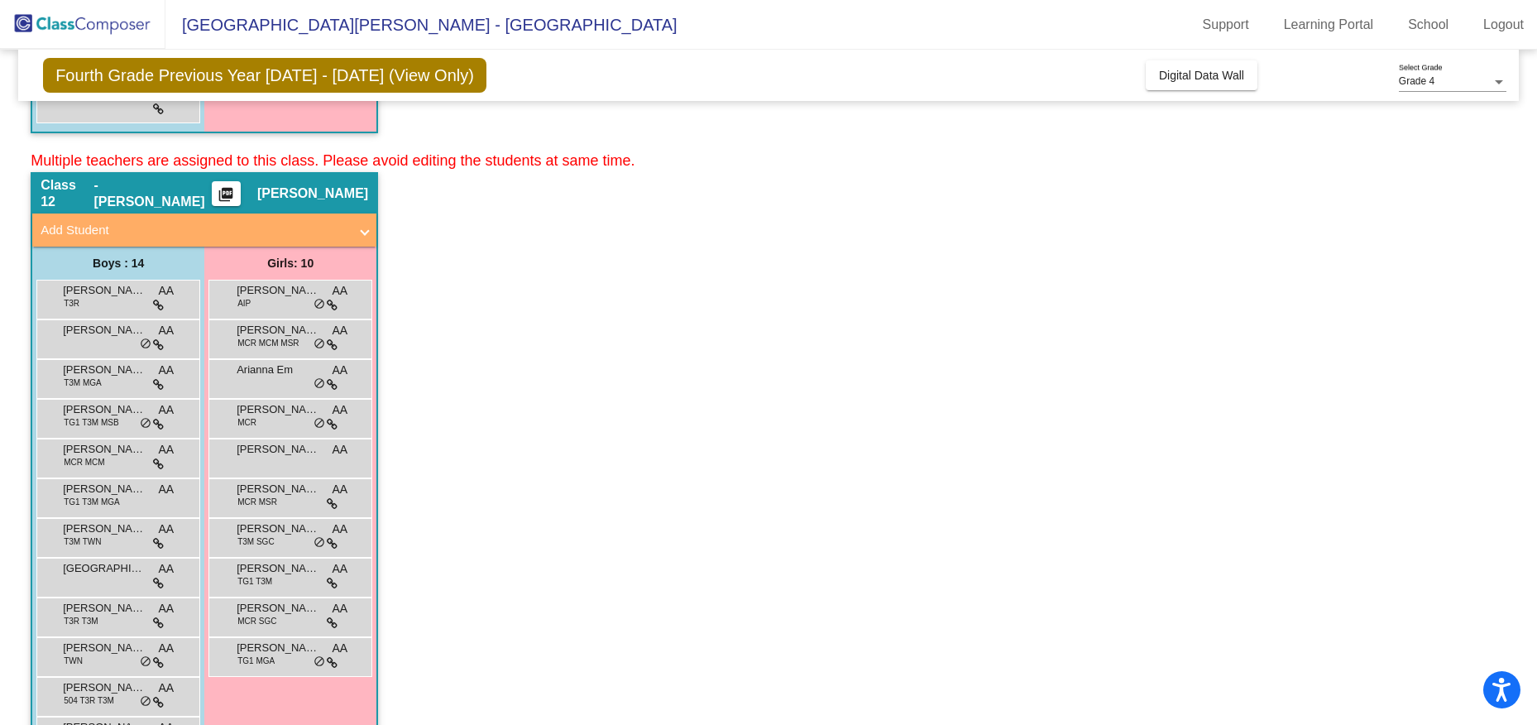
scroll to position [648, 0]
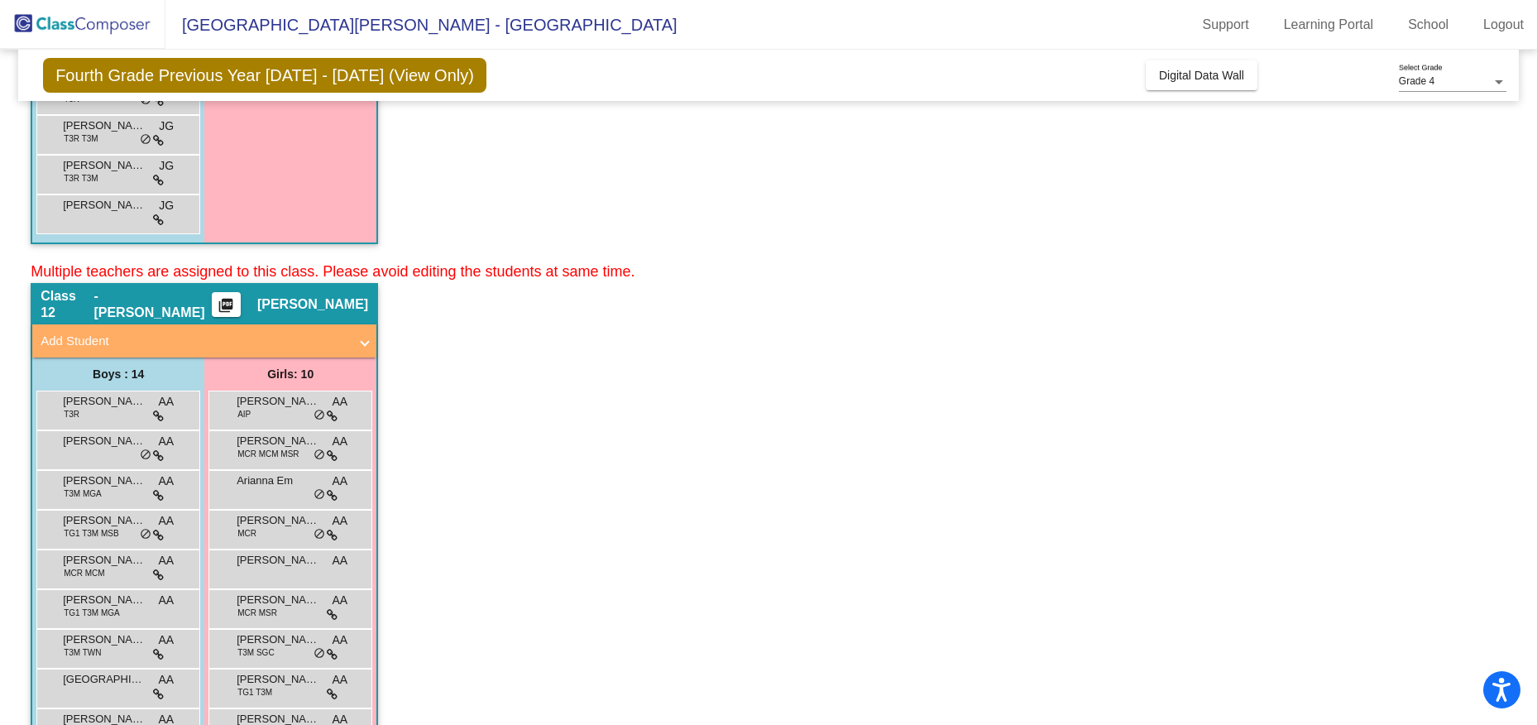
click at [236, 302] on mat-icon "picture_as_pdf" at bounding box center [226, 308] width 20 height 23
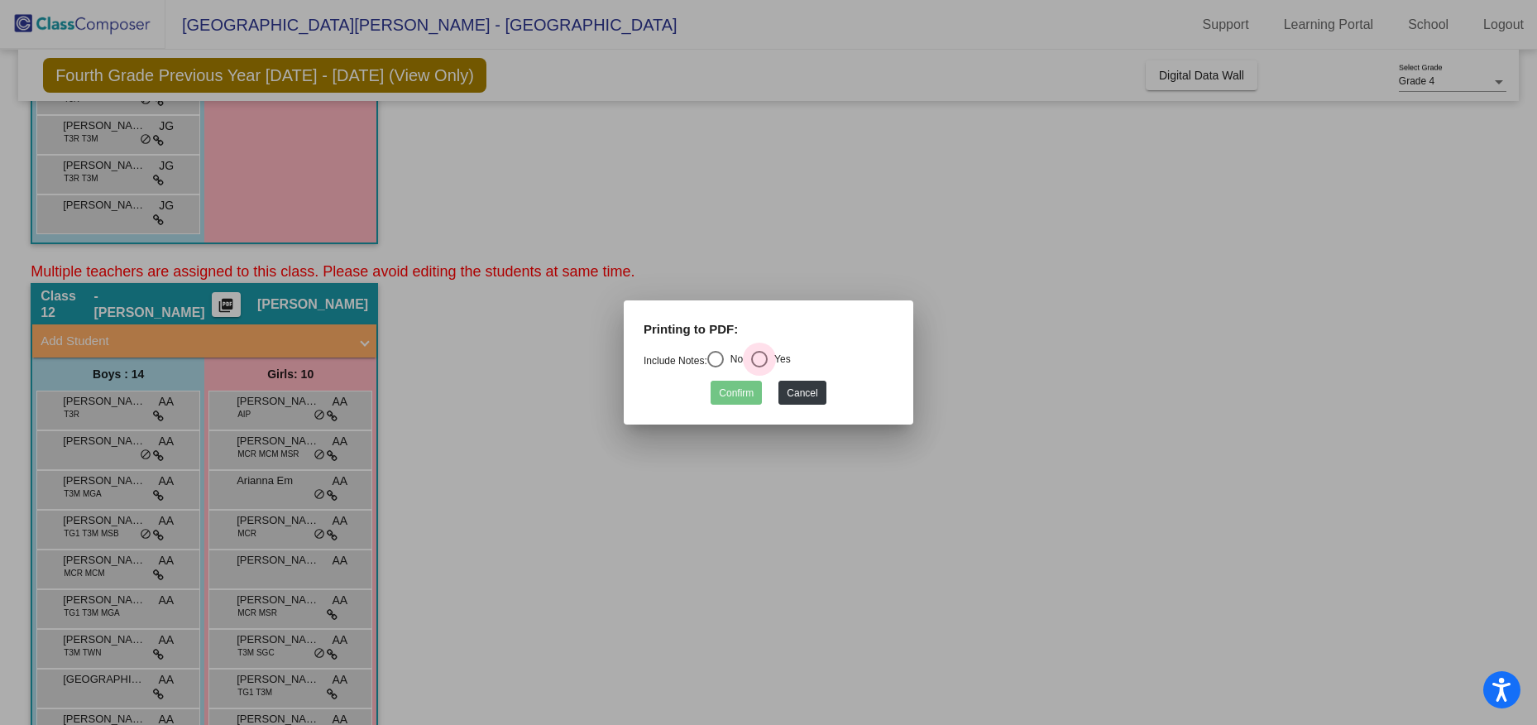
click at [768, 361] on div "Select an option" at bounding box center [759, 359] width 17 height 17
click at [759, 367] on input "Yes" at bounding box center [758, 367] width 1 height 1
radio input "true"
click at [741, 391] on button "Confirm" at bounding box center [735, 392] width 51 height 24
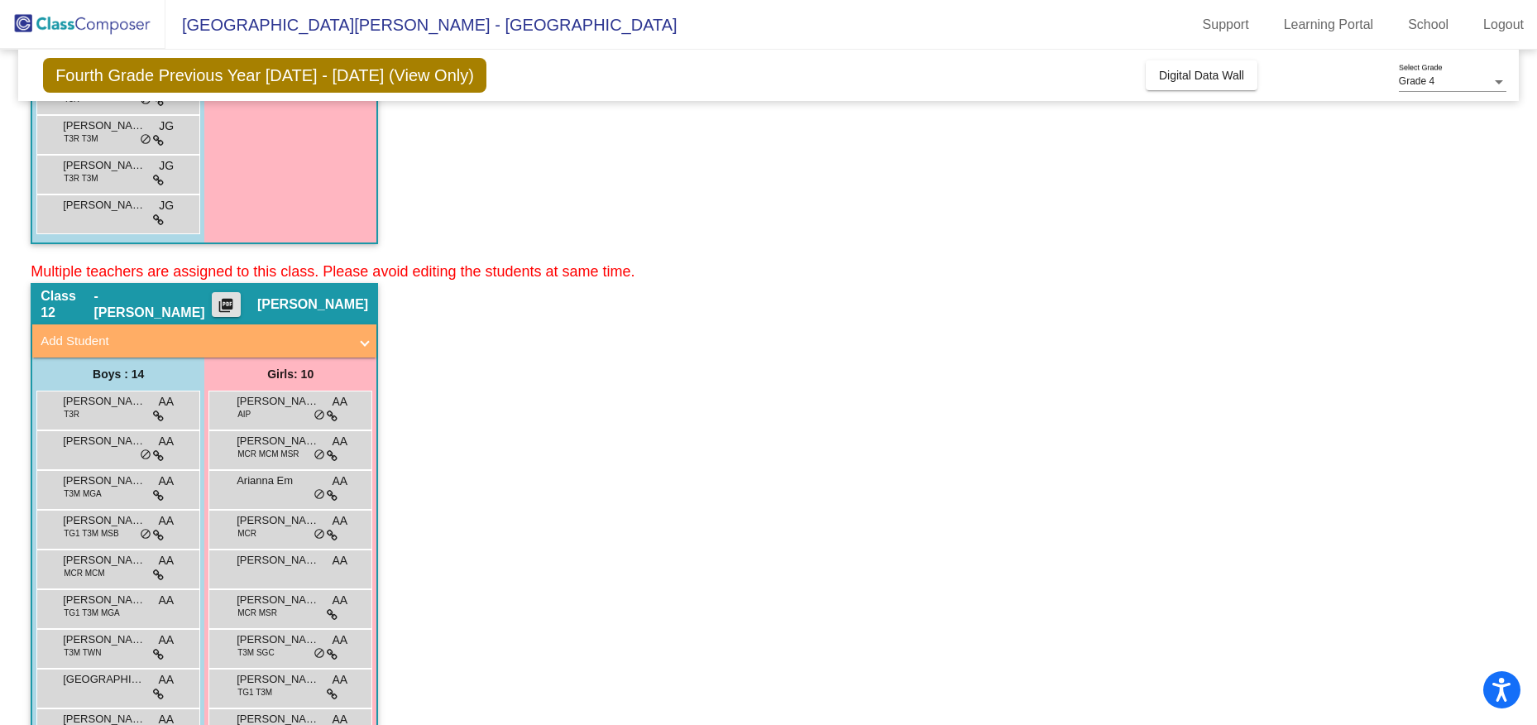
click at [1455, 79] on div "Grade 4" at bounding box center [1445, 82] width 93 height 12
click at [1426, 49] on span "Grade 3" at bounding box center [1453, 52] width 108 height 30
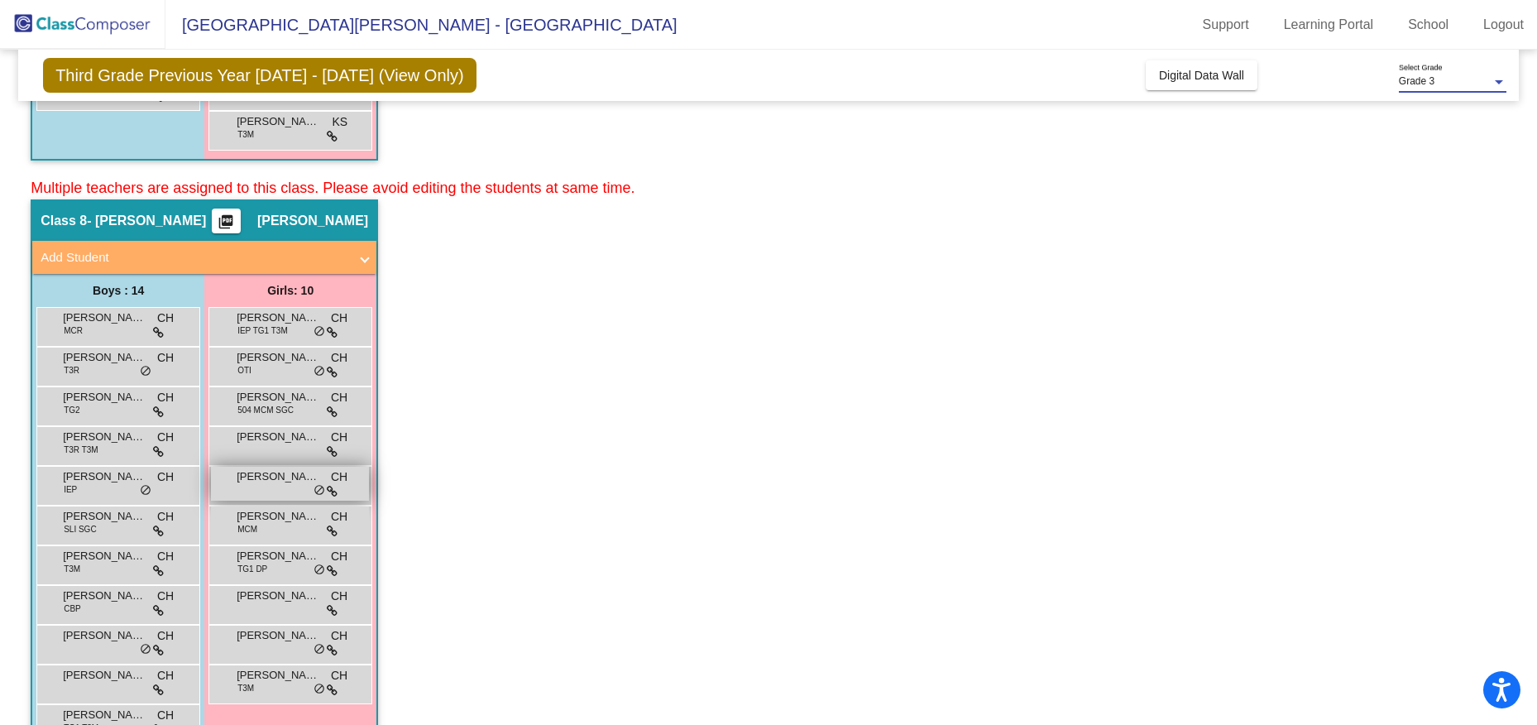
scroll to position [662, 0]
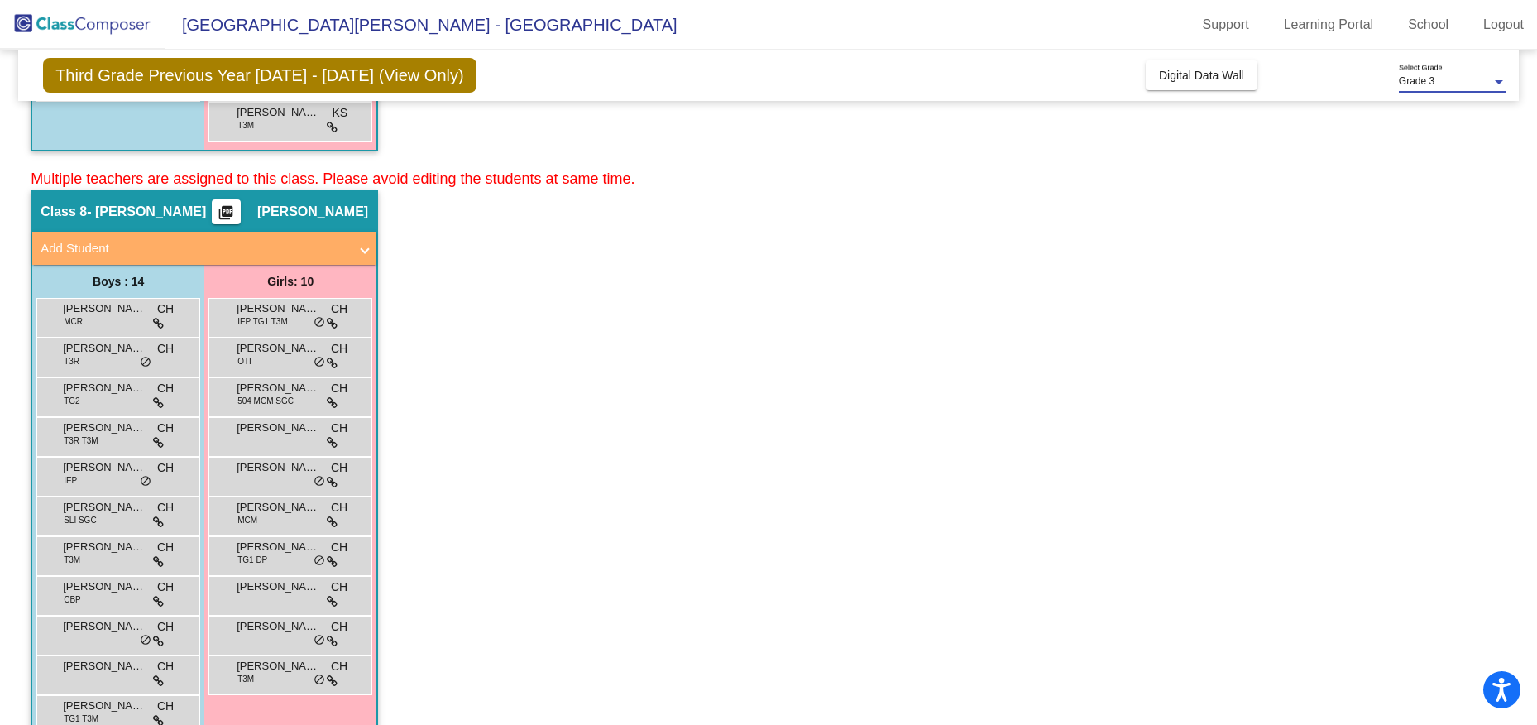
click at [236, 214] on mat-icon "picture_as_pdf" at bounding box center [226, 215] width 20 height 23
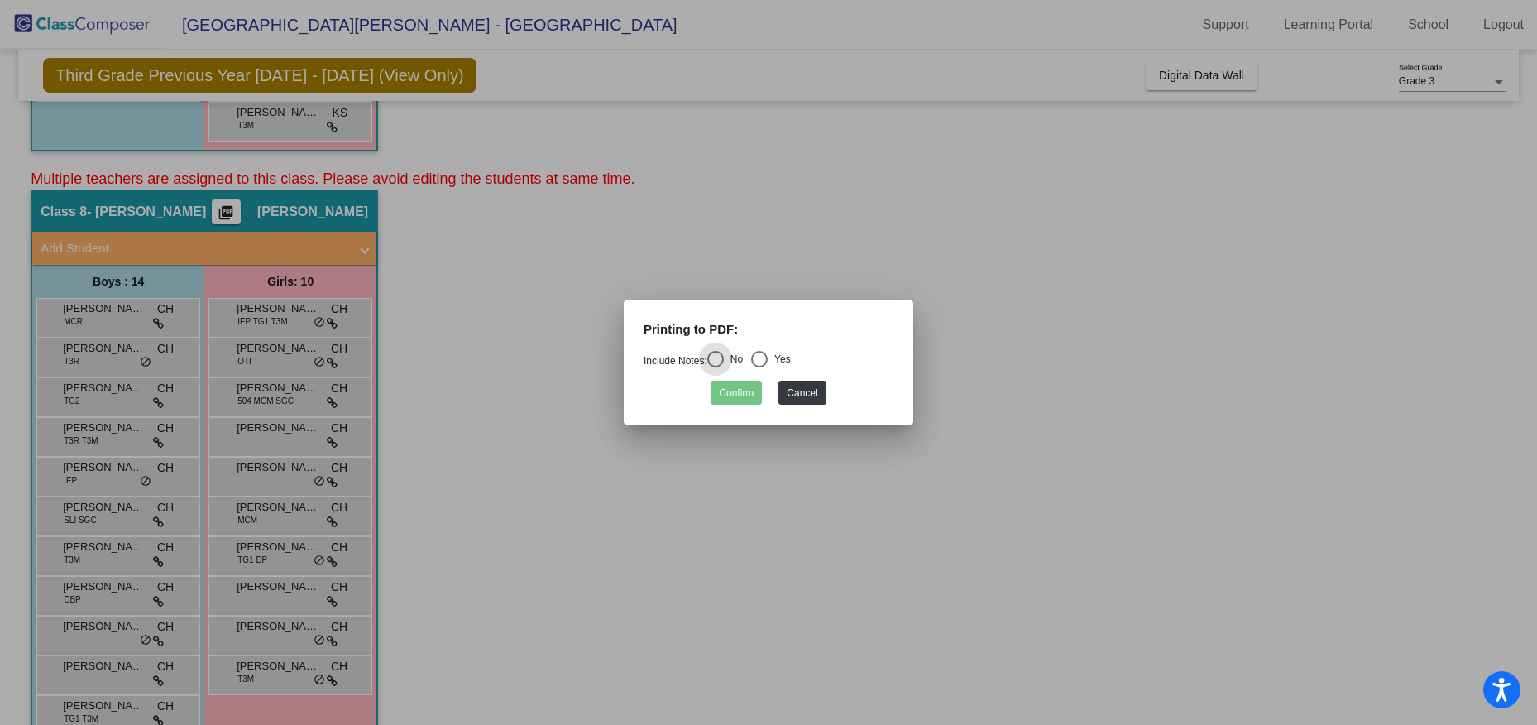
click at [766, 356] on div "Select an option" at bounding box center [759, 359] width 17 height 17
click at [759, 367] on input "Yes" at bounding box center [758, 367] width 1 height 1
radio input "true"
click at [733, 390] on button "Confirm" at bounding box center [735, 392] width 51 height 24
